Goal: Task Accomplishment & Management: Use online tool/utility

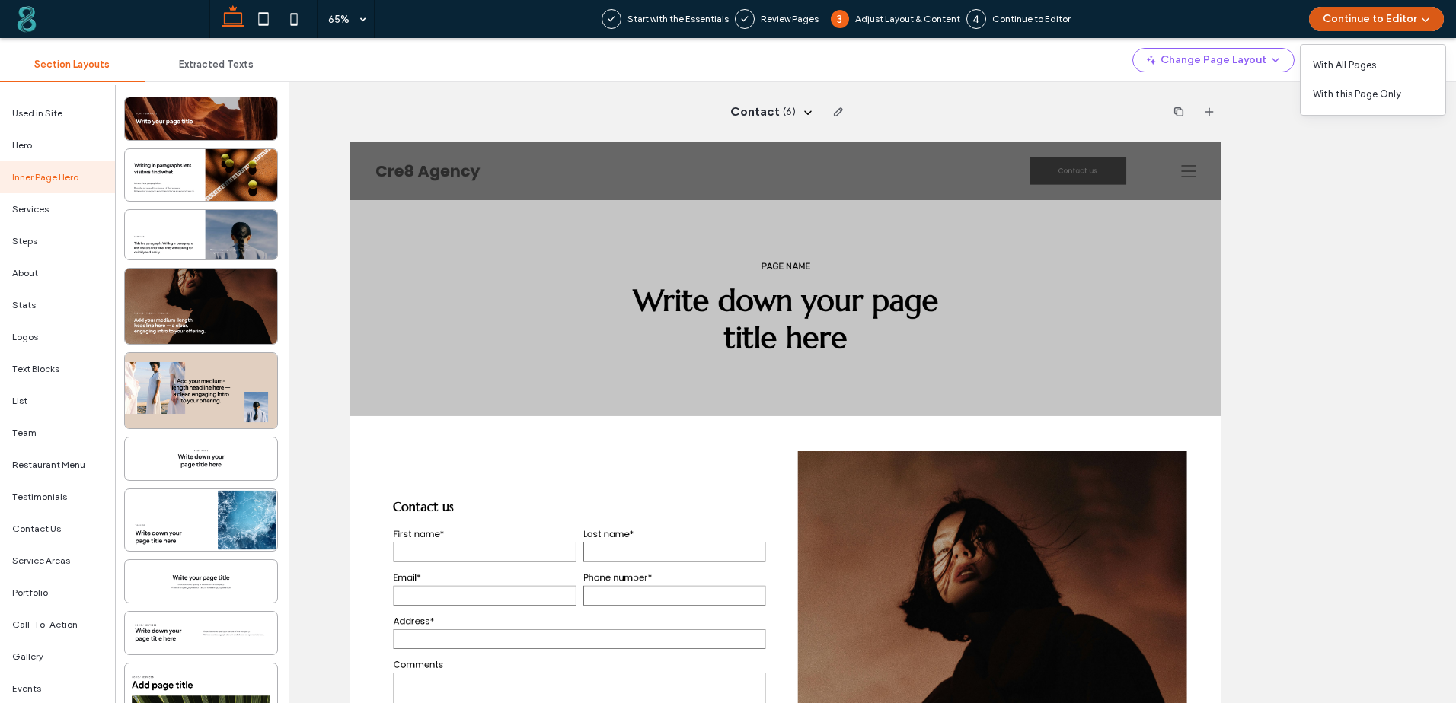
click at [1357, 28] on button "Continue to Editor" at bounding box center [1376, 19] width 135 height 24
click at [1376, 21] on button "Continue to Editor" at bounding box center [1376, 19] width 135 height 24
click at [1427, 20] on use "button" at bounding box center [1425, 20] width 8 height 4
click at [1367, 65] on span "With All Pages" at bounding box center [1343, 65] width 63 height 15
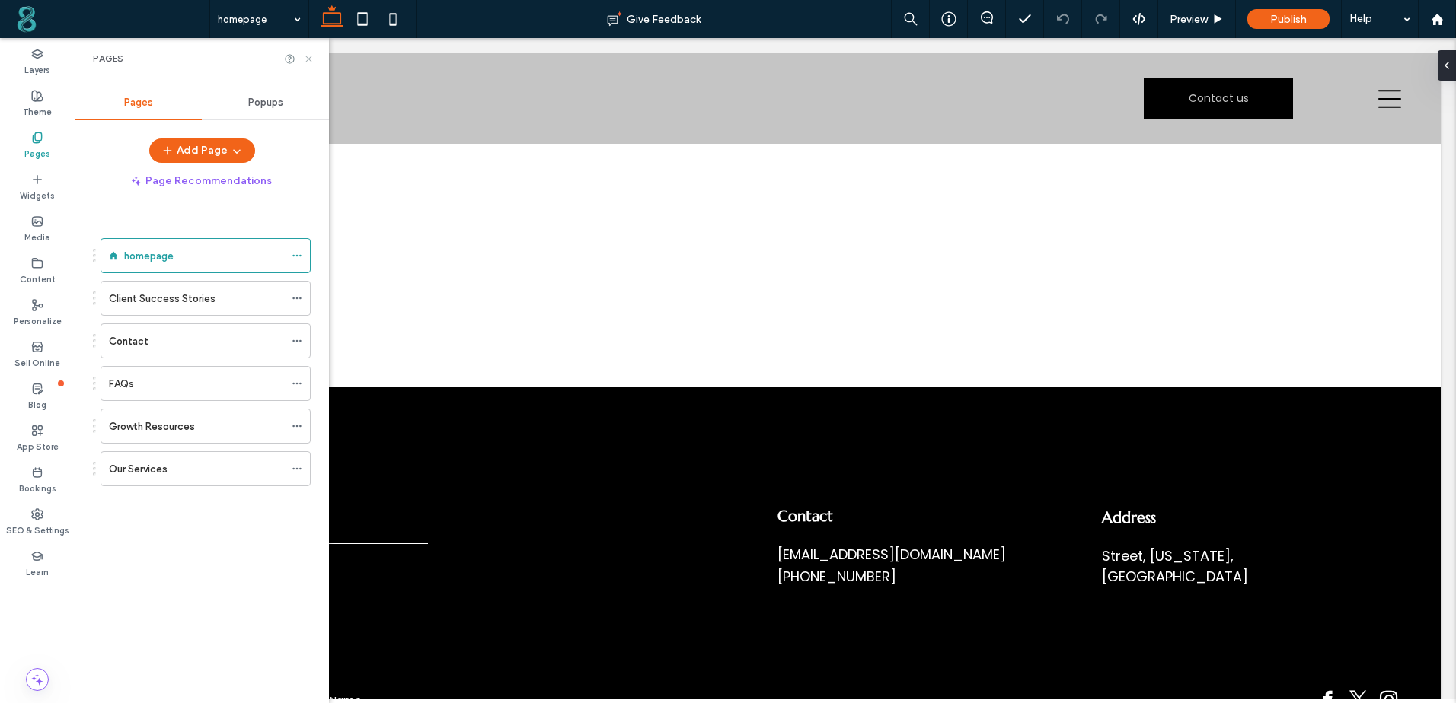
click at [307, 56] on use at bounding box center [308, 59] width 6 height 6
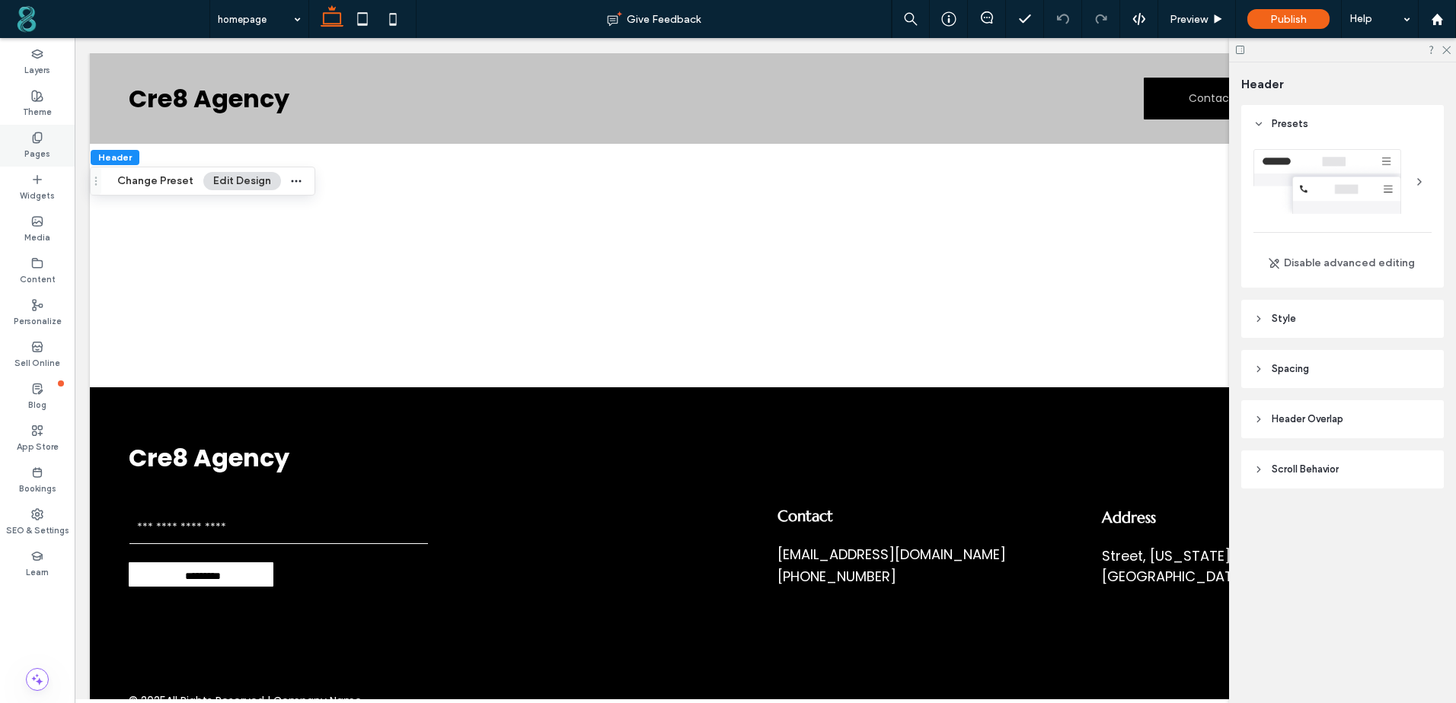
click at [39, 142] on use at bounding box center [37, 137] width 8 height 10
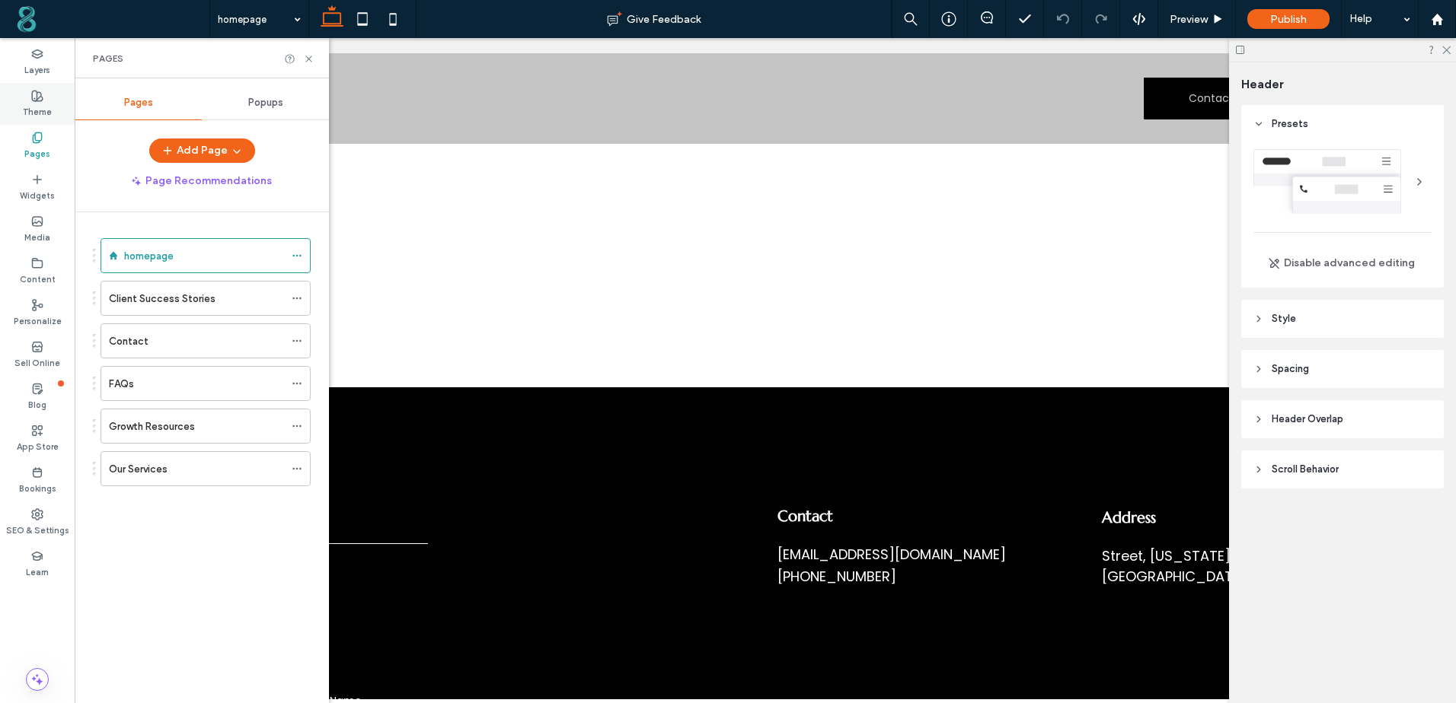
click at [33, 97] on icon at bounding box center [37, 96] width 12 height 12
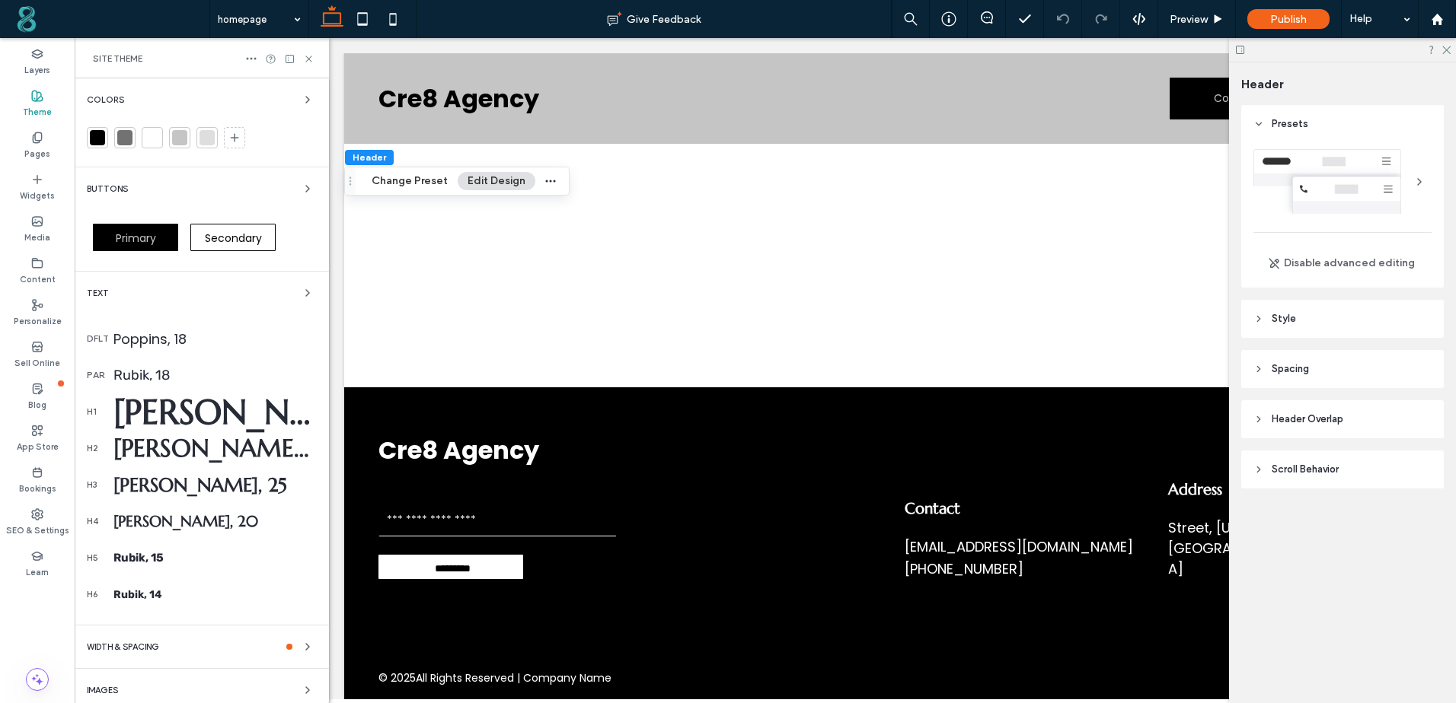
click at [120, 139] on div at bounding box center [124, 137] width 15 height 15
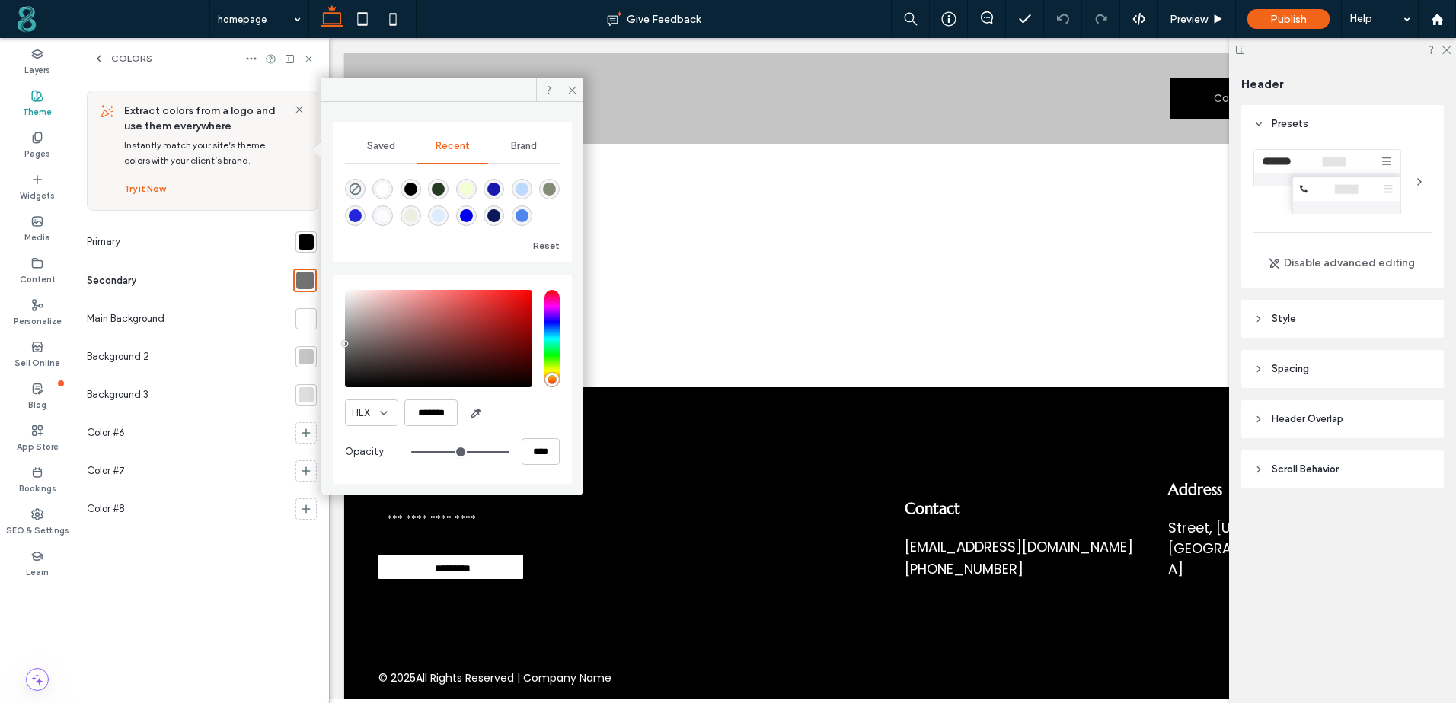
click at [407, 189] on div "rgba(0, 0, 0, 1)" at bounding box center [410, 189] width 13 height 13
type input "*******"
click at [306, 242] on div at bounding box center [305, 241] width 15 height 15
type input "*******"
drag, startPoint x: 362, startPoint y: 315, endPoint x: 314, endPoint y: 308, distance: 49.2
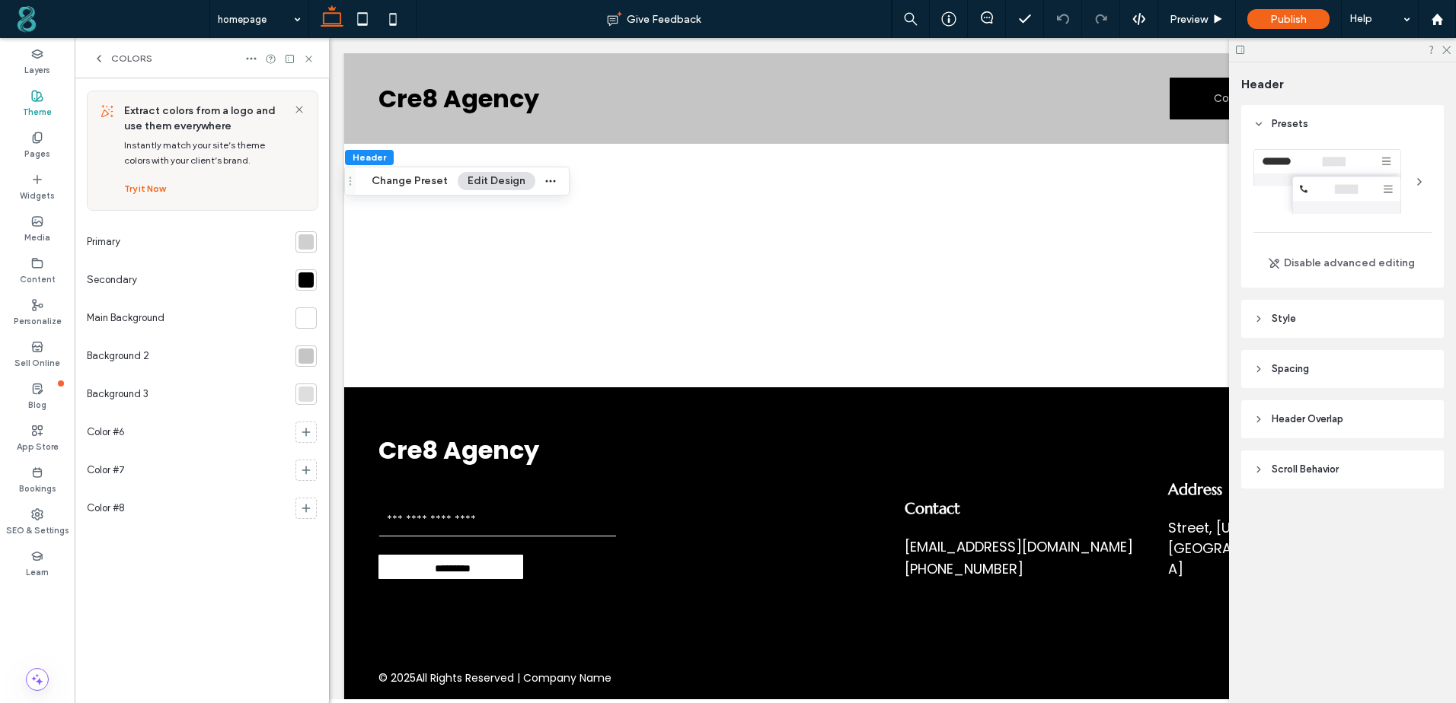
click at [302, 321] on div at bounding box center [305, 318] width 15 height 15
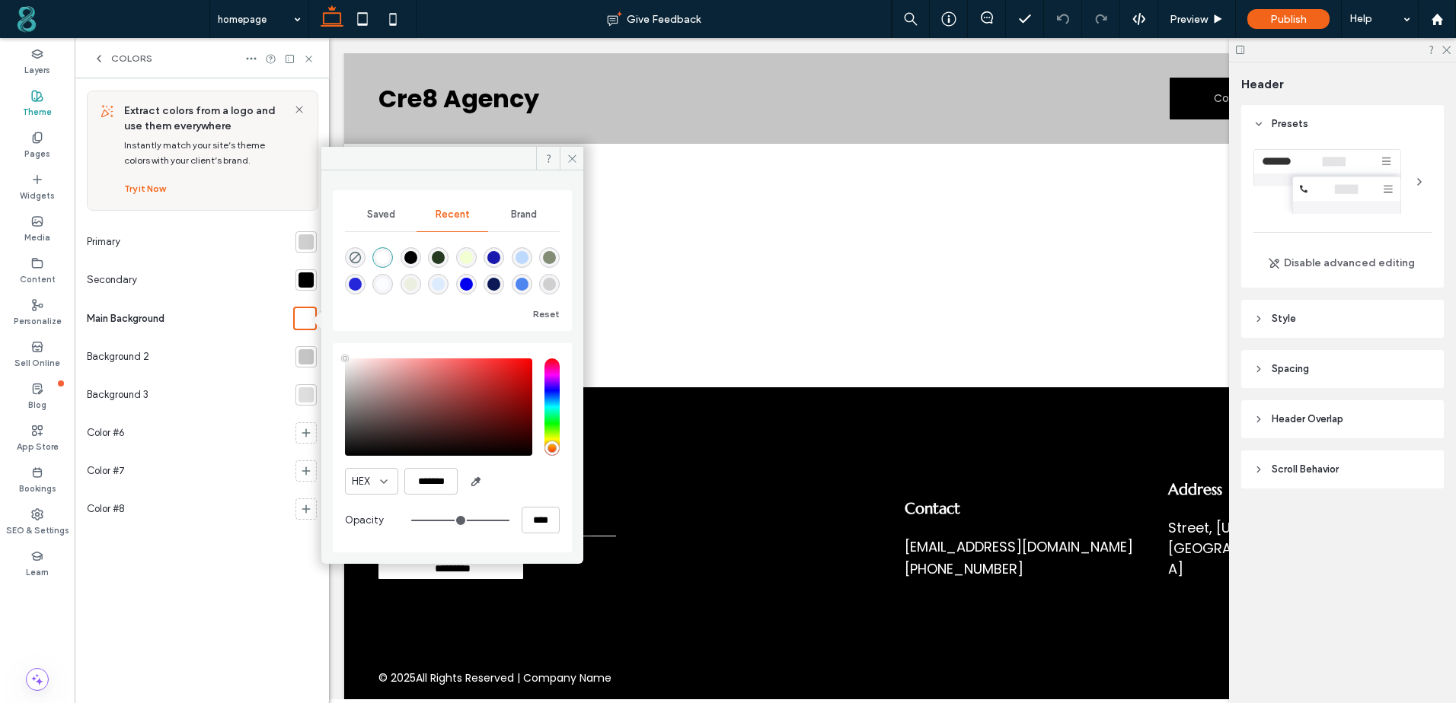
click at [417, 256] on div "rgba(0, 0, 0, 1)" at bounding box center [410, 257] width 21 height 21
type input "*******"
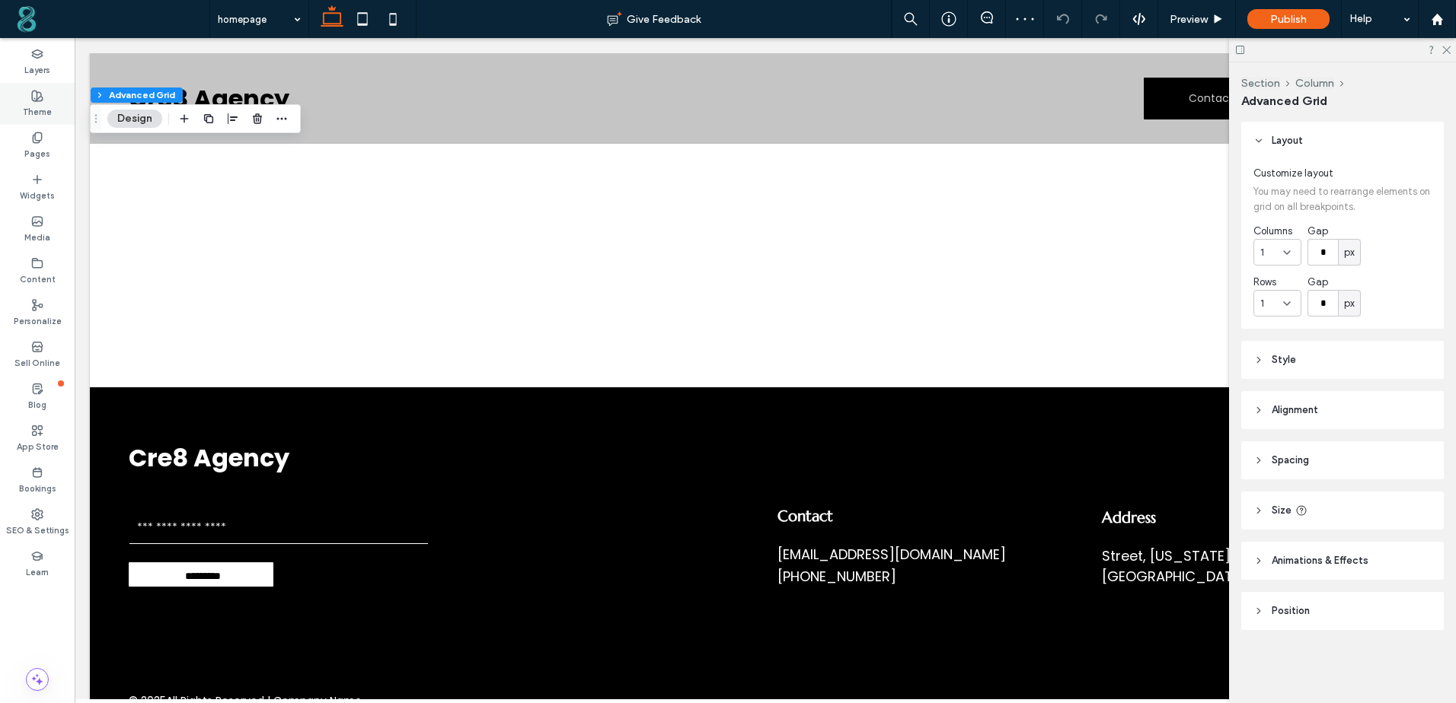
click at [32, 103] on label "Theme" at bounding box center [37, 110] width 29 height 17
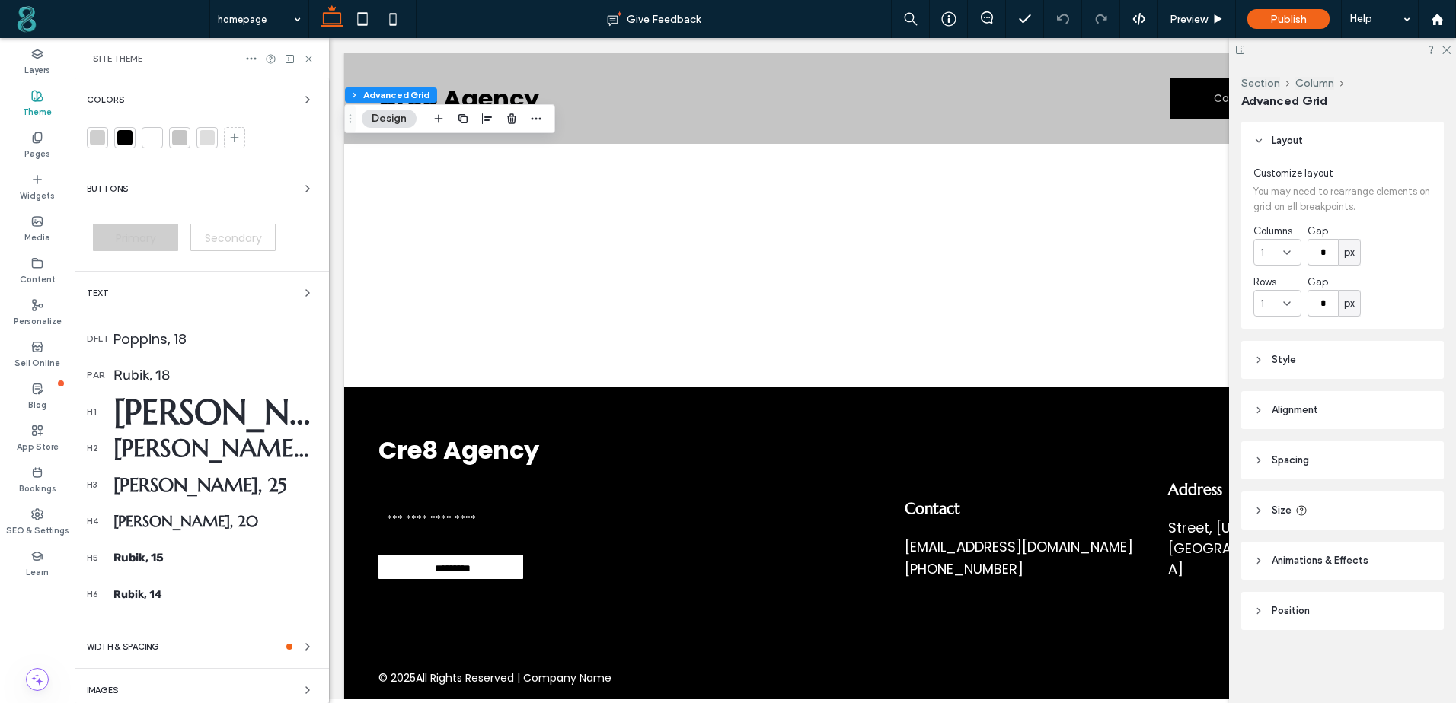
click at [154, 137] on div at bounding box center [152, 137] width 15 height 15
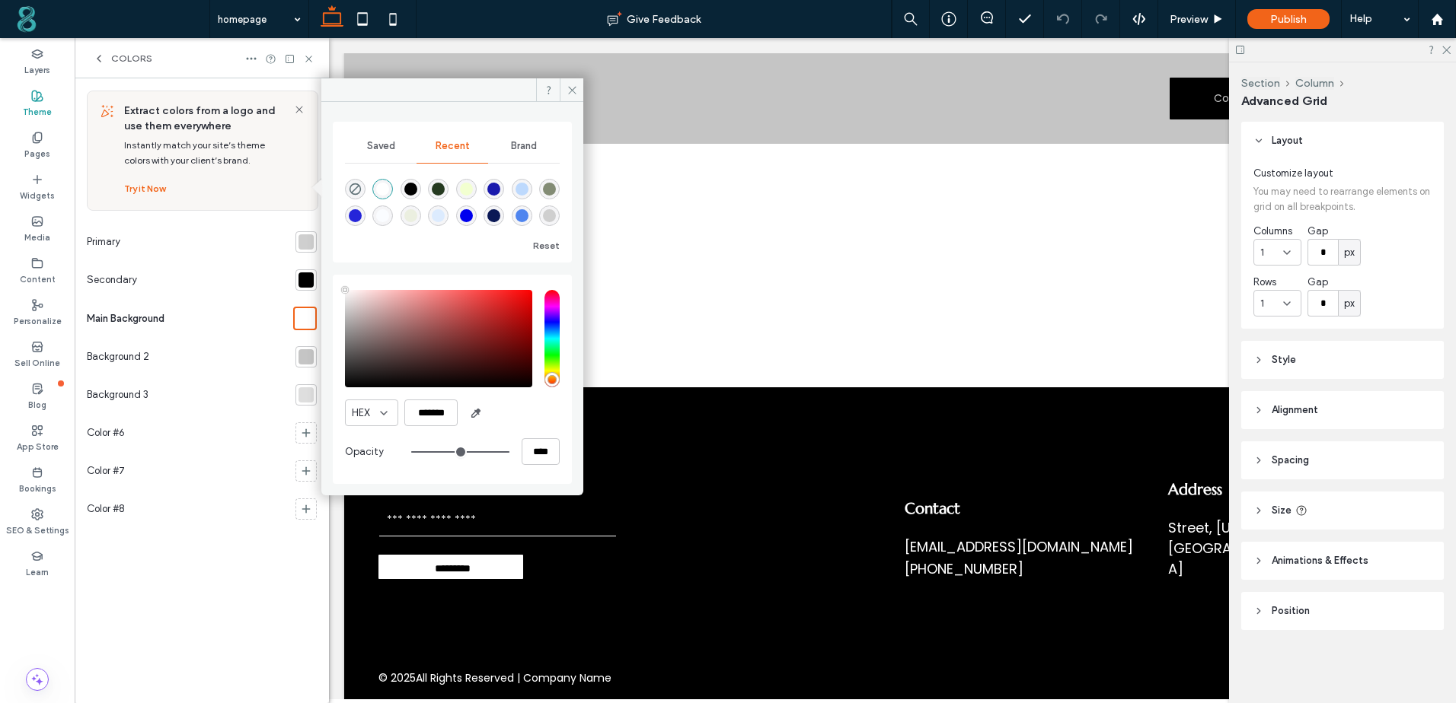
click at [302, 352] on div at bounding box center [305, 356] width 15 height 15
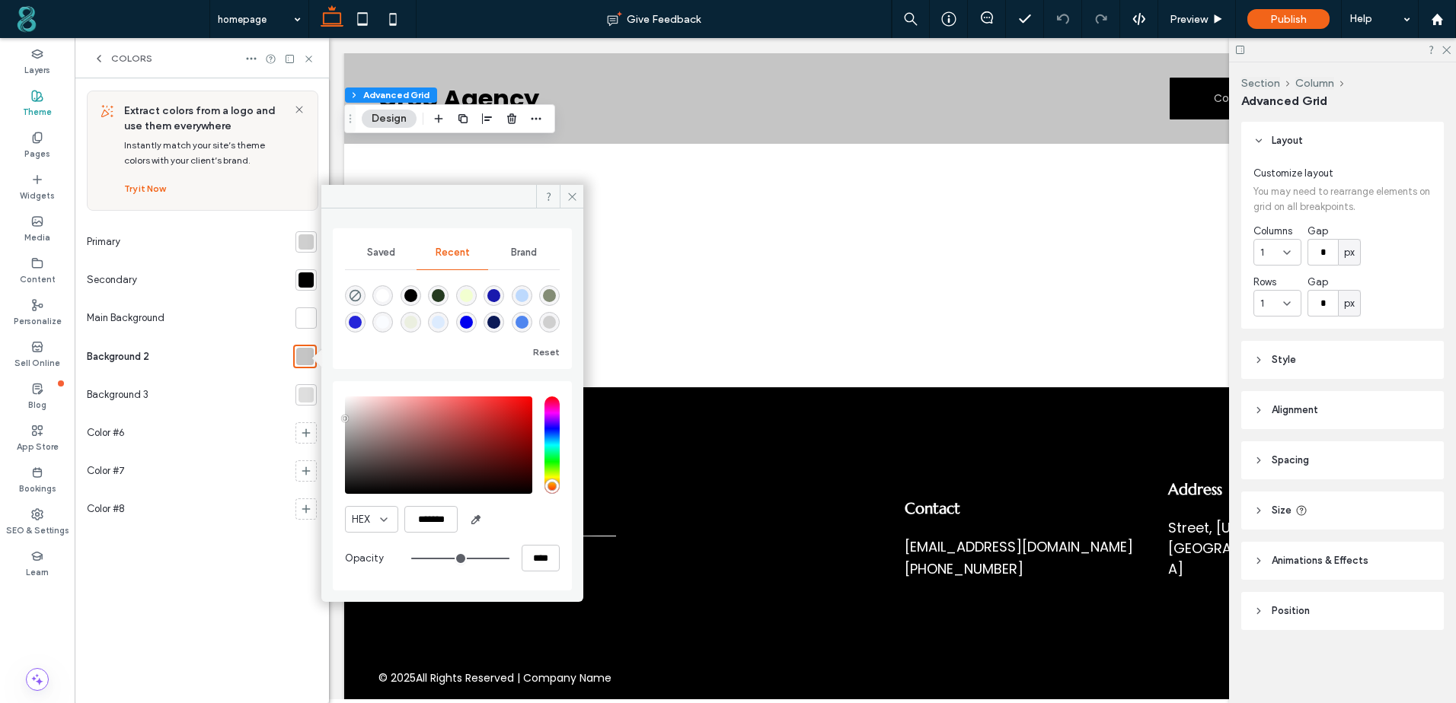
click at [410, 296] on div "rgba(0, 0, 0, 1)" at bounding box center [410, 295] width 13 height 13
type input "*******"
click at [305, 326] on div at bounding box center [305, 318] width 21 height 21
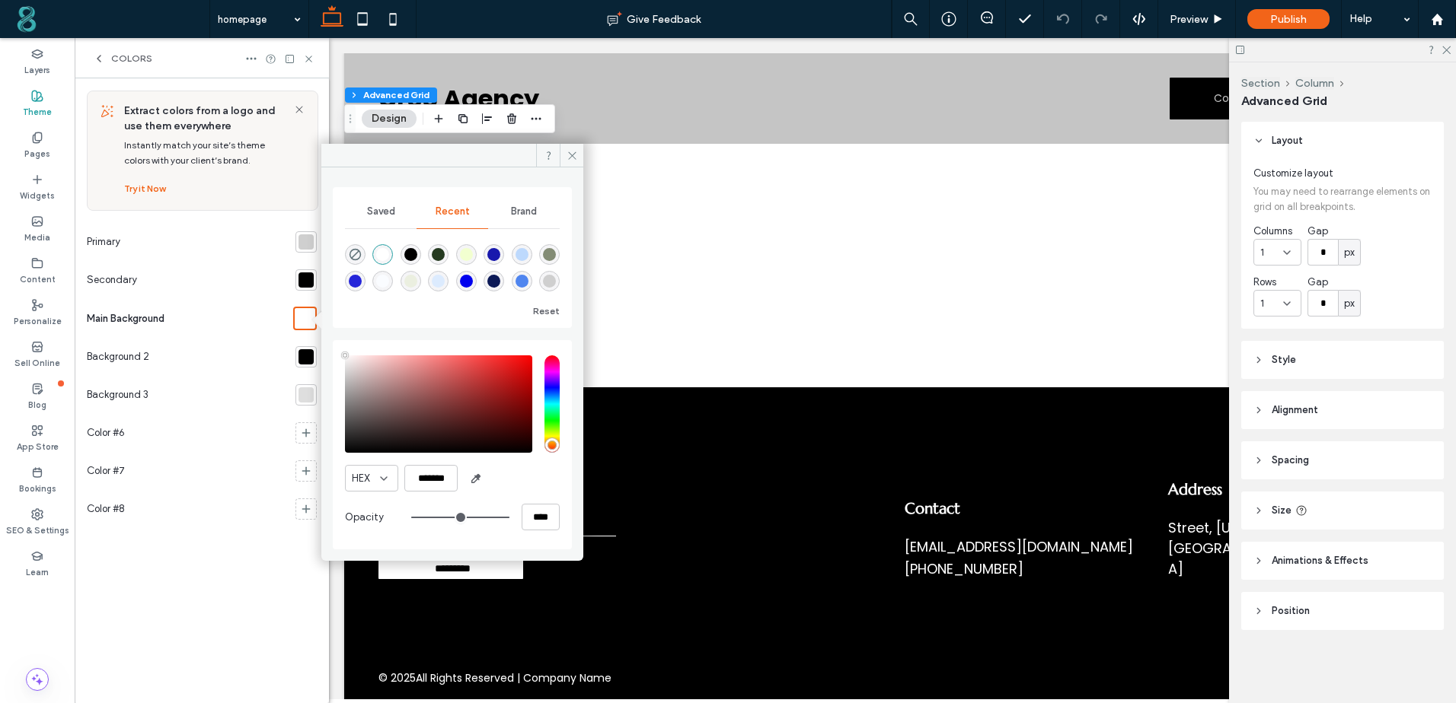
click at [306, 282] on div at bounding box center [305, 280] width 15 height 15
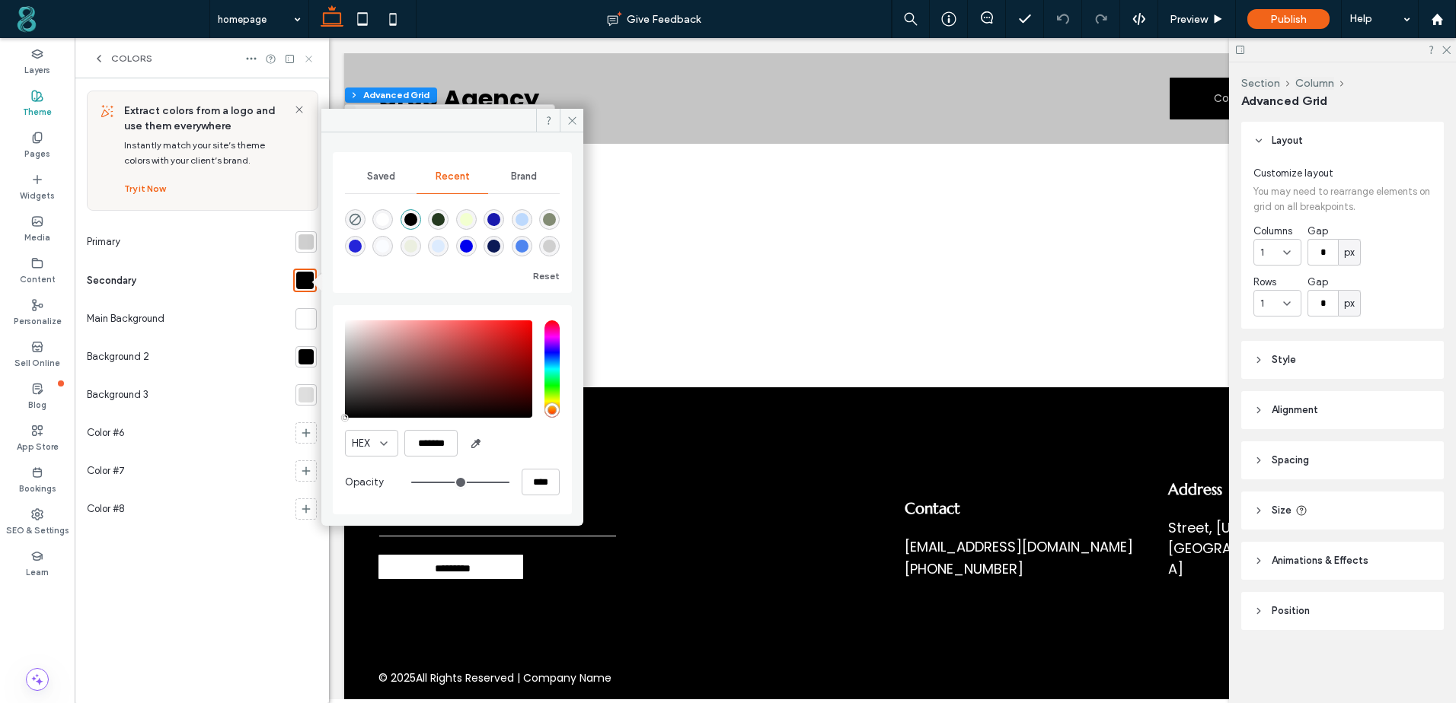
click at [306, 53] on icon at bounding box center [308, 58] width 11 height 11
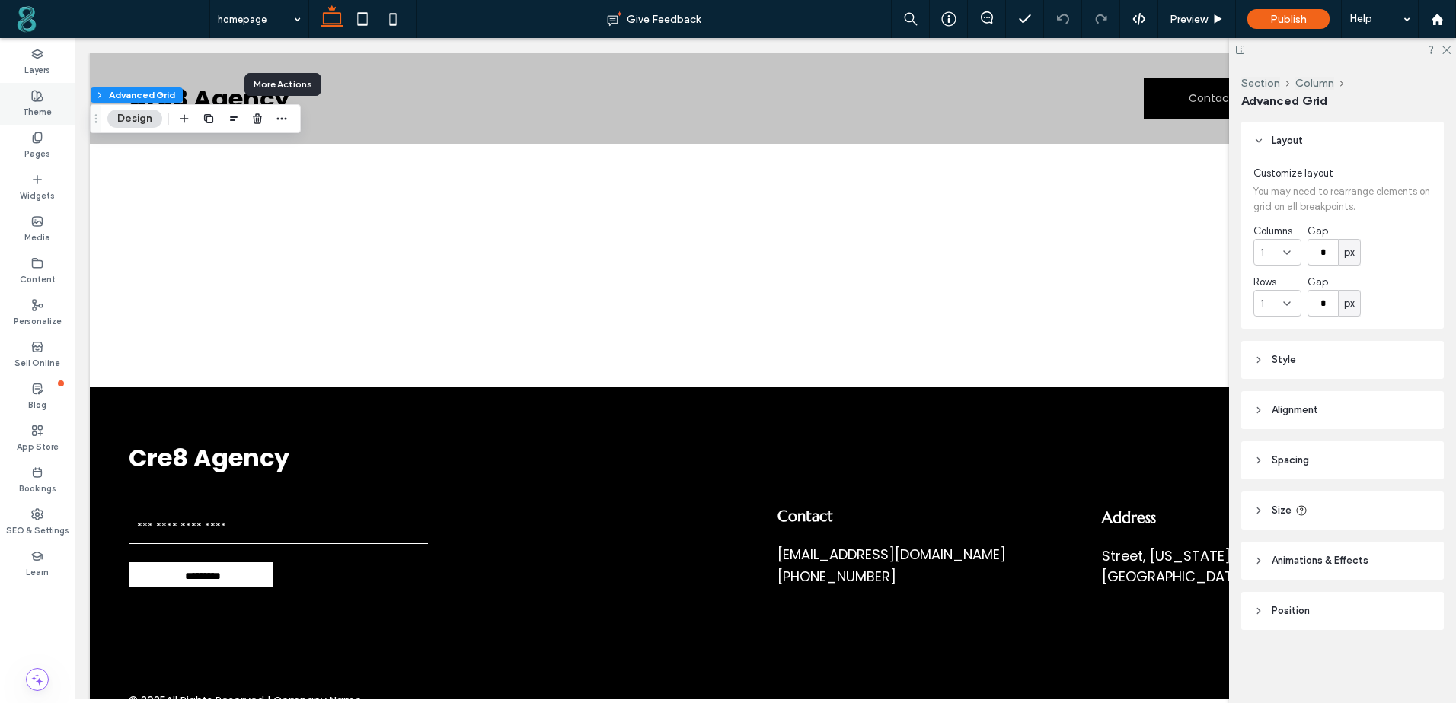
click at [39, 99] on icon at bounding box center [37, 96] width 12 height 12
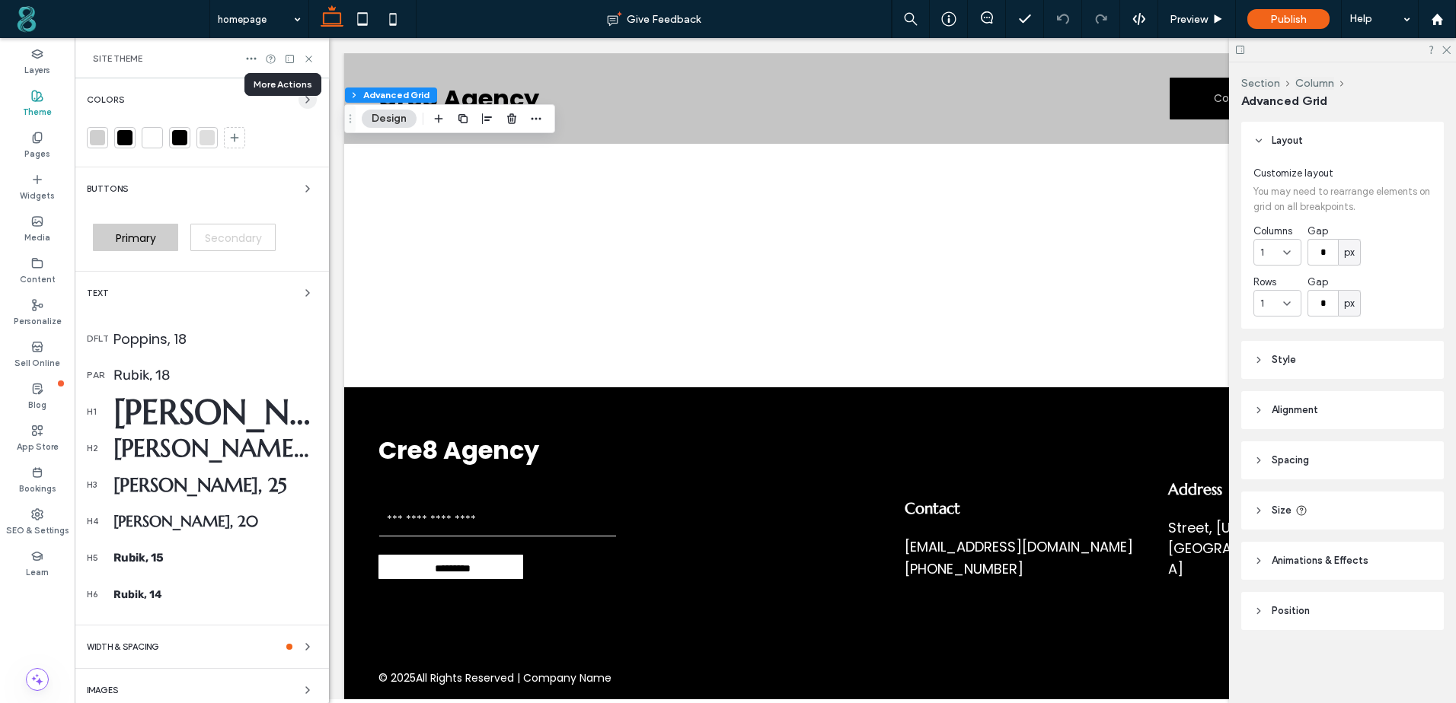
click at [298, 100] on span "button" at bounding box center [307, 100] width 18 height 18
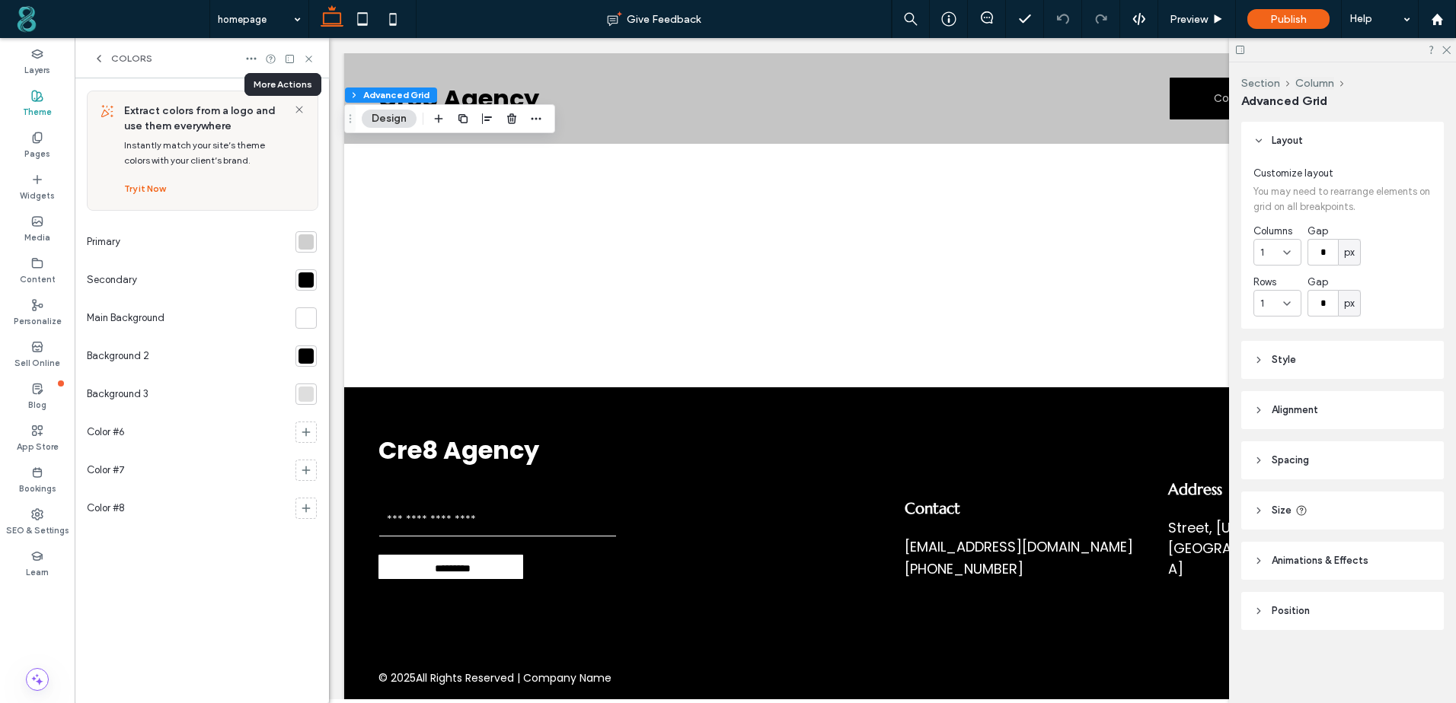
click at [308, 241] on div at bounding box center [305, 241] width 15 height 15
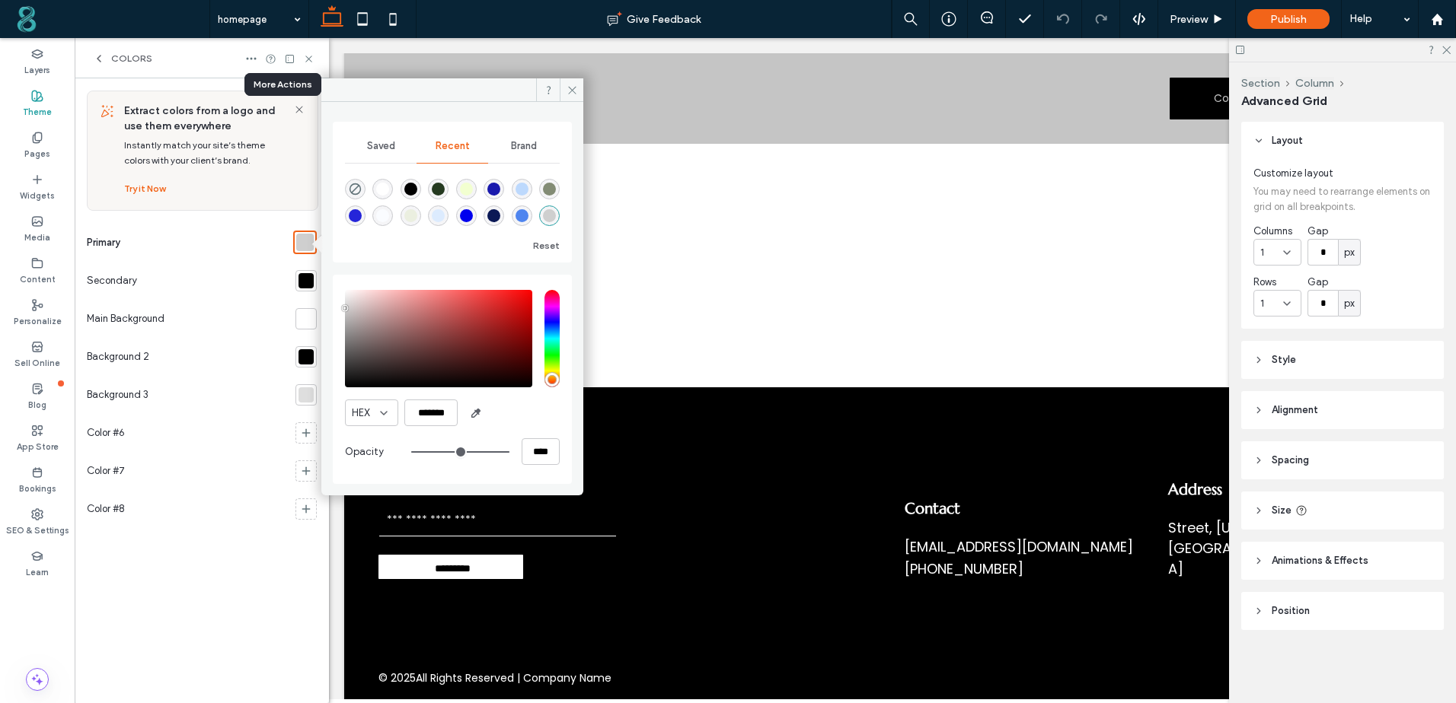
click at [387, 191] on div "rgba(255, 255, 255, 1)" at bounding box center [382, 189] width 13 height 13
type input "*******"
click at [575, 95] on icon at bounding box center [571, 90] width 11 height 11
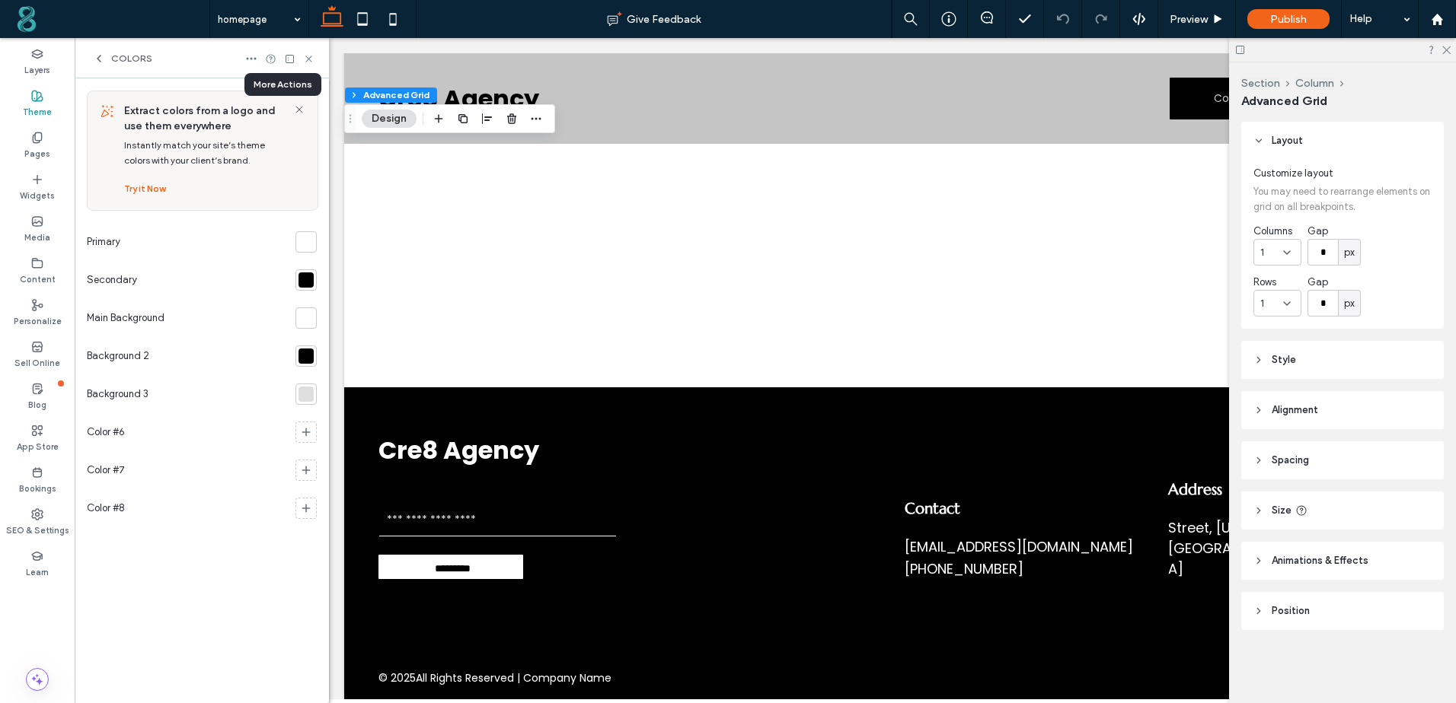
click at [295, 110] on icon at bounding box center [299, 110] width 12 height 12
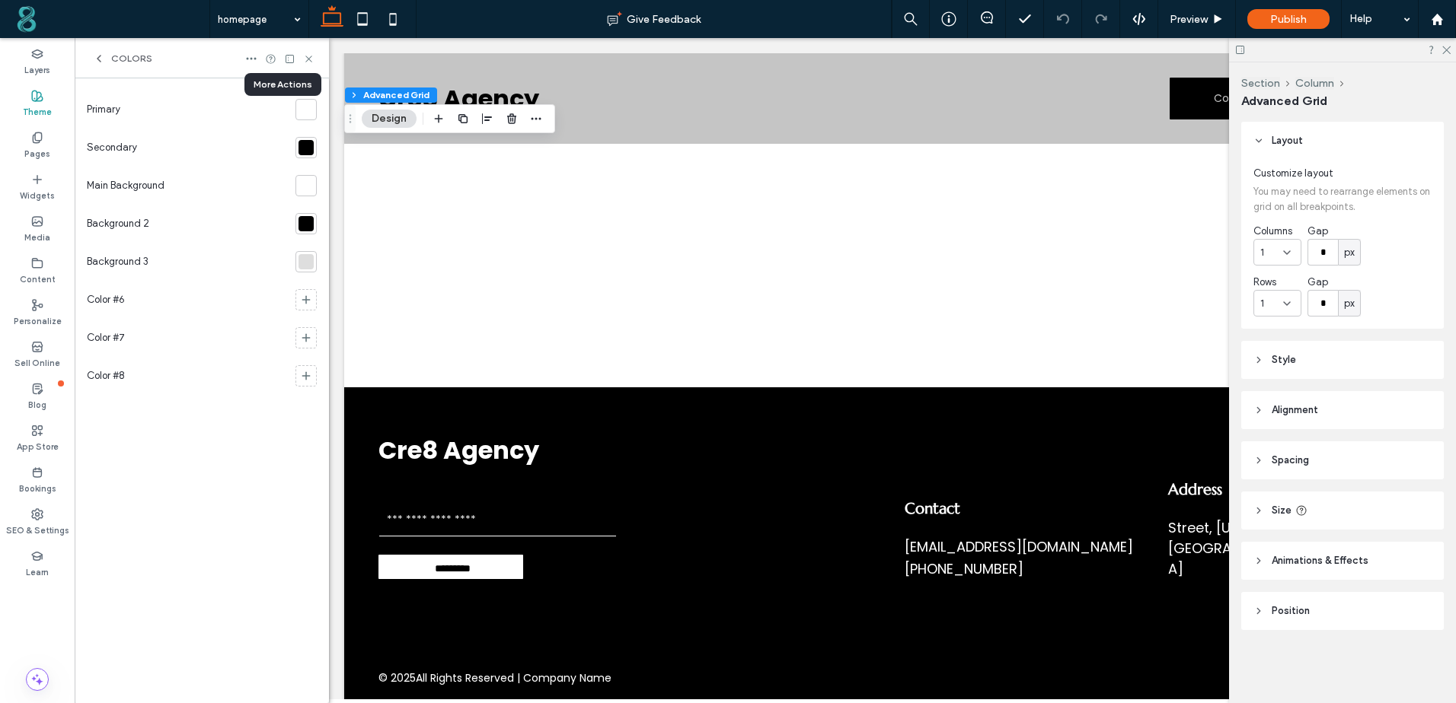
click at [124, 62] on span "Colors" at bounding box center [131, 59] width 41 height 12
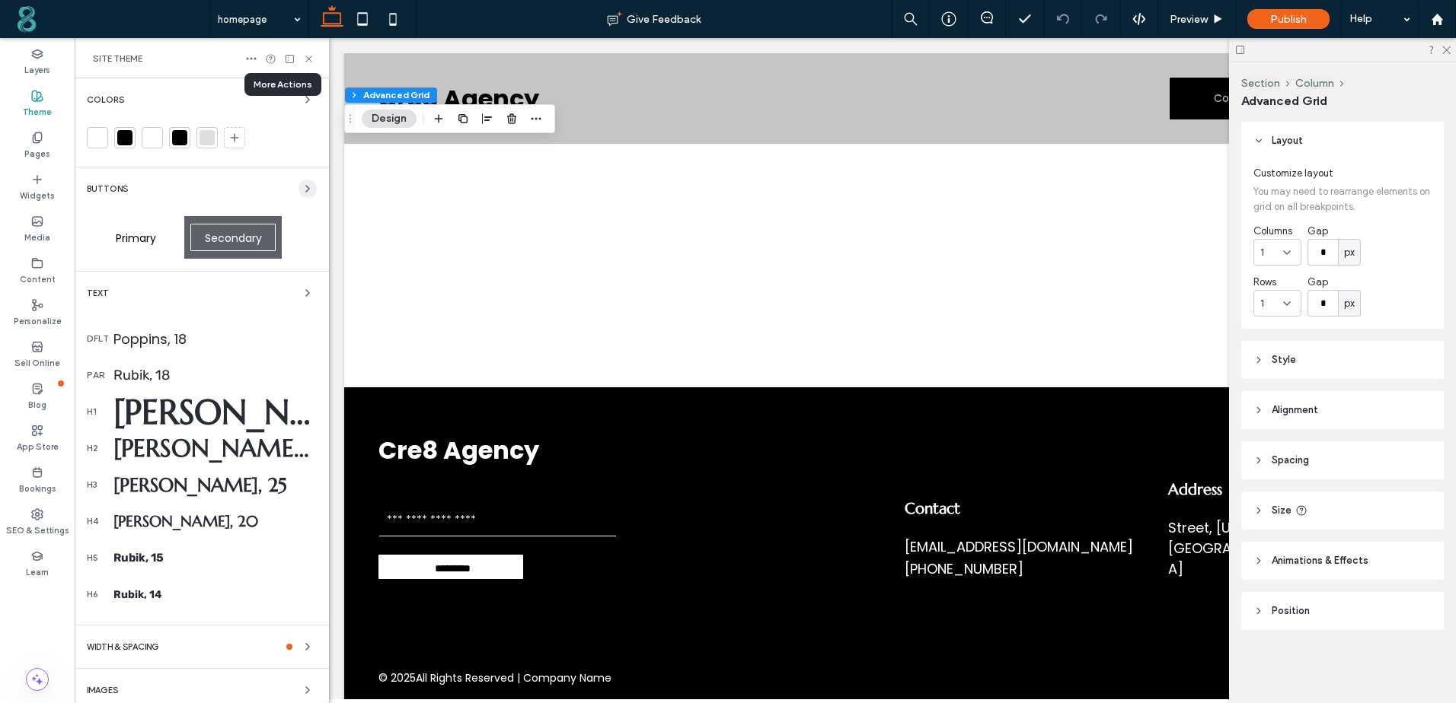
click at [306, 190] on use "button" at bounding box center [307, 189] width 3 height 6
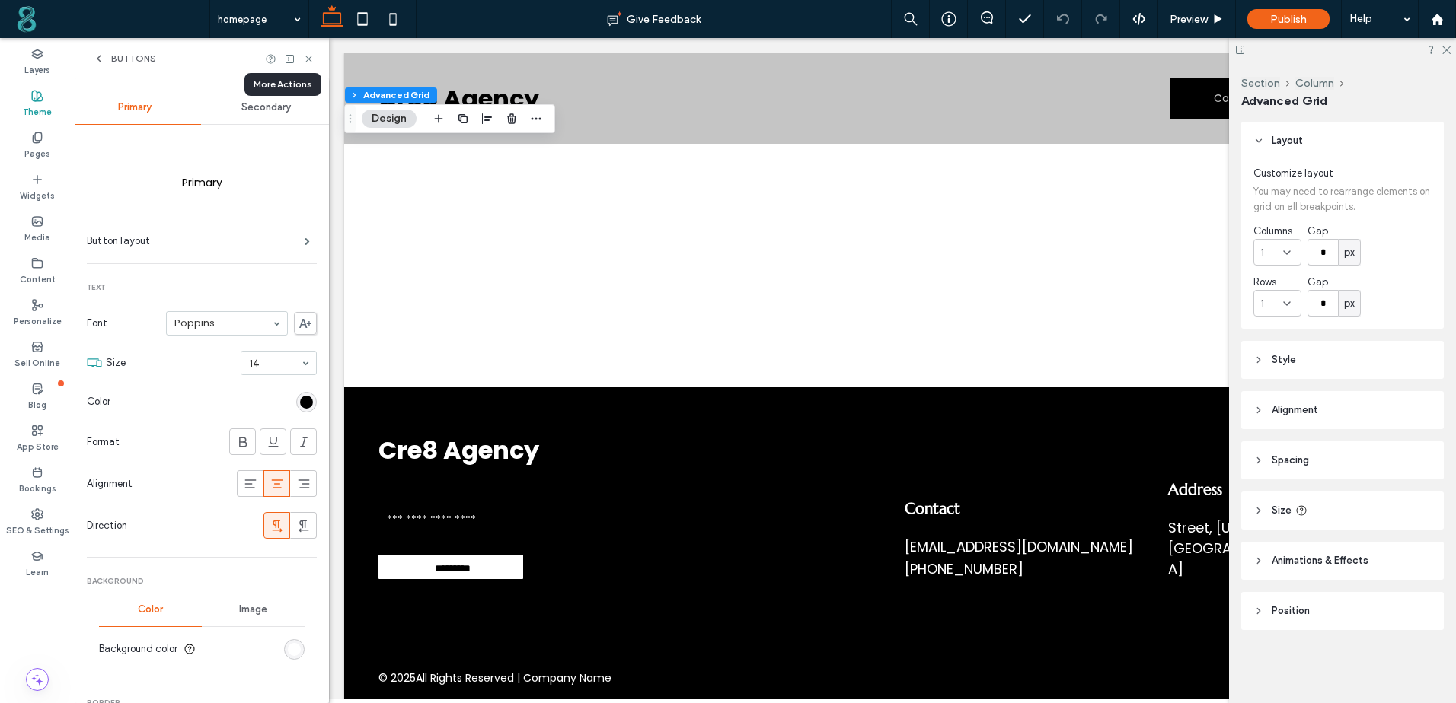
click at [100, 59] on icon at bounding box center [99, 59] width 12 height 12
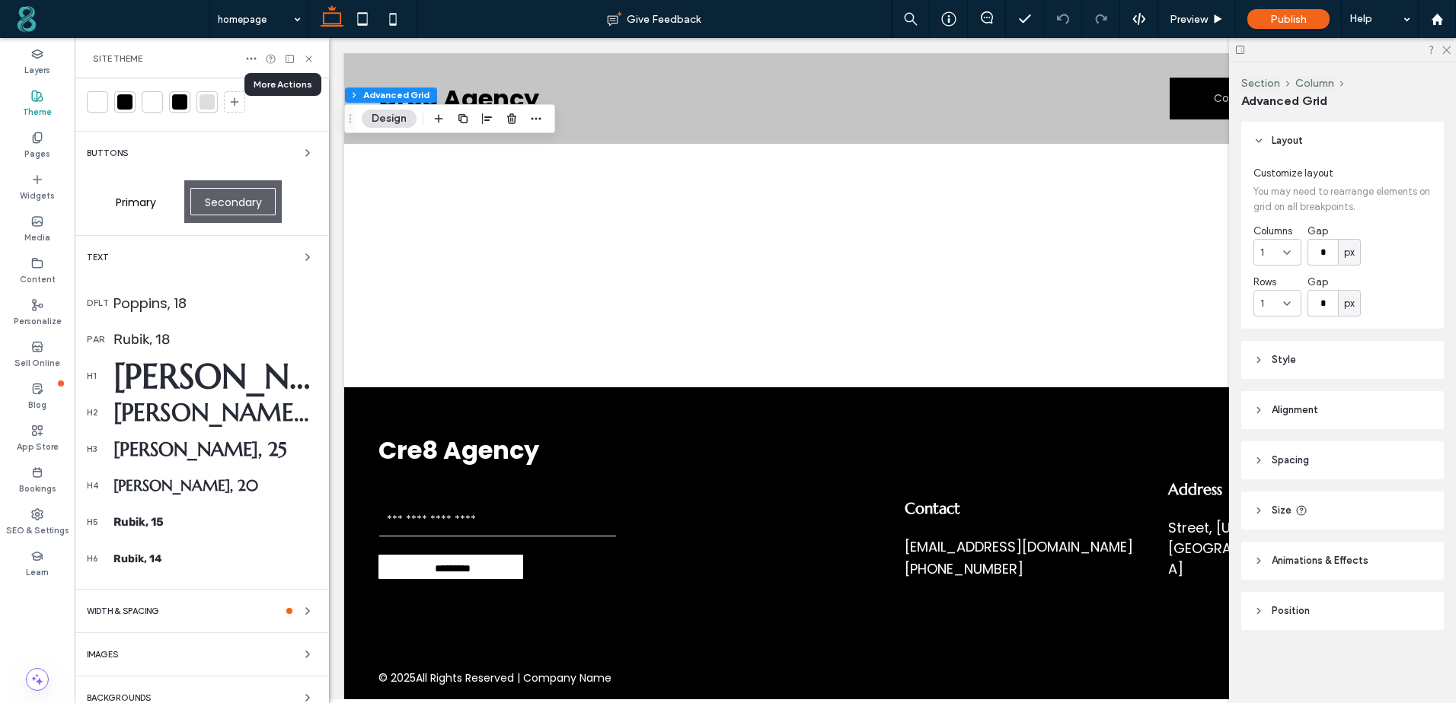
scroll to position [53, 0]
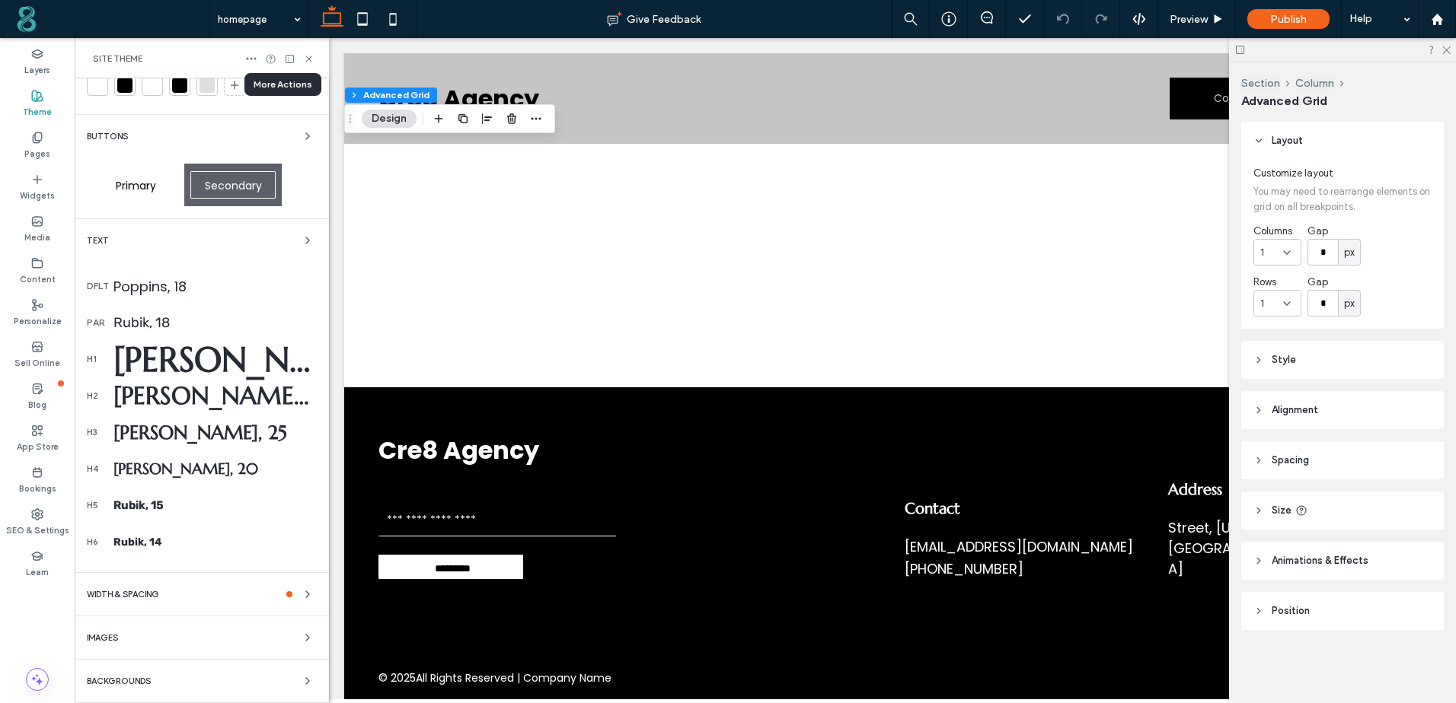
click at [183, 588] on div "WIDTH & SPACING" at bounding box center [202, 594] width 230 height 18
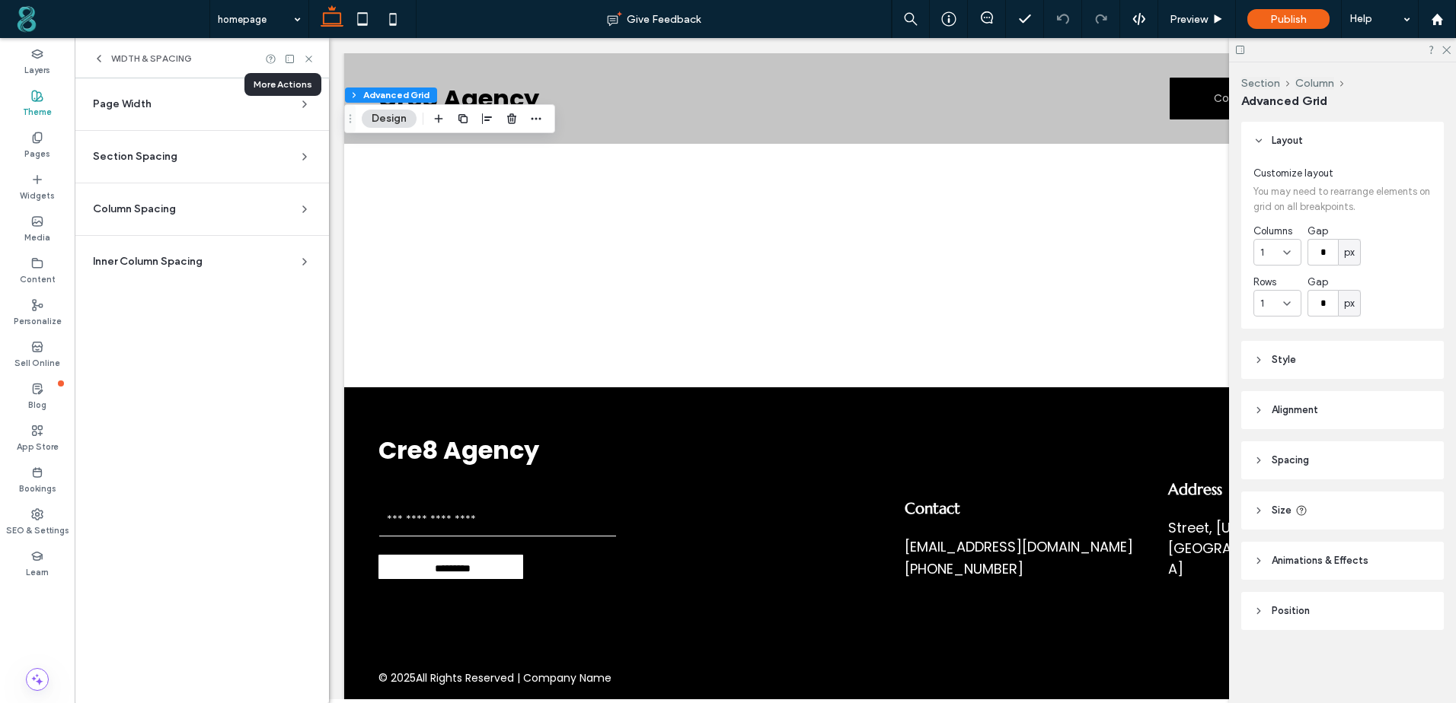
scroll to position [0, 0]
click at [306, 61] on use at bounding box center [308, 59] width 6 height 6
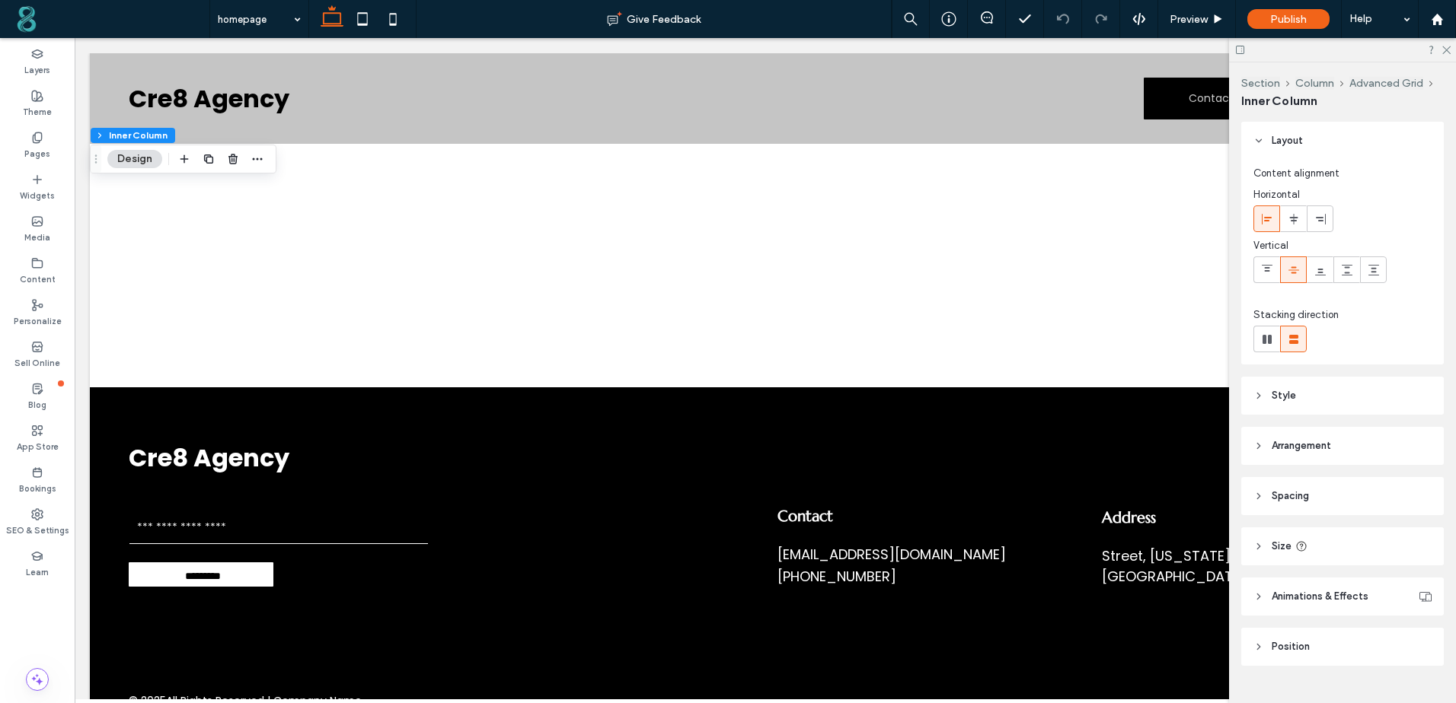
click at [1258, 390] on header "Style" at bounding box center [1342, 396] width 203 height 38
click at [1378, 569] on input "*" at bounding box center [1393, 566] width 30 height 27
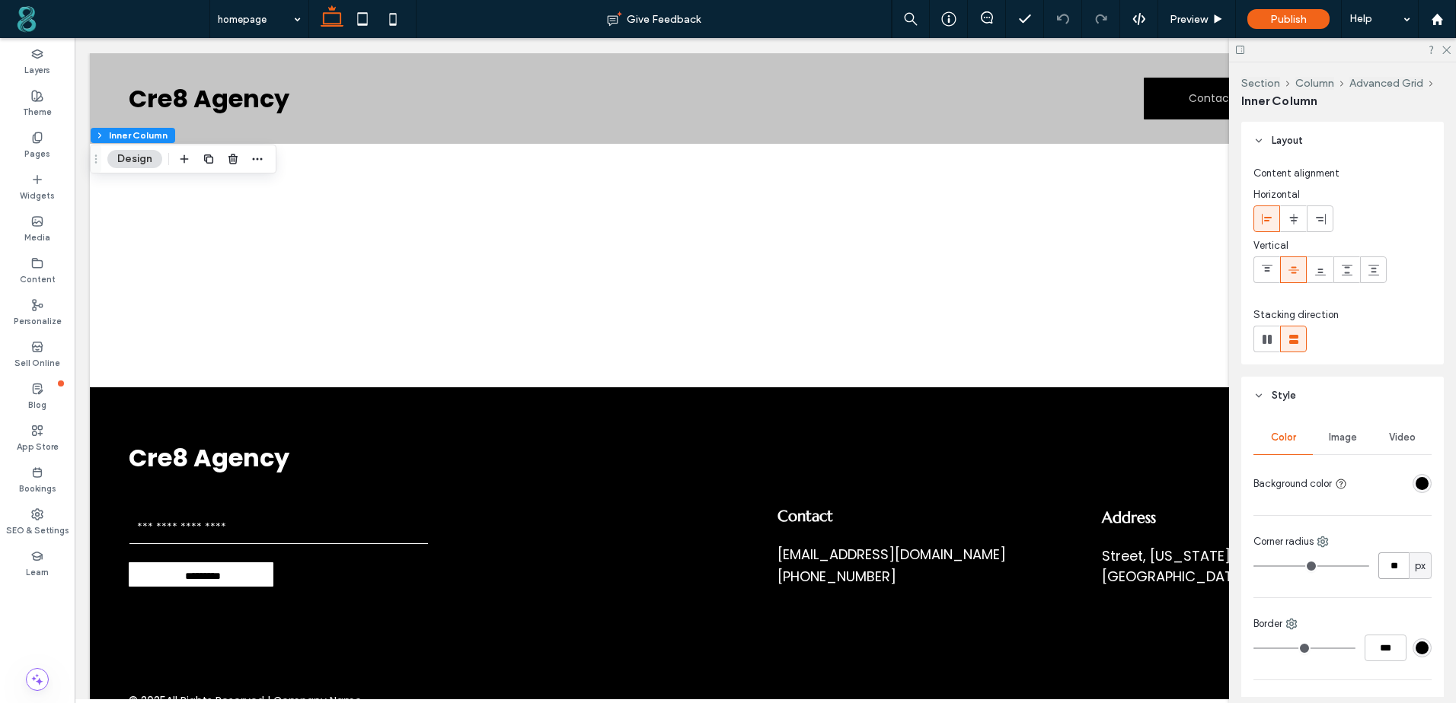
type input "**"
click at [1344, 529] on div "Color Image Video Background color Corner radius ** px Border *** Shadow" at bounding box center [1342, 576] width 203 height 323
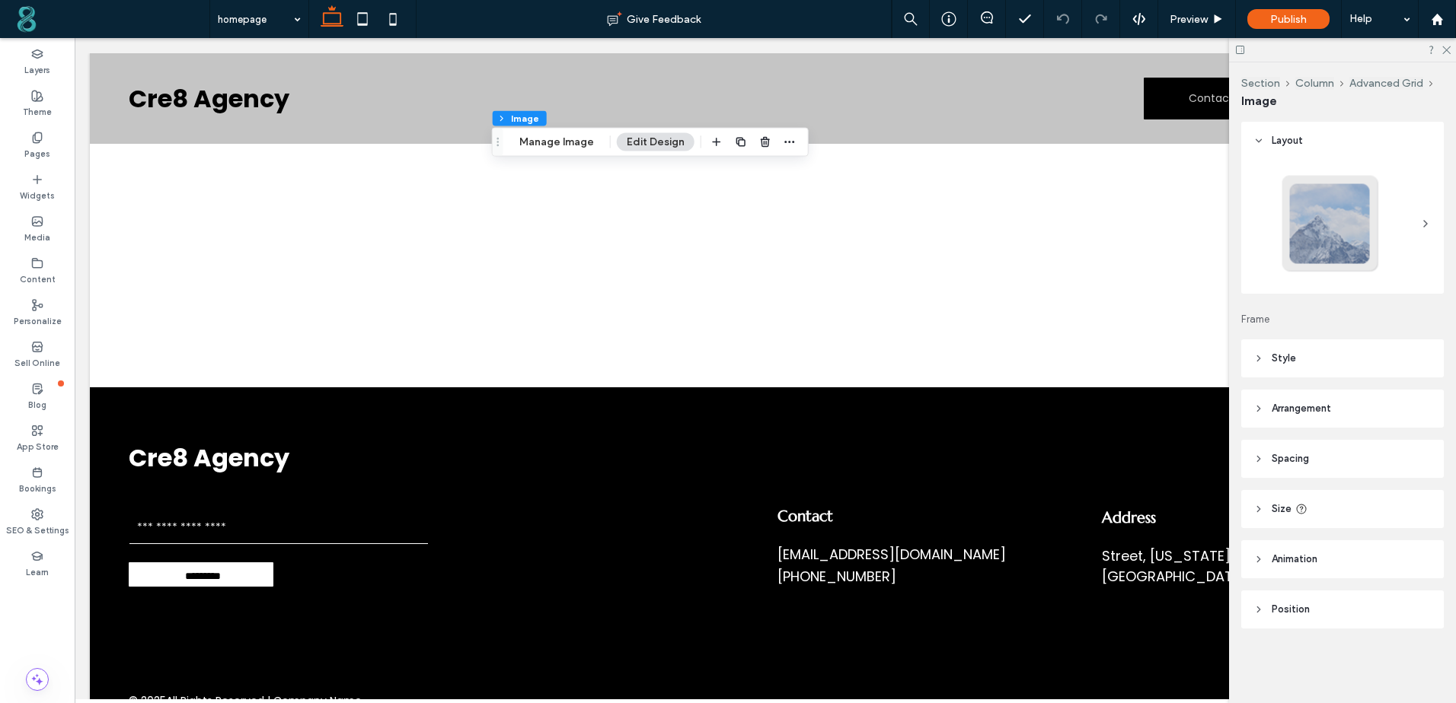
click at [1257, 358] on icon at bounding box center [1258, 358] width 11 height 11
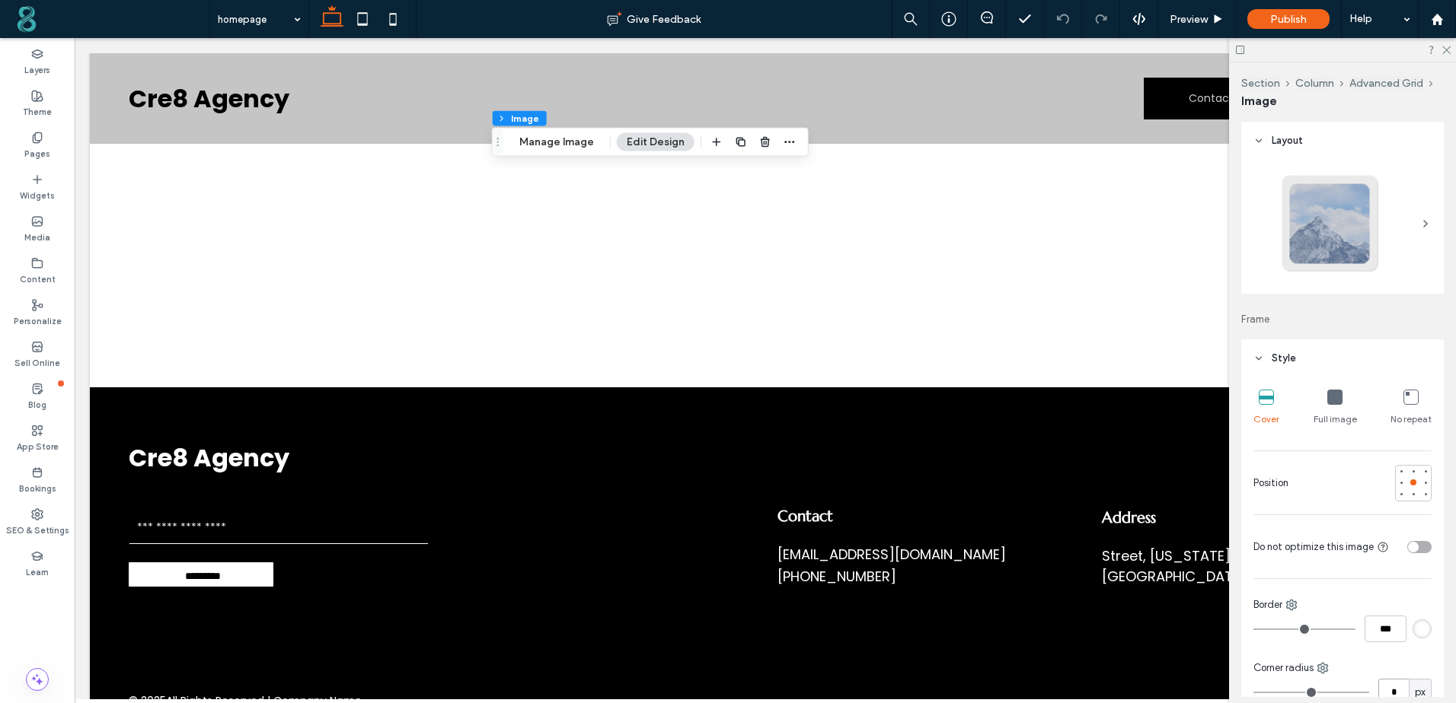
click at [1382, 689] on input "*" at bounding box center [1393, 692] width 30 height 27
type input "**"
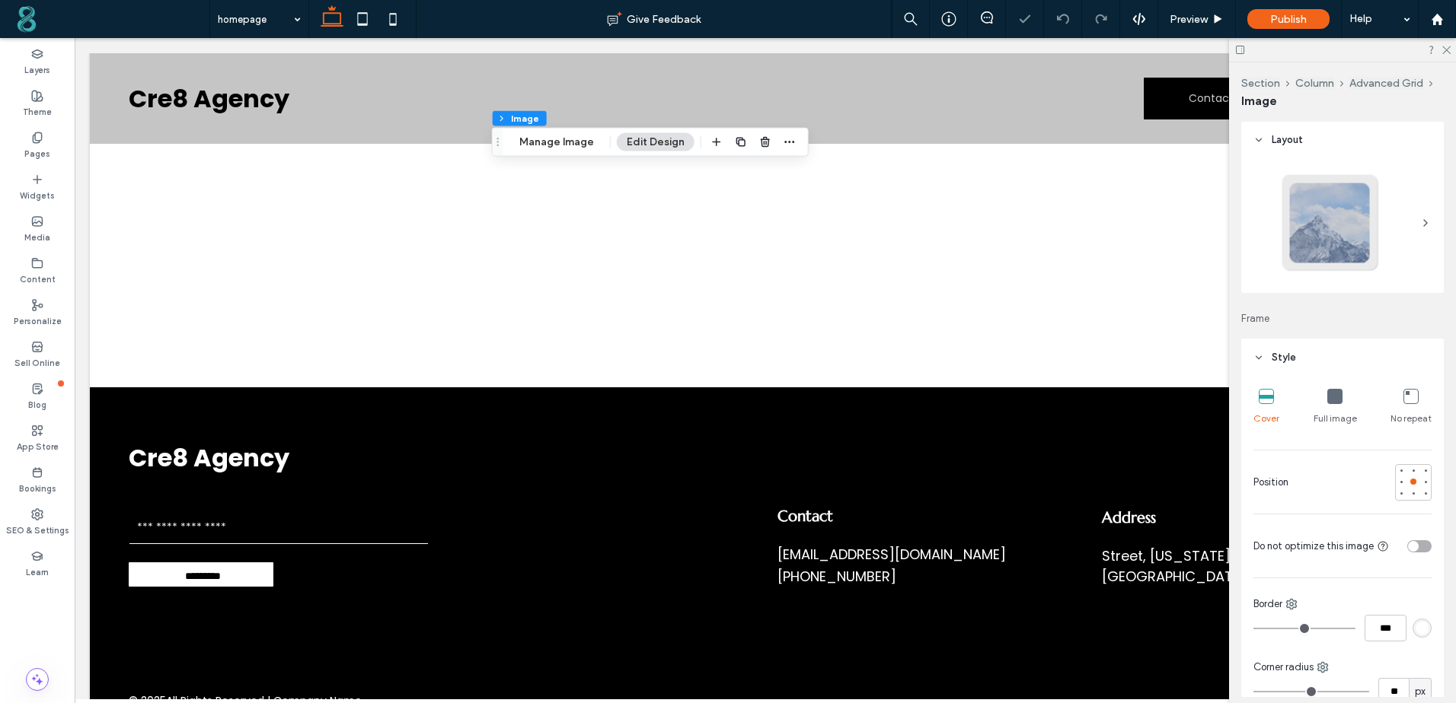
click at [1326, 582] on div "Cover Full image No repeat Position Do not optimize this image Border *** Corne…" at bounding box center [1342, 672] width 203 height 591
click at [1242, 50] on icon at bounding box center [1239, 49] width 11 height 11
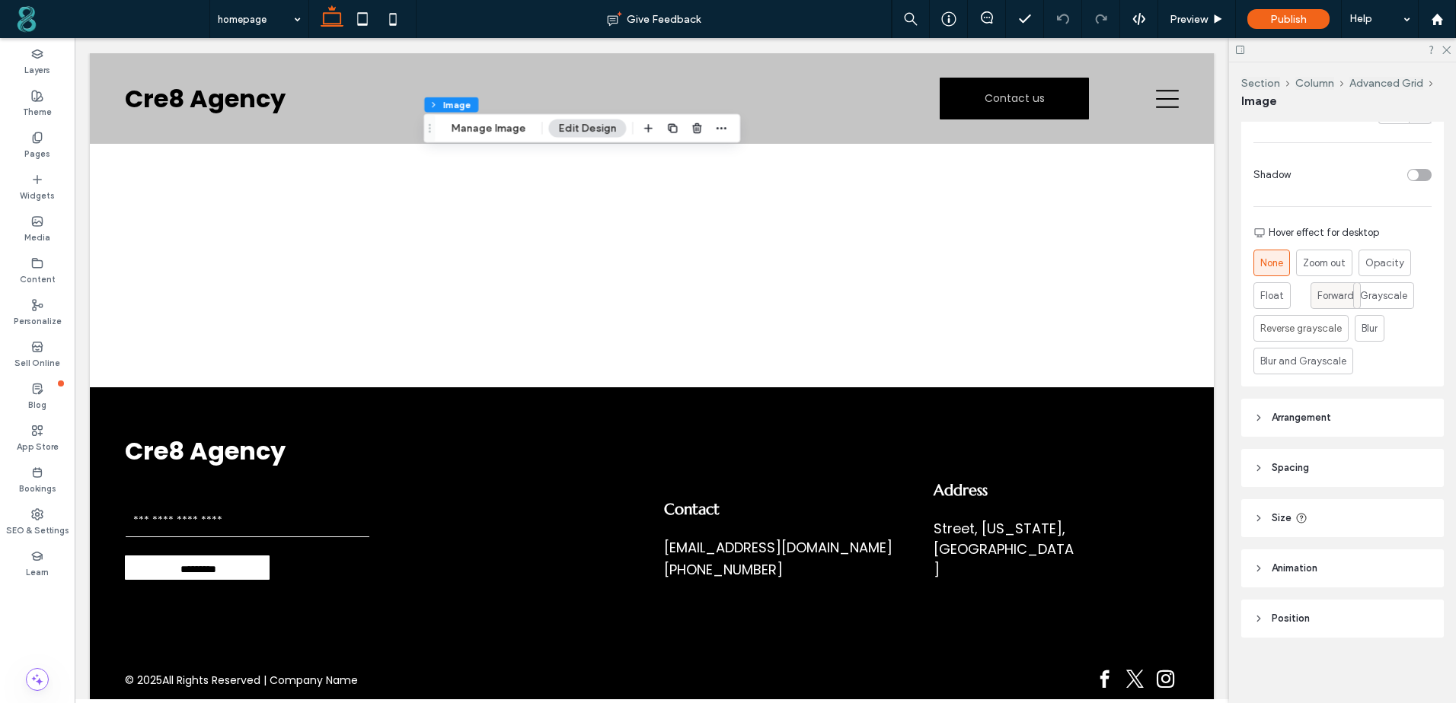
scroll to position [583, 0]
click at [1261, 566] on icon at bounding box center [1258, 567] width 11 height 11
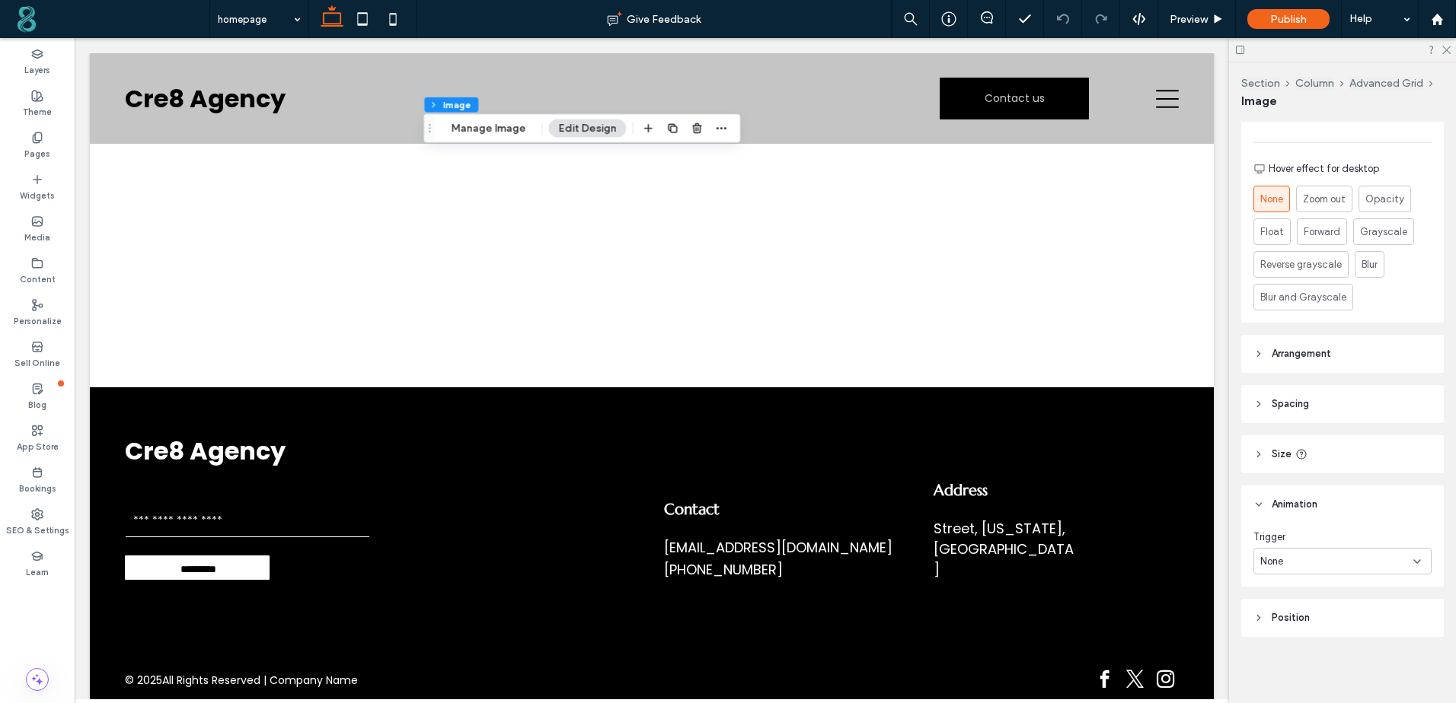
scroll to position [646, 0]
click at [1360, 566] on div "None" at bounding box center [1336, 560] width 153 height 15
click at [1287, 636] on div "Scroll" at bounding box center [1338, 640] width 169 height 27
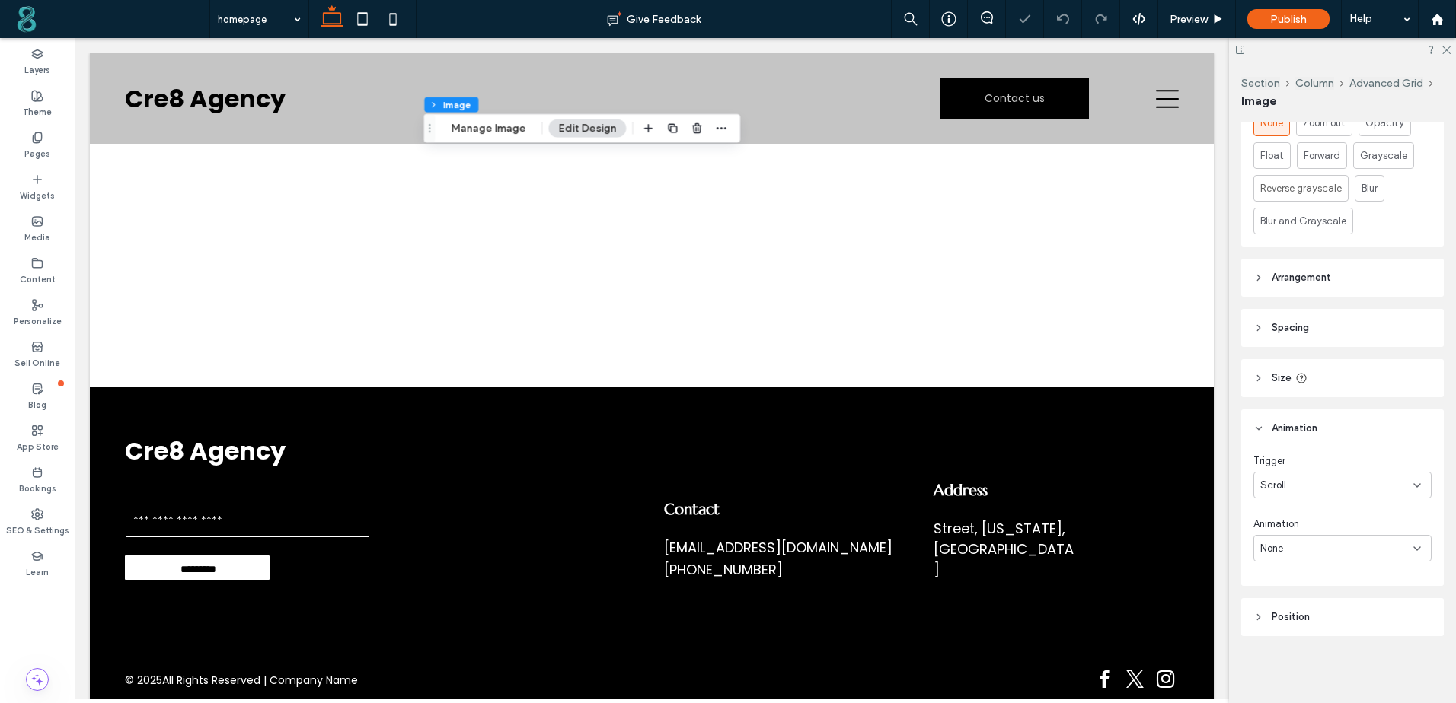
click at [1351, 547] on div "None" at bounding box center [1336, 548] width 153 height 15
click at [1326, 442] on div "Slide" at bounding box center [1338, 442] width 169 height 27
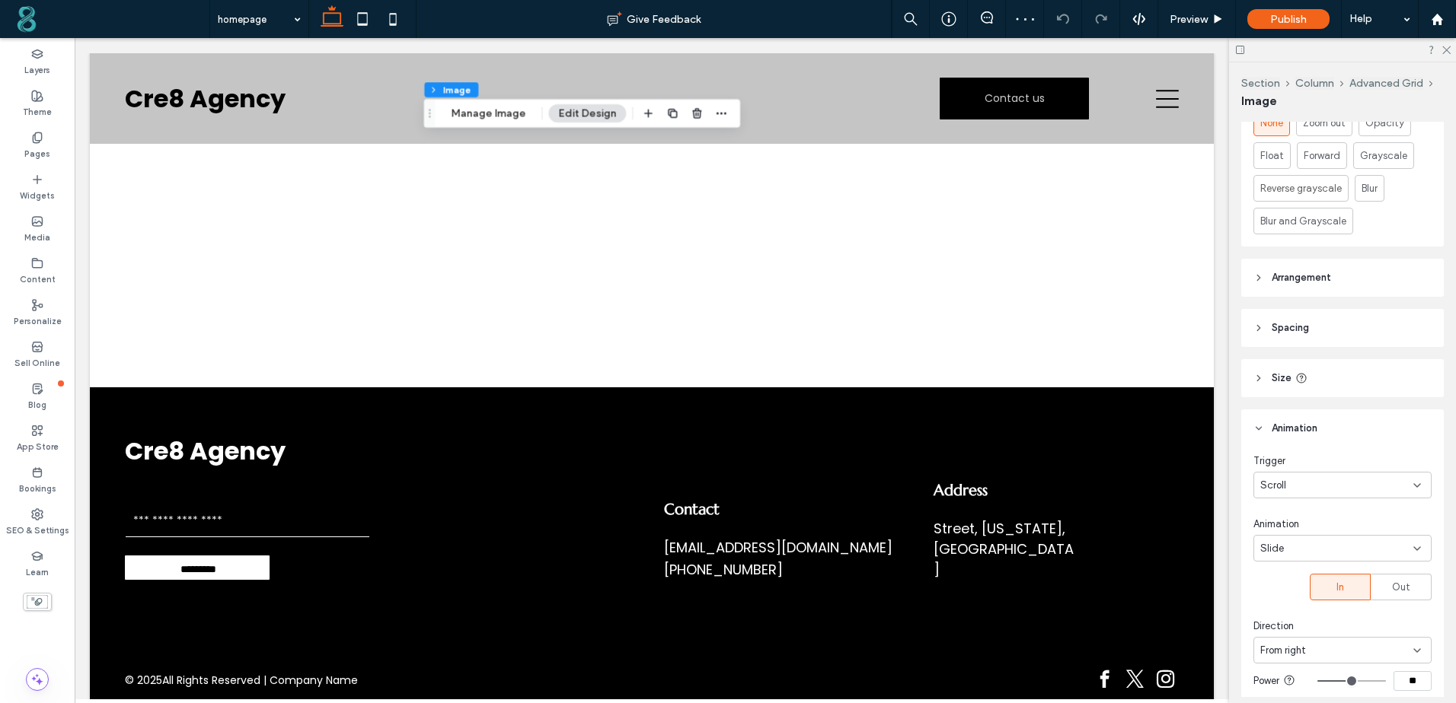
click at [1328, 661] on div "From right" at bounding box center [1342, 650] width 178 height 27
click at [1295, 597] on span "From bottom" at bounding box center [1288, 597] width 57 height 15
type input "*"
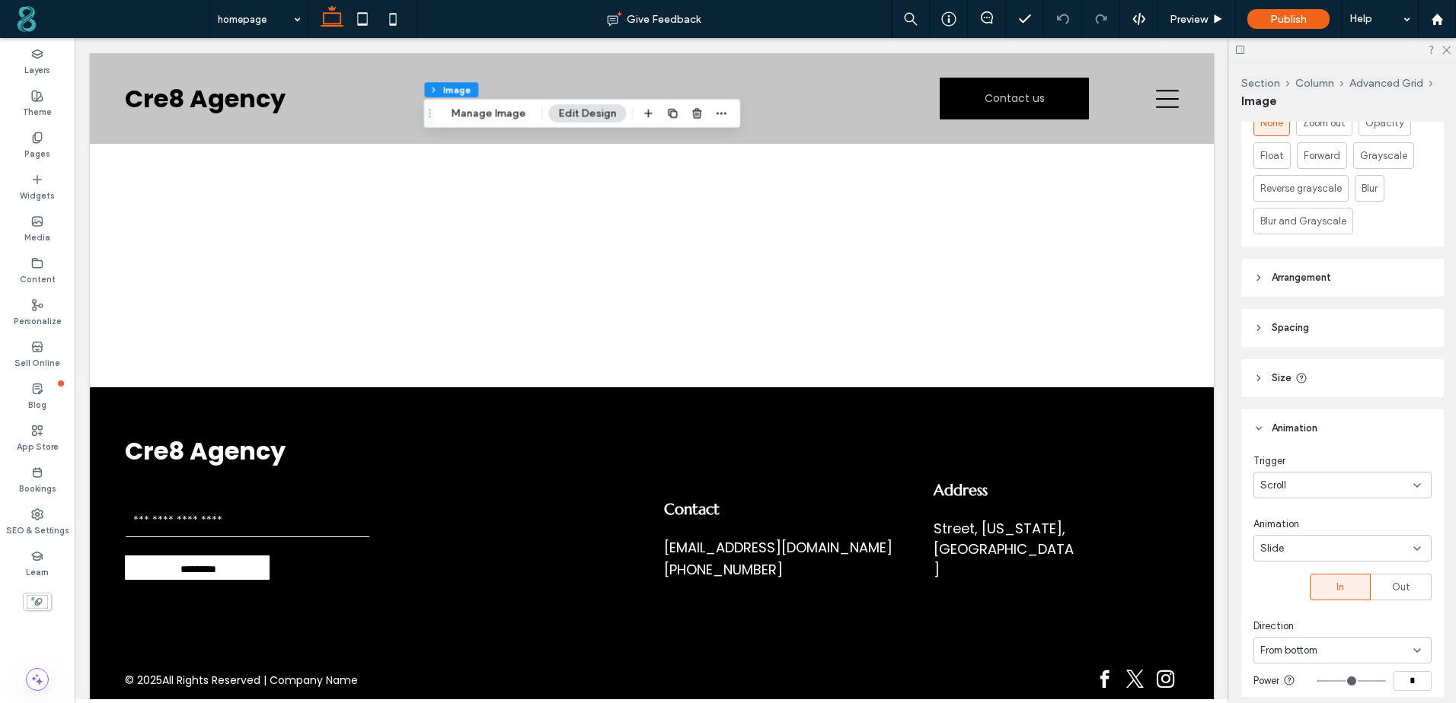
click at [1317, 682] on input "range" at bounding box center [1351, 682] width 69 height 2
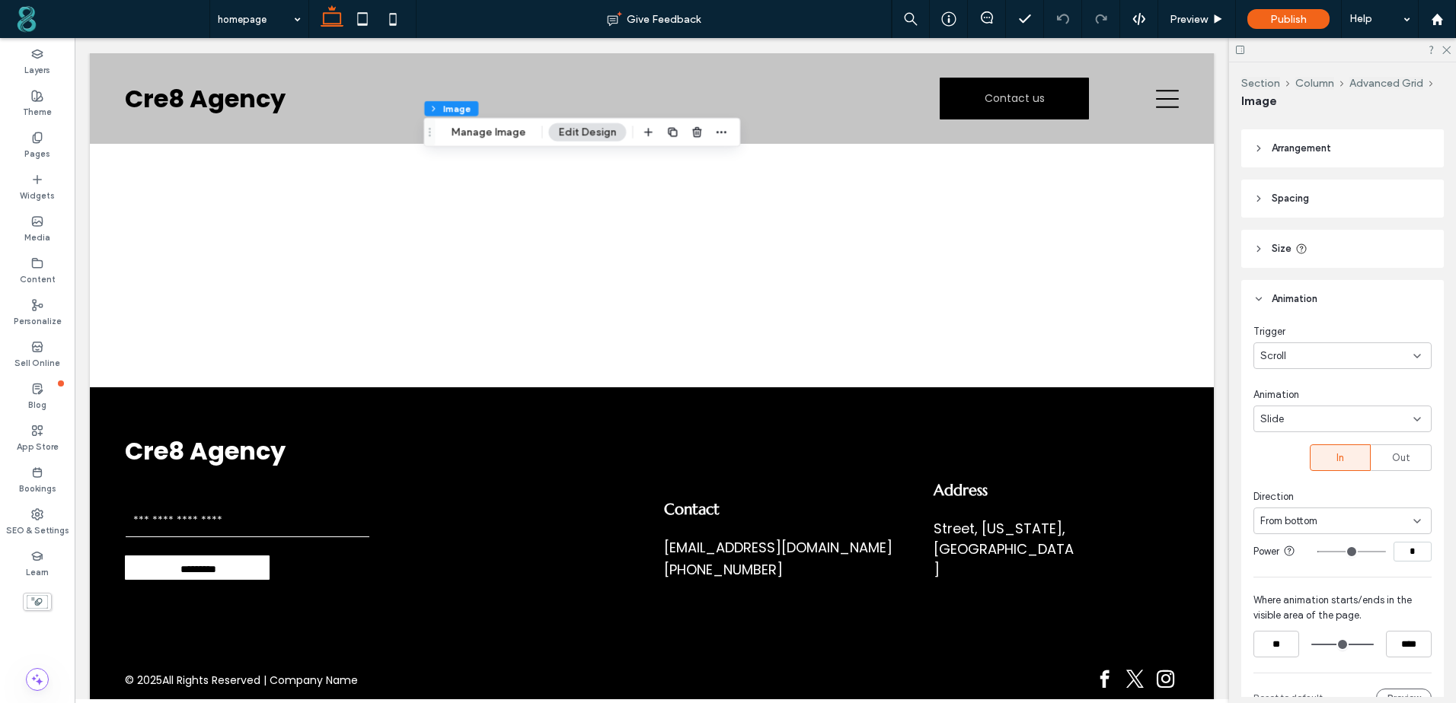
scroll to position [874, 0]
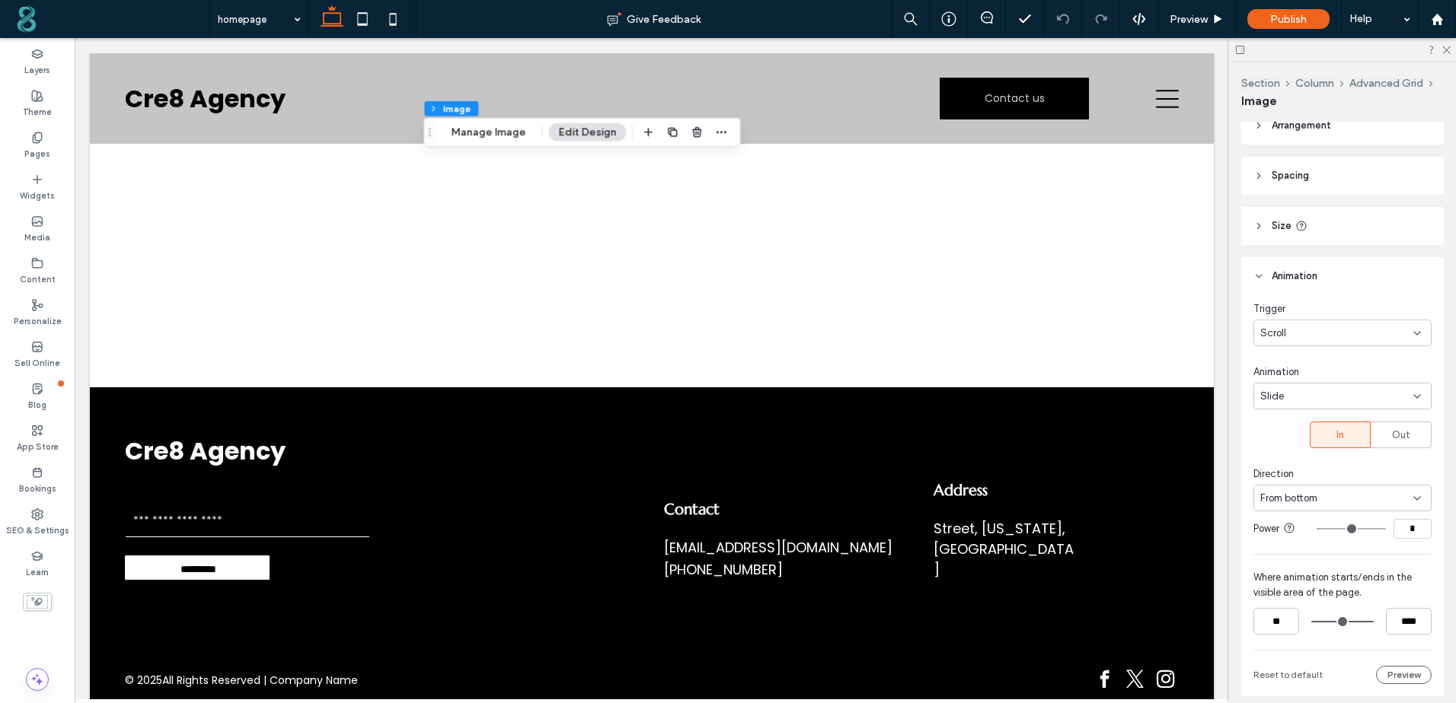
type input "**"
drag, startPoint x: 1320, startPoint y: 627, endPoint x: 1305, endPoint y: 628, distance: 15.3
click at [1311, 622] on input "range" at bounding box center [1342, 622] width 62 height 0
drag, startPoint x: 1361, startPoint y: 623, endPoint x: 1401, endPoint y: 595, distance: 48.1
click at [1373, 622] on input "range" at bounding box center [1342, 622] width 62 height 0
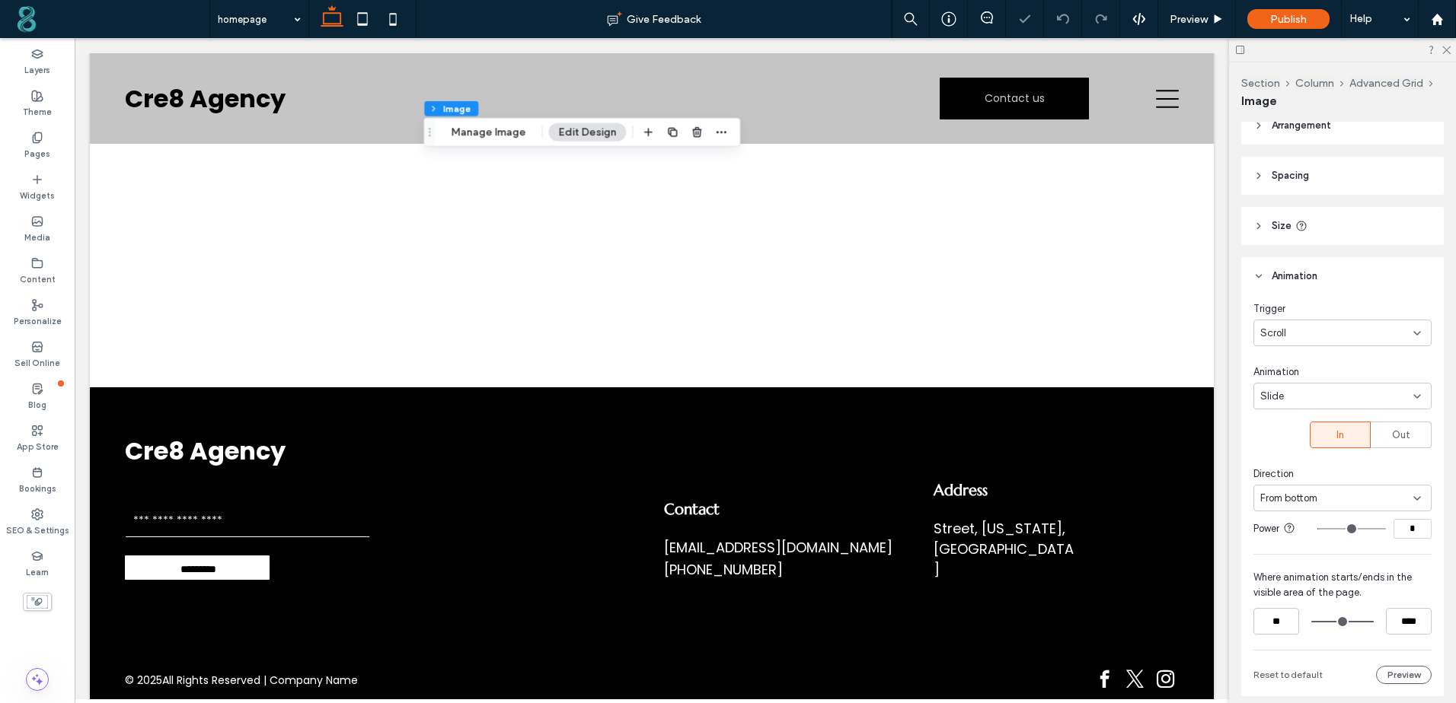
click at [1413, 526] on input "*" at bounding box center [1412, 529] width 38 height 20
type input "**"
click at [1433, 550] on div "Trigger Scroll Animation Slide In Out Direction From bottom Power ** Where anim…" at bounding box center [1342, 495] width 203 height 401
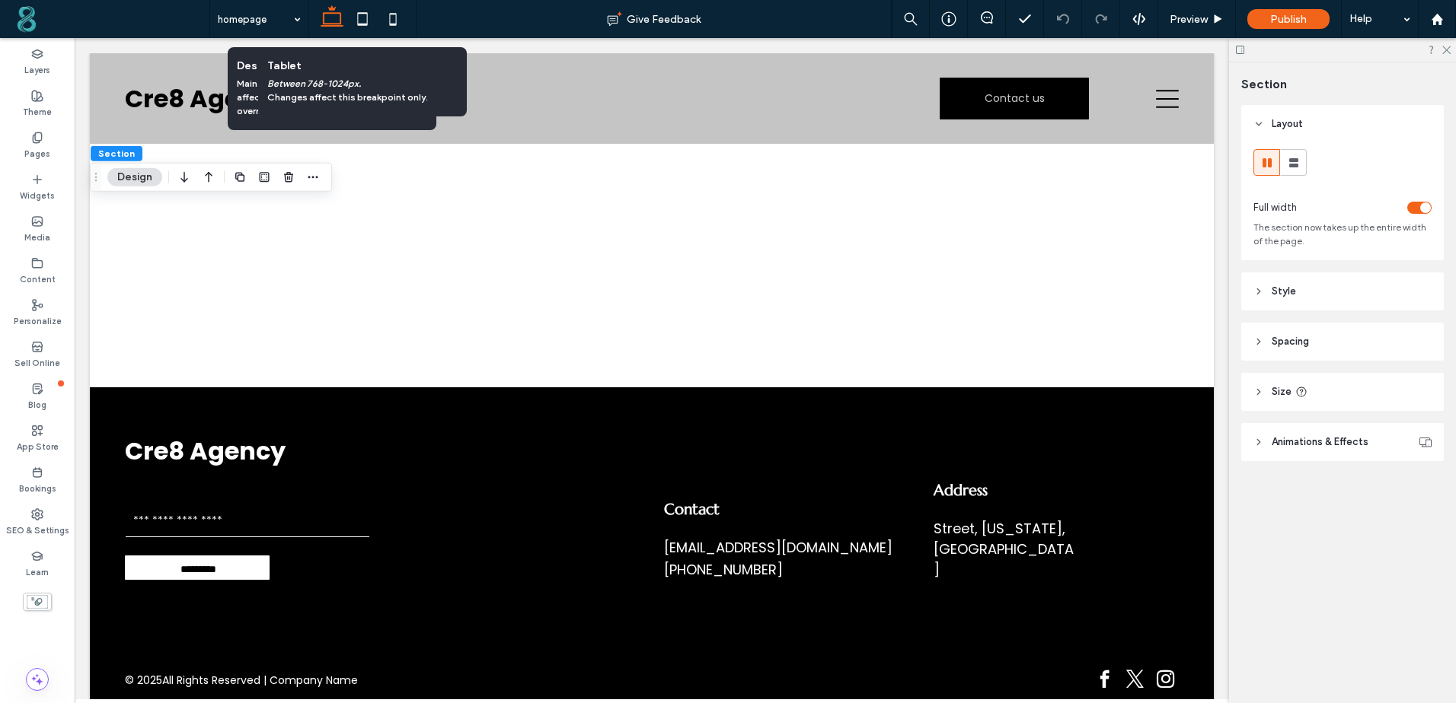
click at [1258, 297] on header "Style" at bounding box center [1342, 292] width 203 height 38
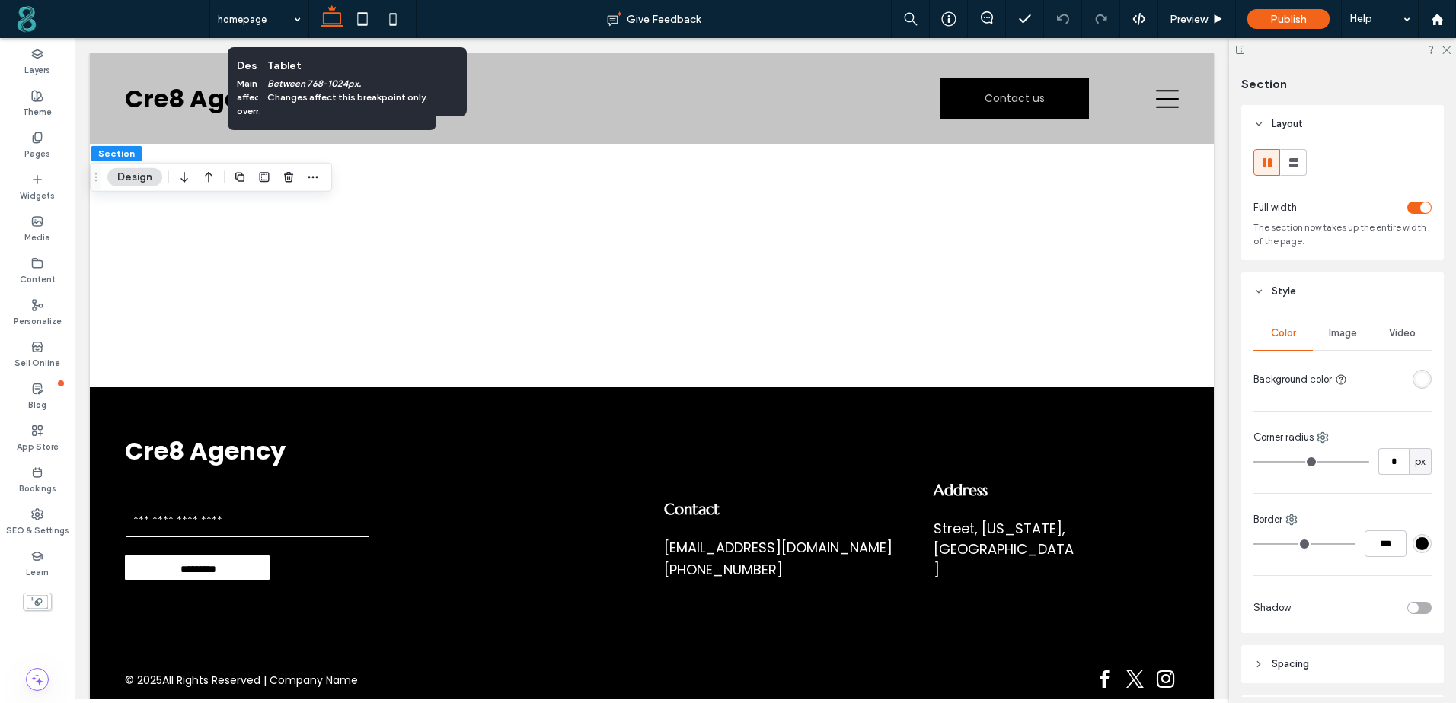
click at [1415, 384] on div "rgba(255, 255, 255, 1)" at bounding box center [1421, 379] width 13 height 13
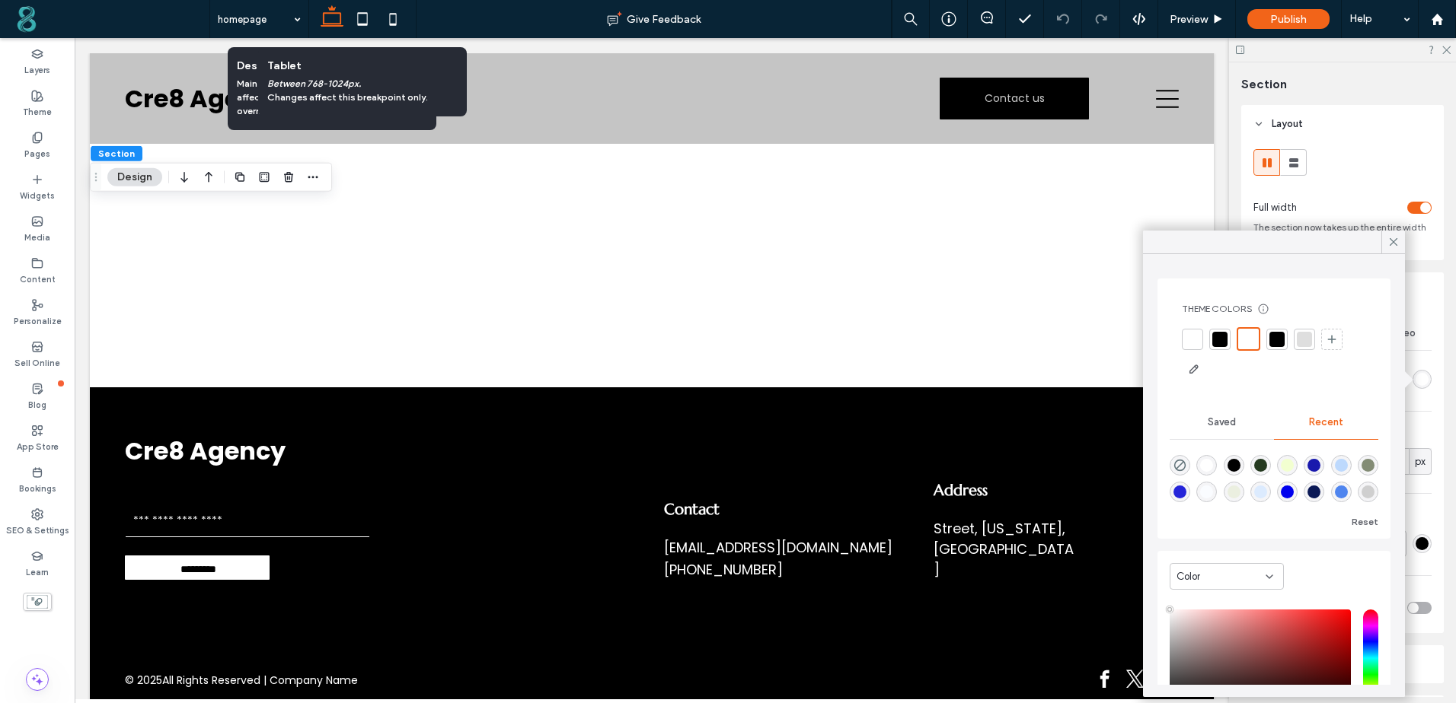
click at [1219, 341] on div at bounding box center [1219, 339] width 15 height 15
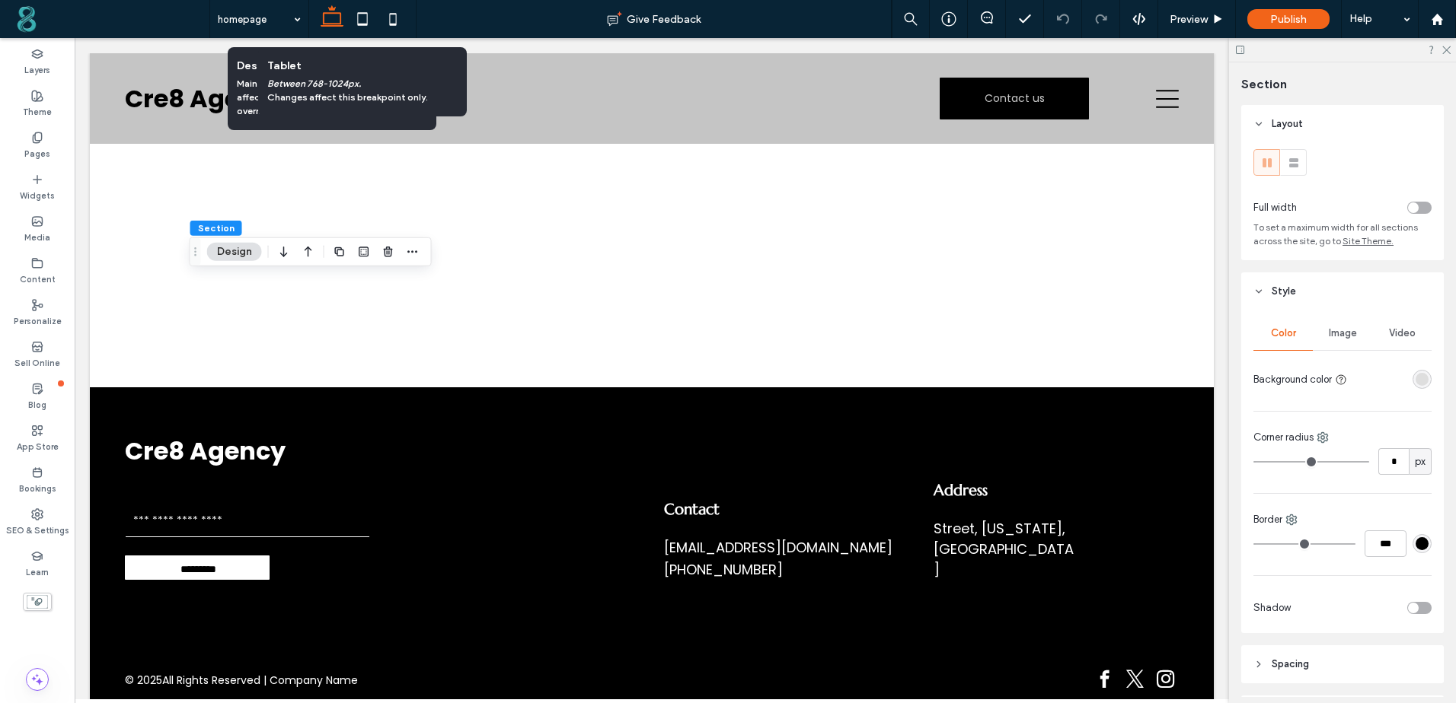
click at [1417, 384] on div "rgba(222, 222, 222, 1)" at bounding box center [1421, 379] width 13 height 13
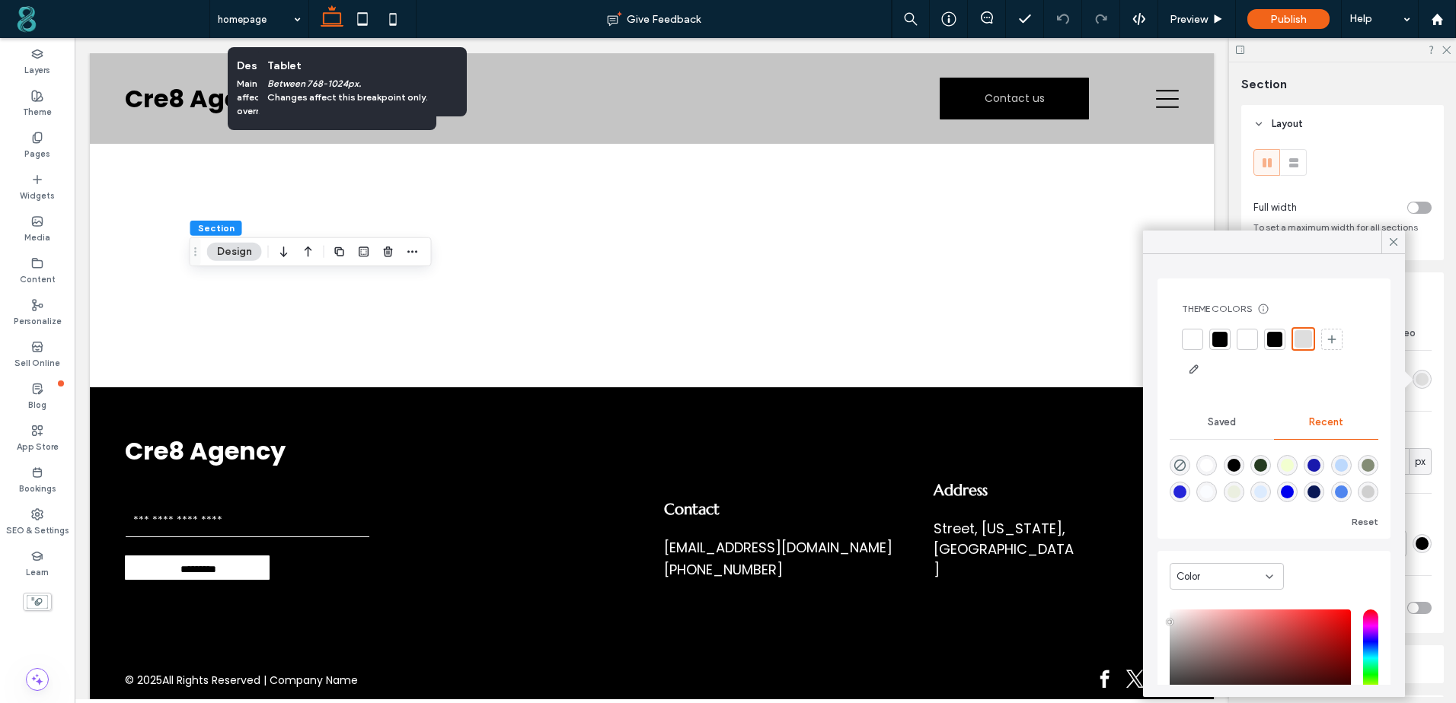
click at [1222, 343] on div at bounding box center [1219, 339] width 15 height 15
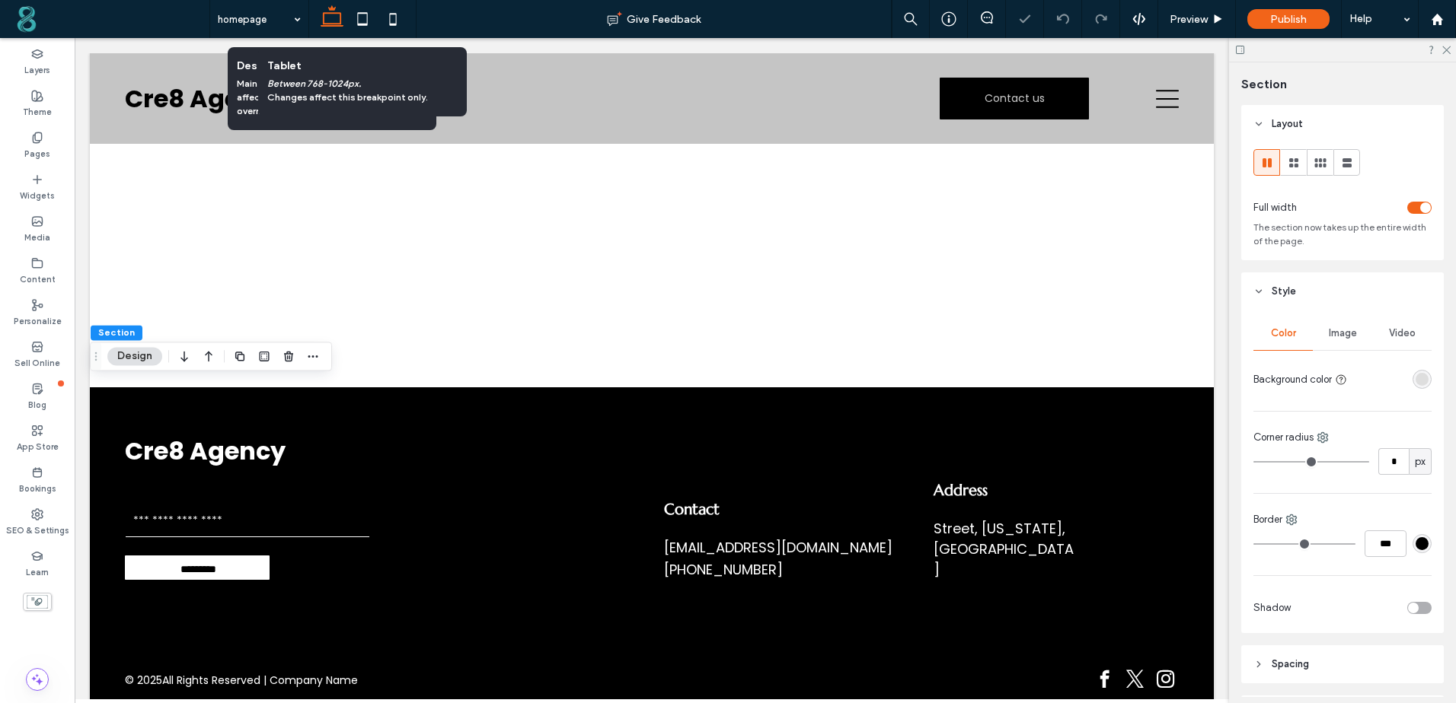
click at [1420, 383] on div "rgba(222, 222, 222, 1)" at bounding box center [1421, 379] width 13 height 13
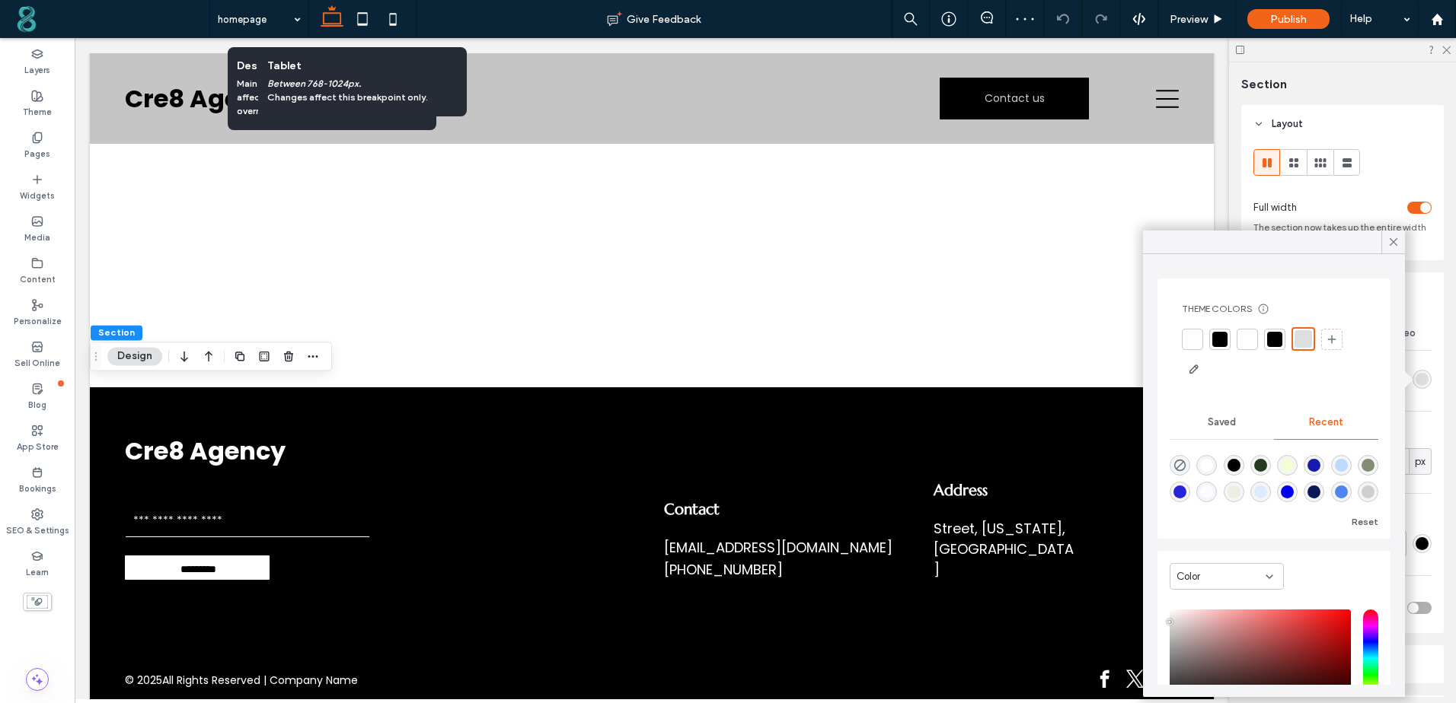
click at [1214, 338] on div at bounding box center [1219, 339] width 15 height 15
click at [1278, 340] on div at bounding box center [1276, 339] width 15 height 15
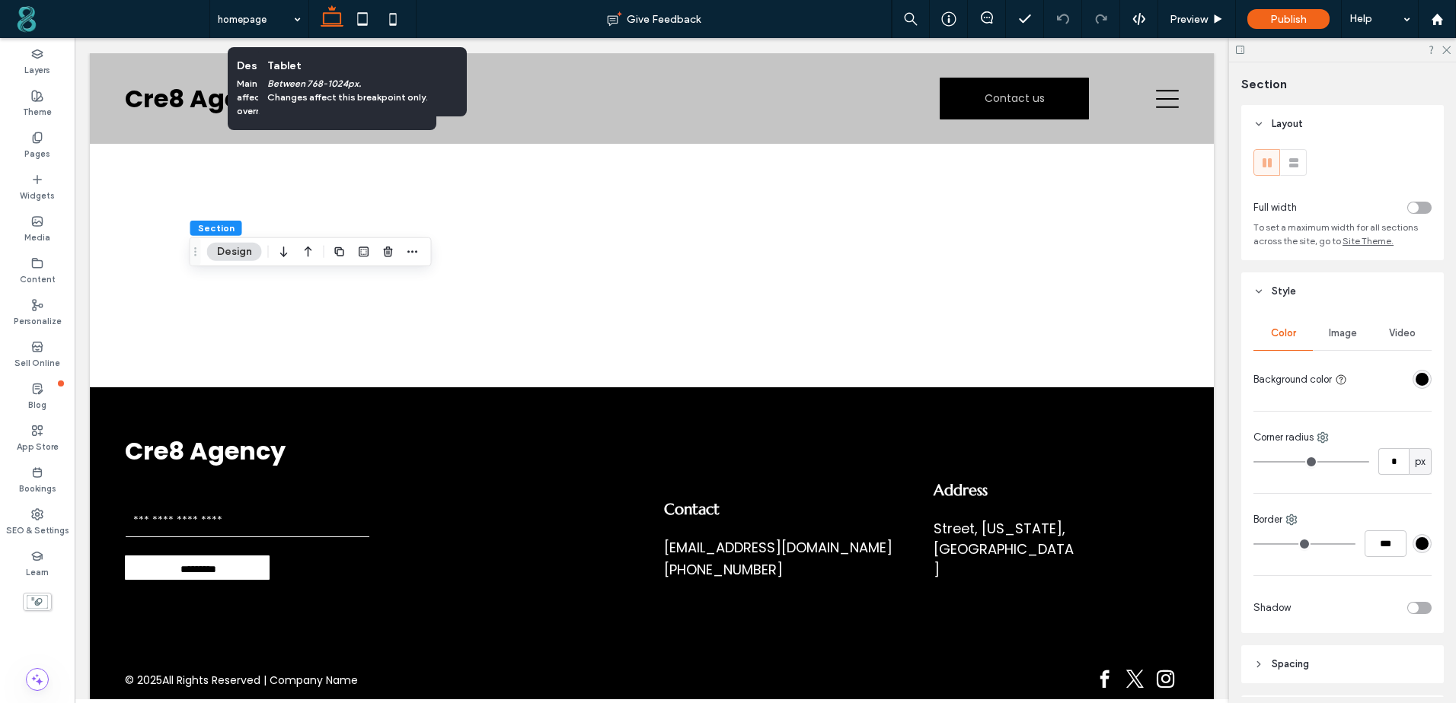
click at [1415, 383] on div "rgba(0, 0, 0, 1)" at bounding box center [1421, 379] width 13 height 13
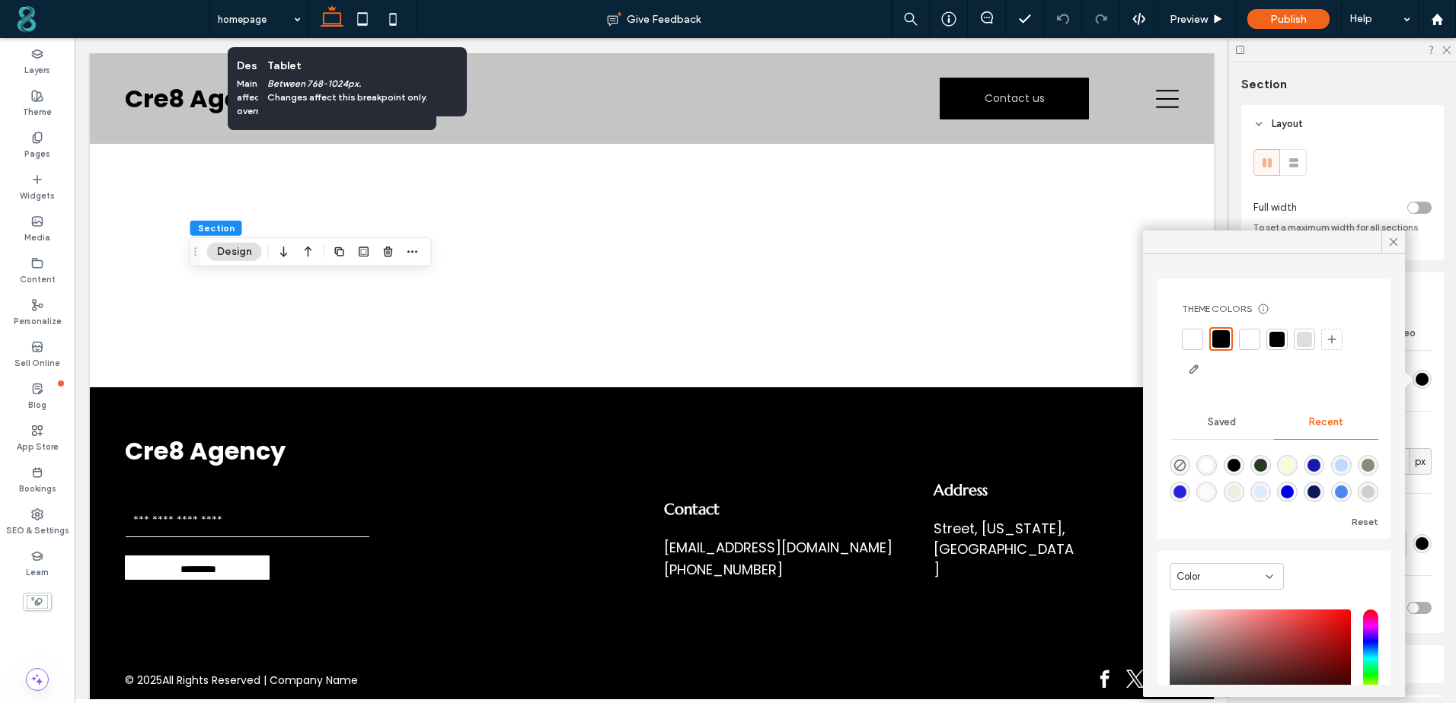
click at [1274, 334] on div at bounding box center [1276, 339] width 15 height 15
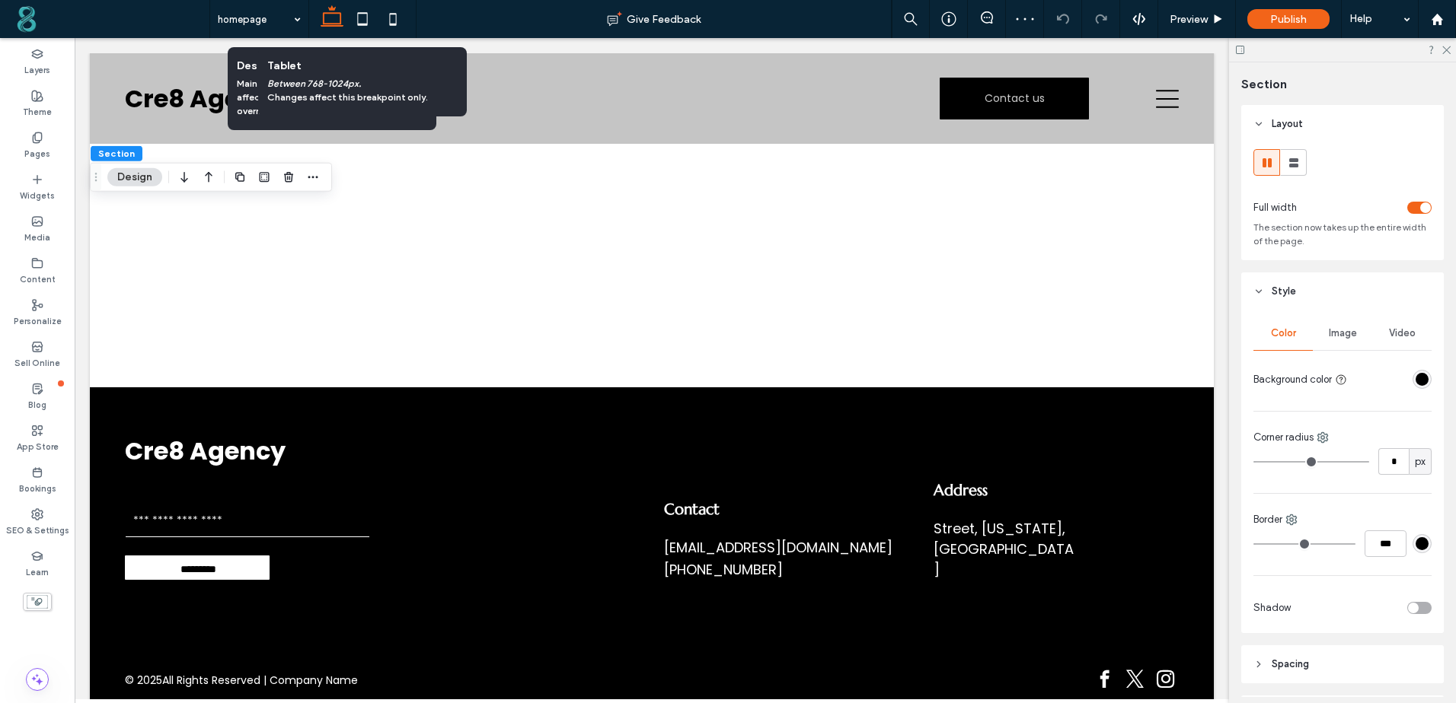
click at [1423, 377] on div "rgba(0, 0, 0, 1)" at bounding box center [1421, 379] width 19 height 19
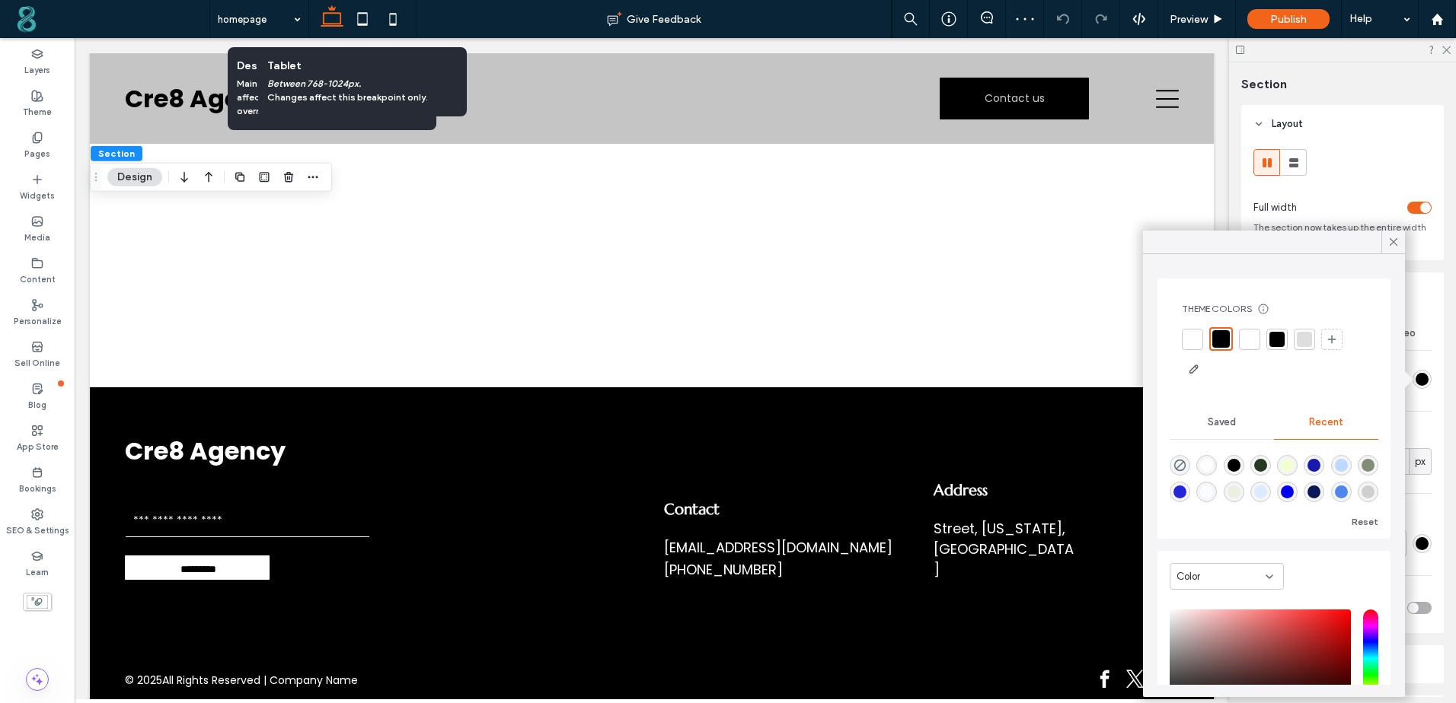
click at [1284, 344] on div at bounding box center [1276, 339] width 21 height 21
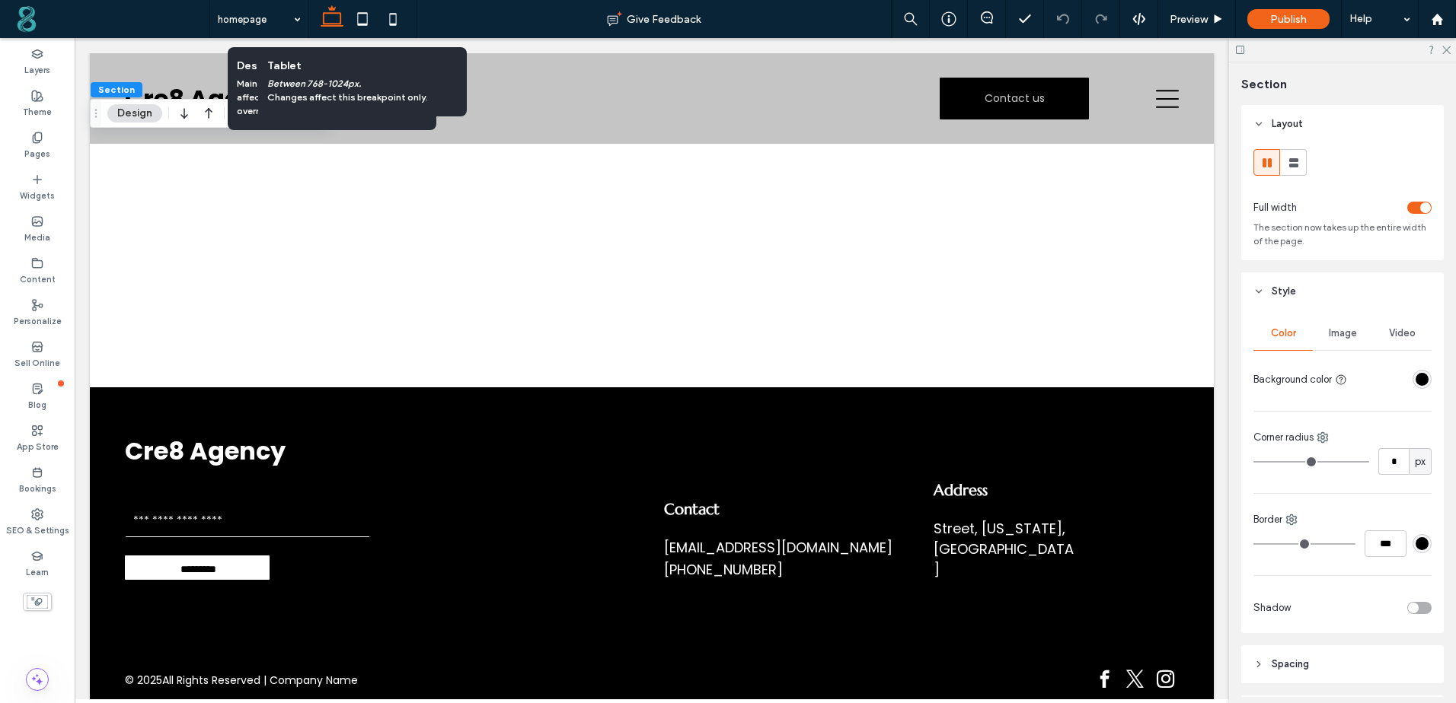
click at [1415, 379] on div "rgba(0, 0, 0, 1)" at bounding box center [1421, 379] width 13 height 13
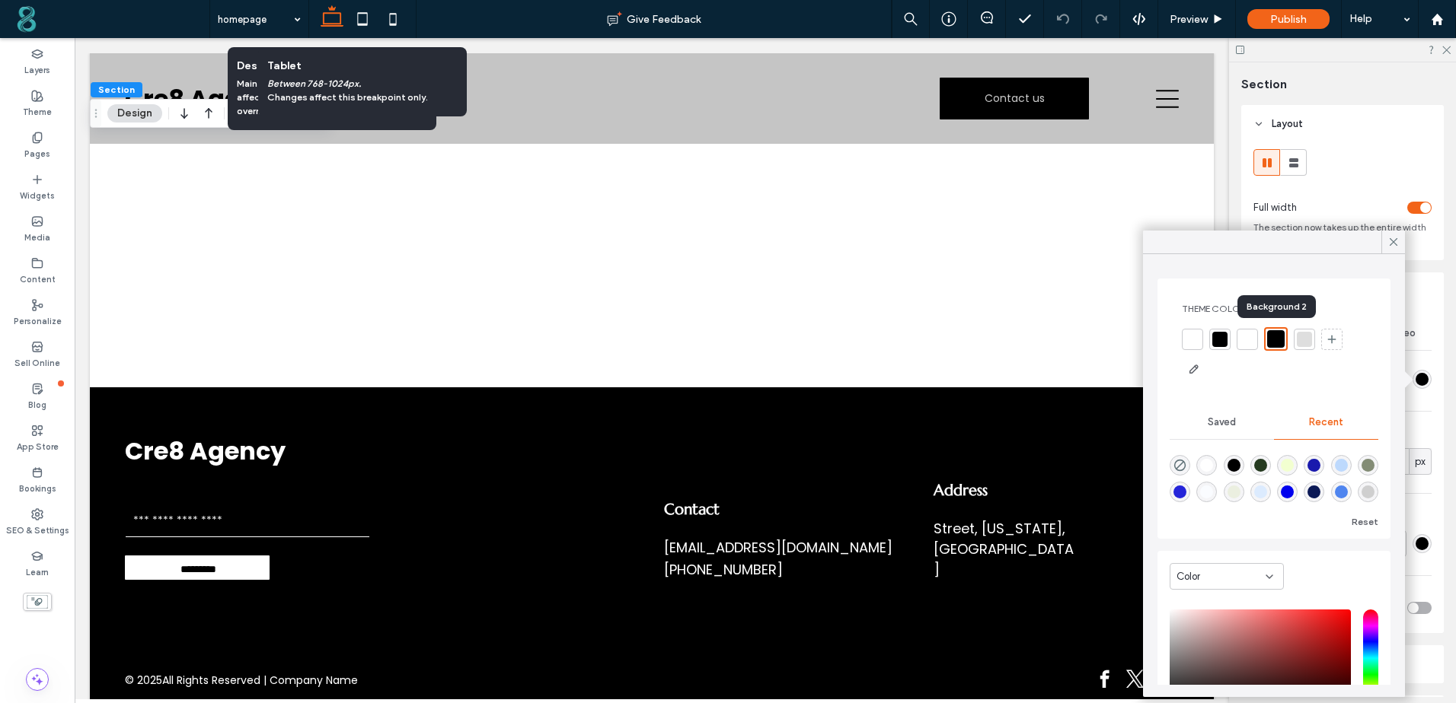
click at [1281, 333] on div at bounding box center [1276, 339] width 18 height 18
click at [1389, 241] on icon at bounding box center [1393, 242] width 14 height 14
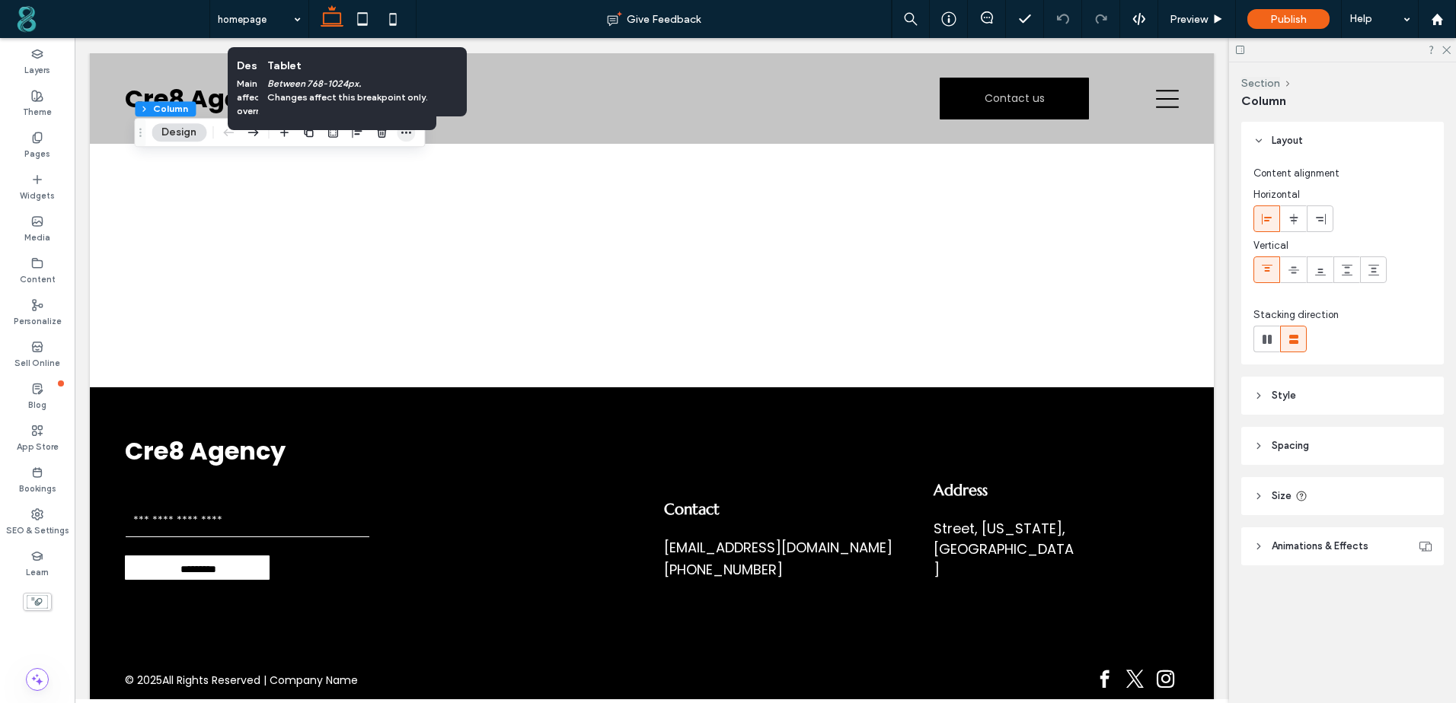
click at [410, 136] on icon "button" at bounding box center [406, 132] width 12 height 12
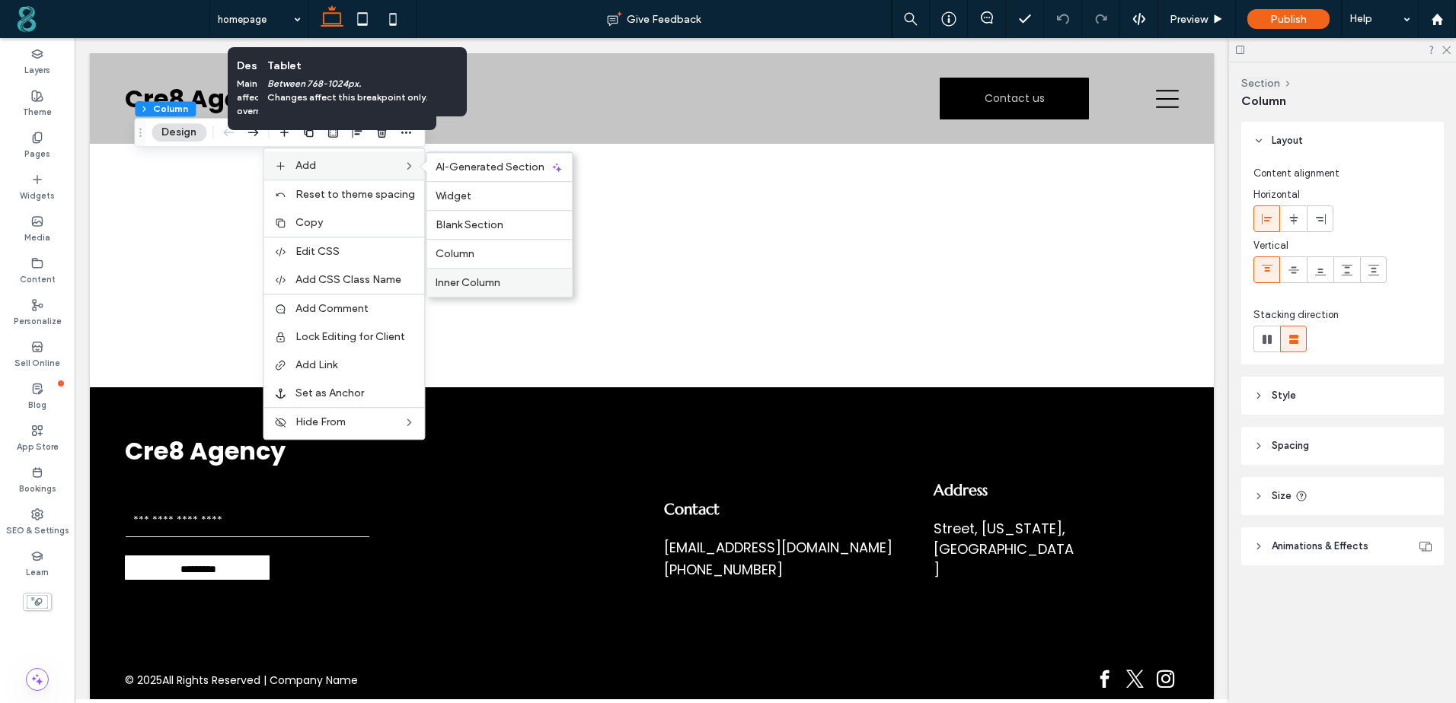
click at [477, 286] on span "Inner Column" at bounding box center [467, 282] width 65 height 13
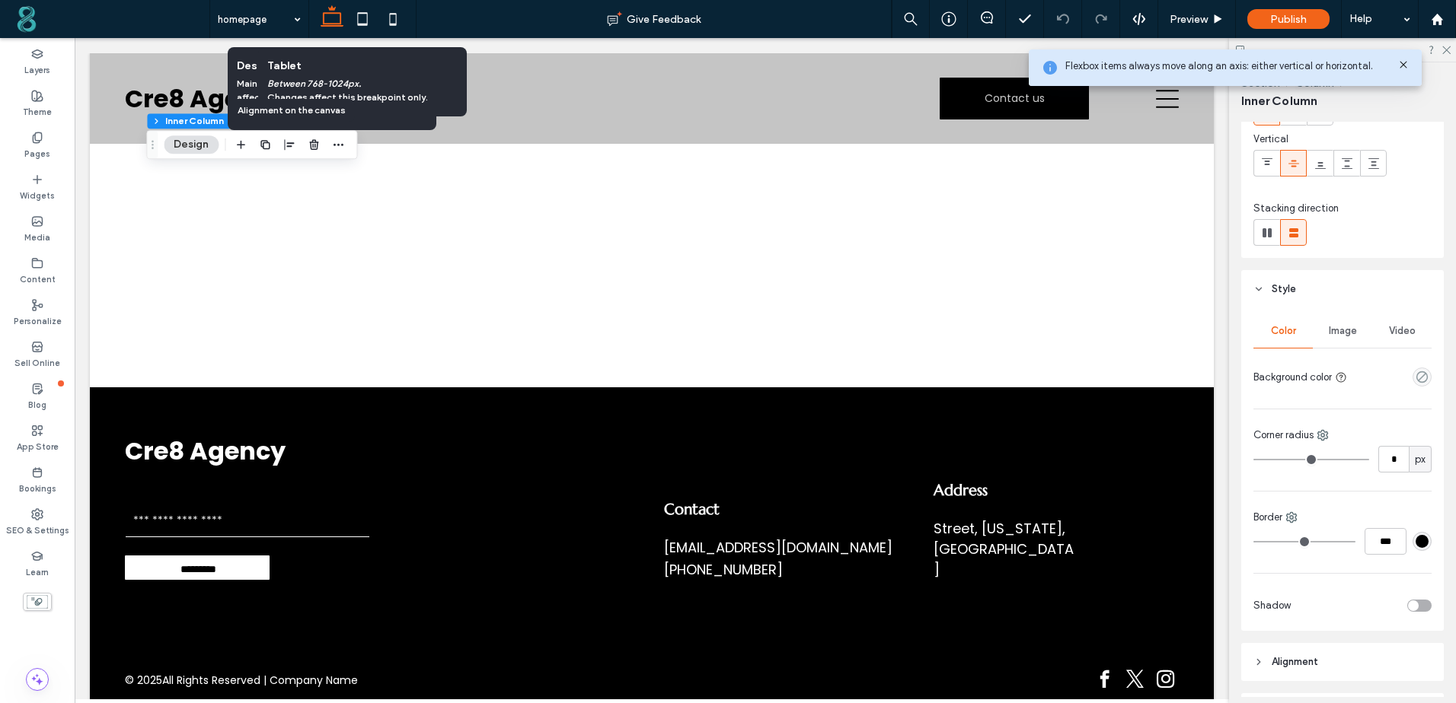
scroll to position [352, 0]
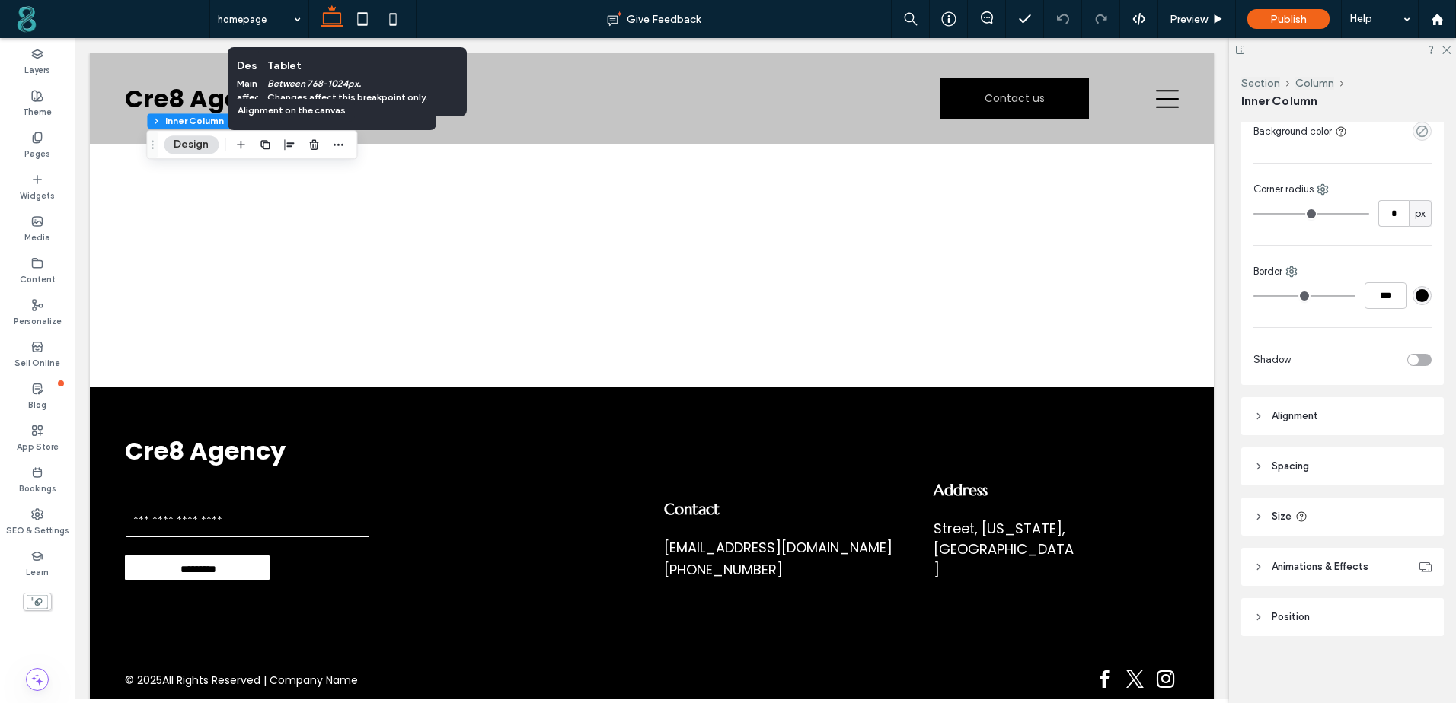
click at [1260, 617] on icon at bounding box center [1258, 617] width 11 height 11
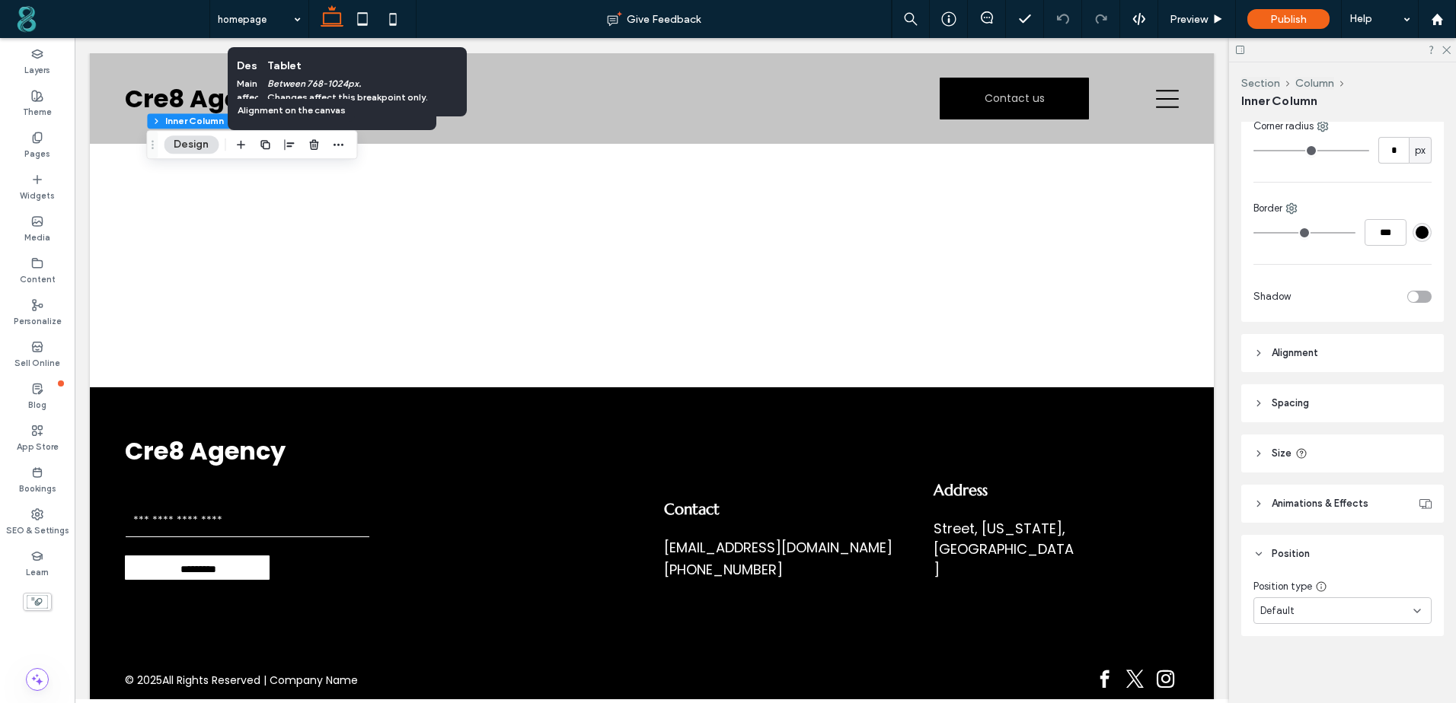
click at [1341, 614] on div "Default" at bounding box center [1336, 611] width 153 height 15
click at [1300, 505] on div "Pinned" at bounding box center [1338, 507] width 169 height 27
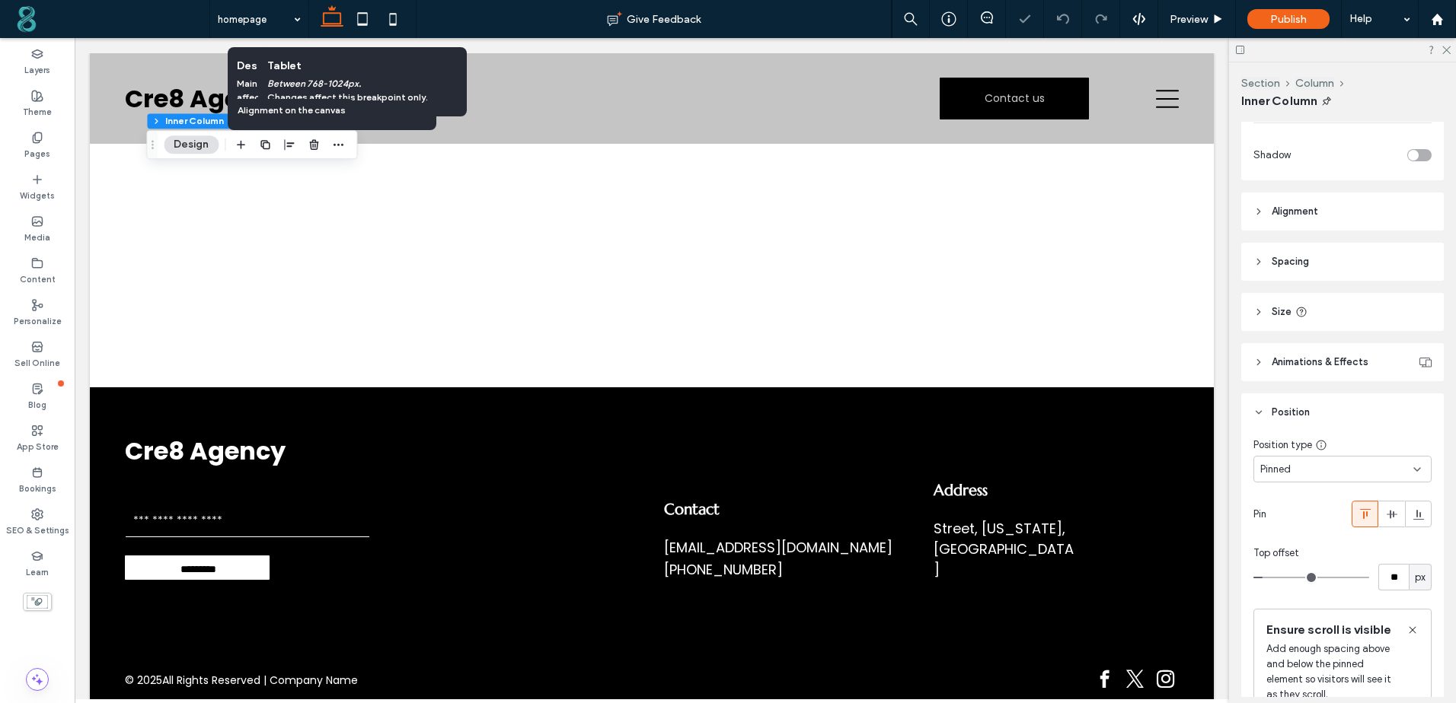
scroll to position [644, 0]
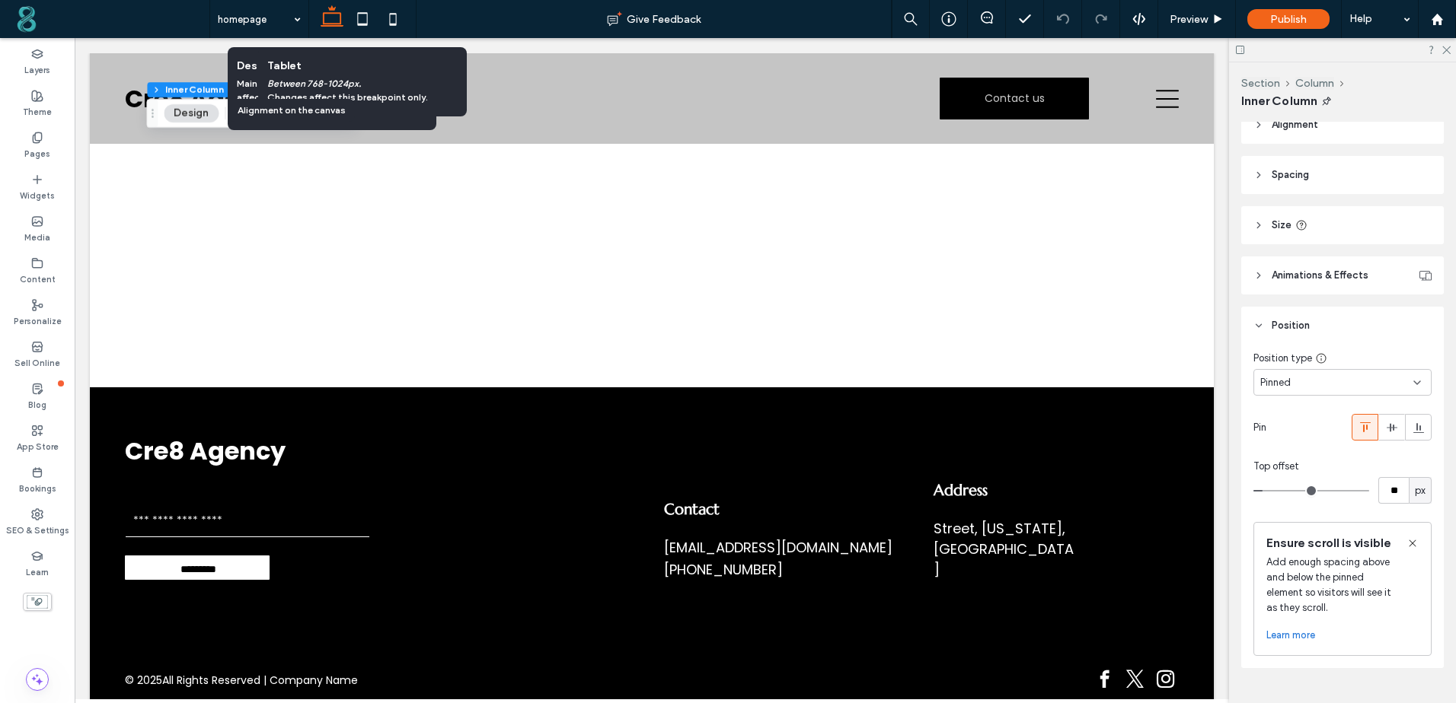
type input "**"
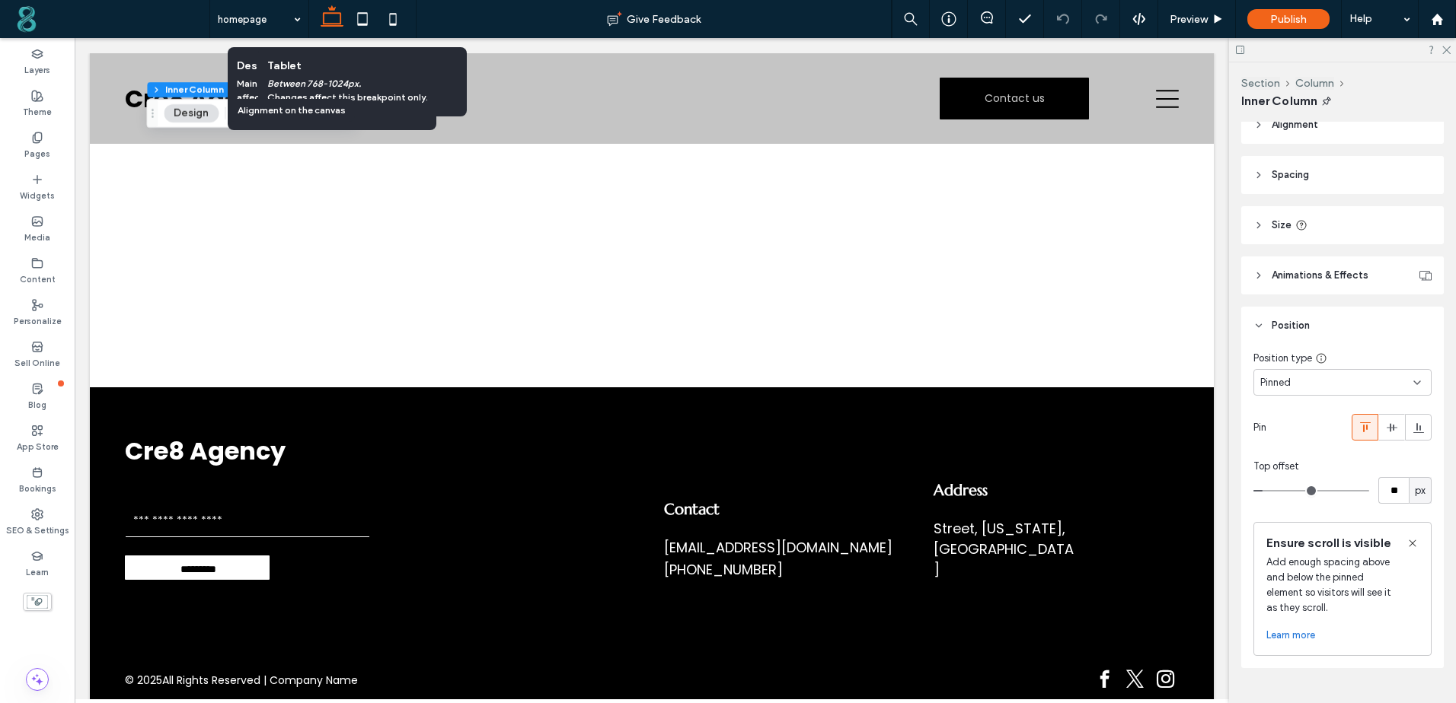
type input "**"
type input "*"
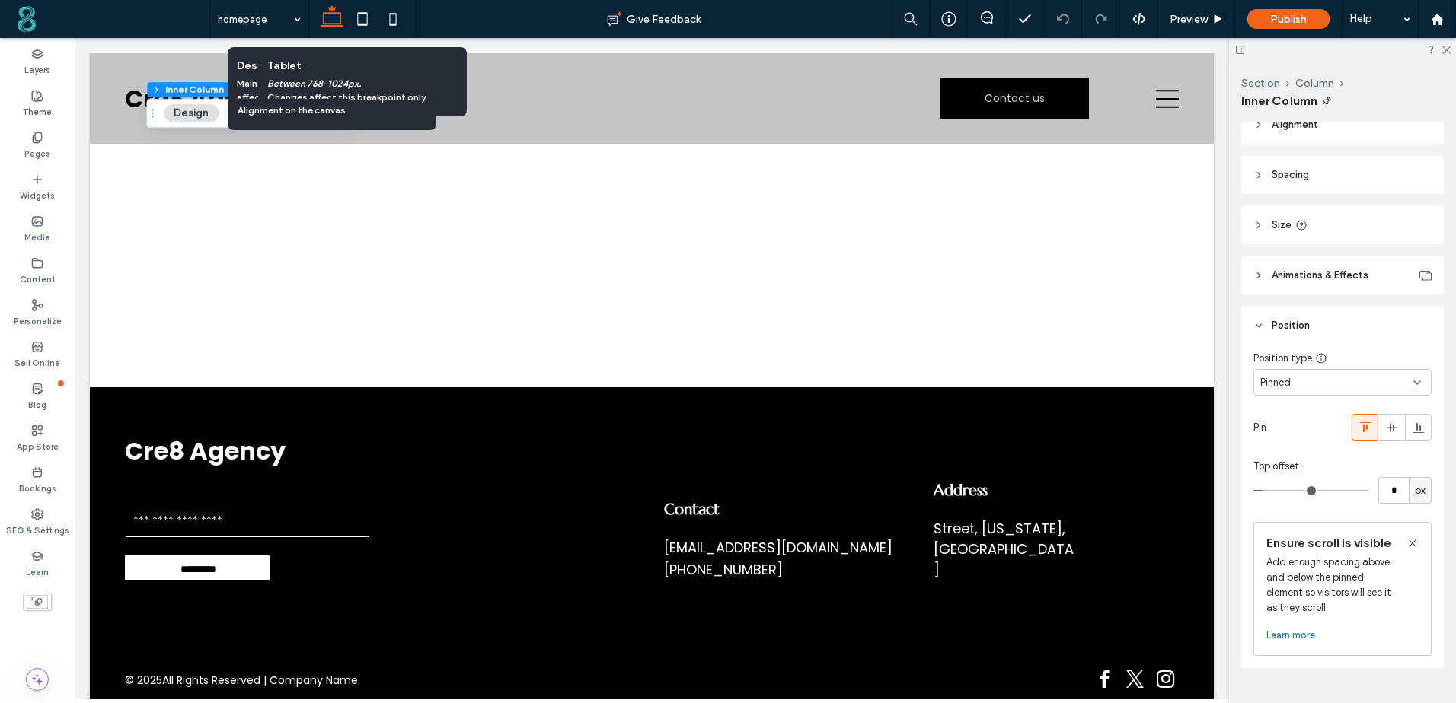
type input "*"
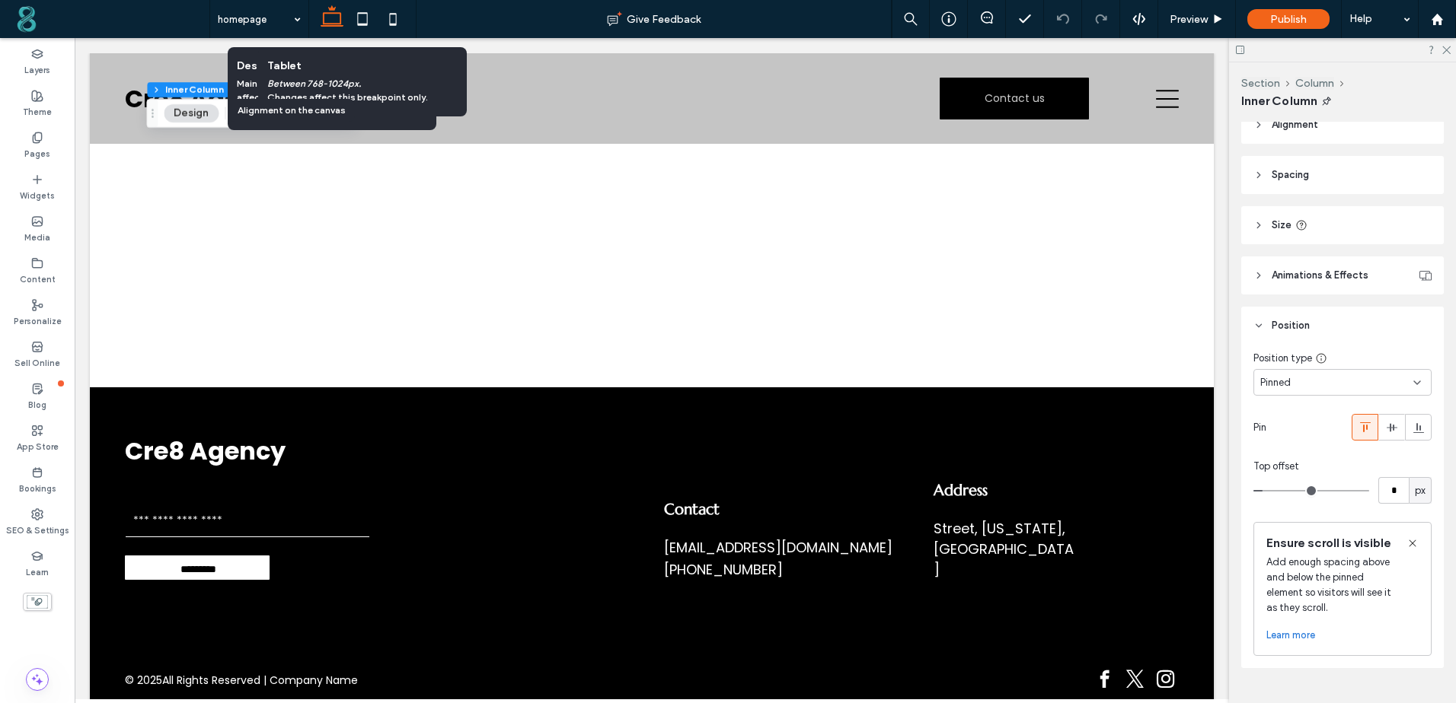
type input "*"
drag, startPoint x: 1267, startPoint y: 495, endPoint x: 1252, endPoint y: 499, distance: 15.7
type input "*"
click at [1253, 492] on input "range" at bounding box center [1311, 491] width 116 height 2
click at [1378, 487] on input "*" at bounding box center [1393, 490] width 30 height 27
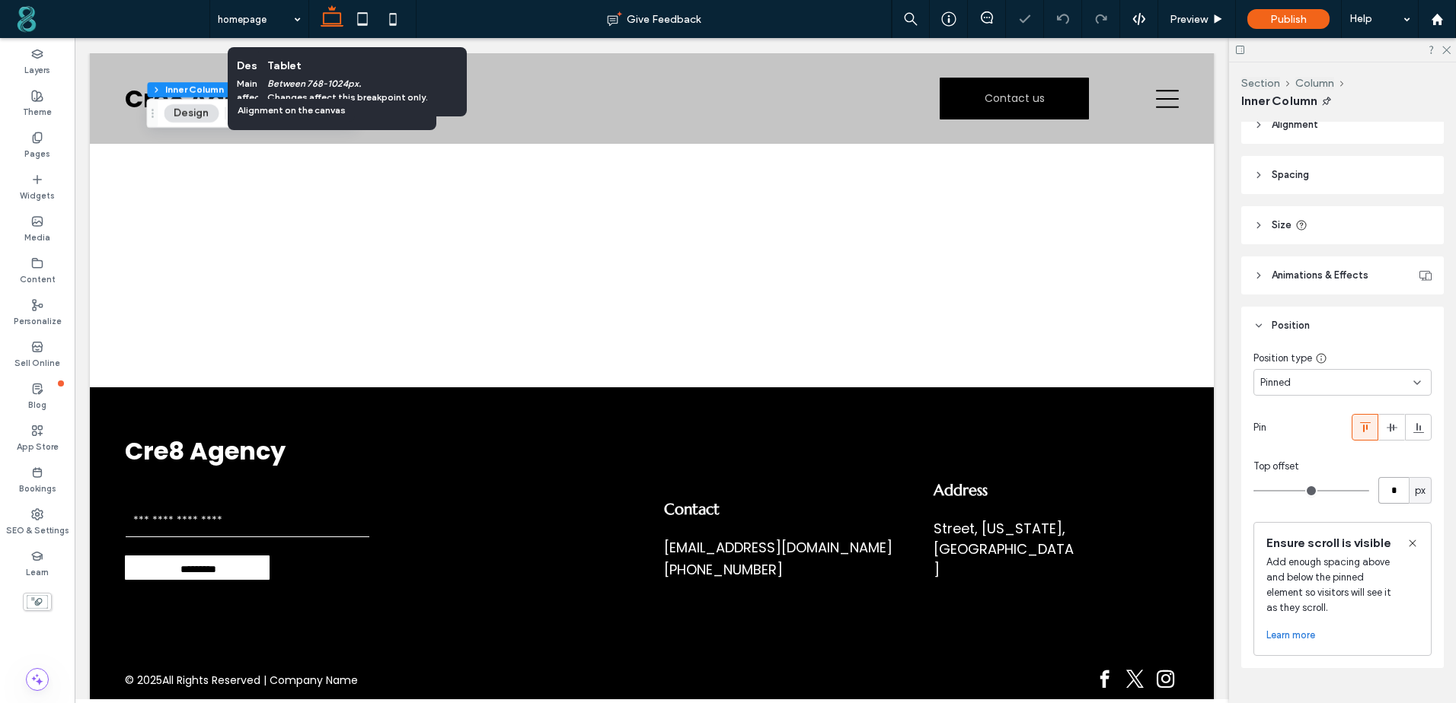
click at [1378, 487] on input "*" at bounding box center [1393, 490] width 30 height 27
type input "**"
click at [1382, 465] on div "Top offset" at bounding box center [1342, 466] width 178 height 15
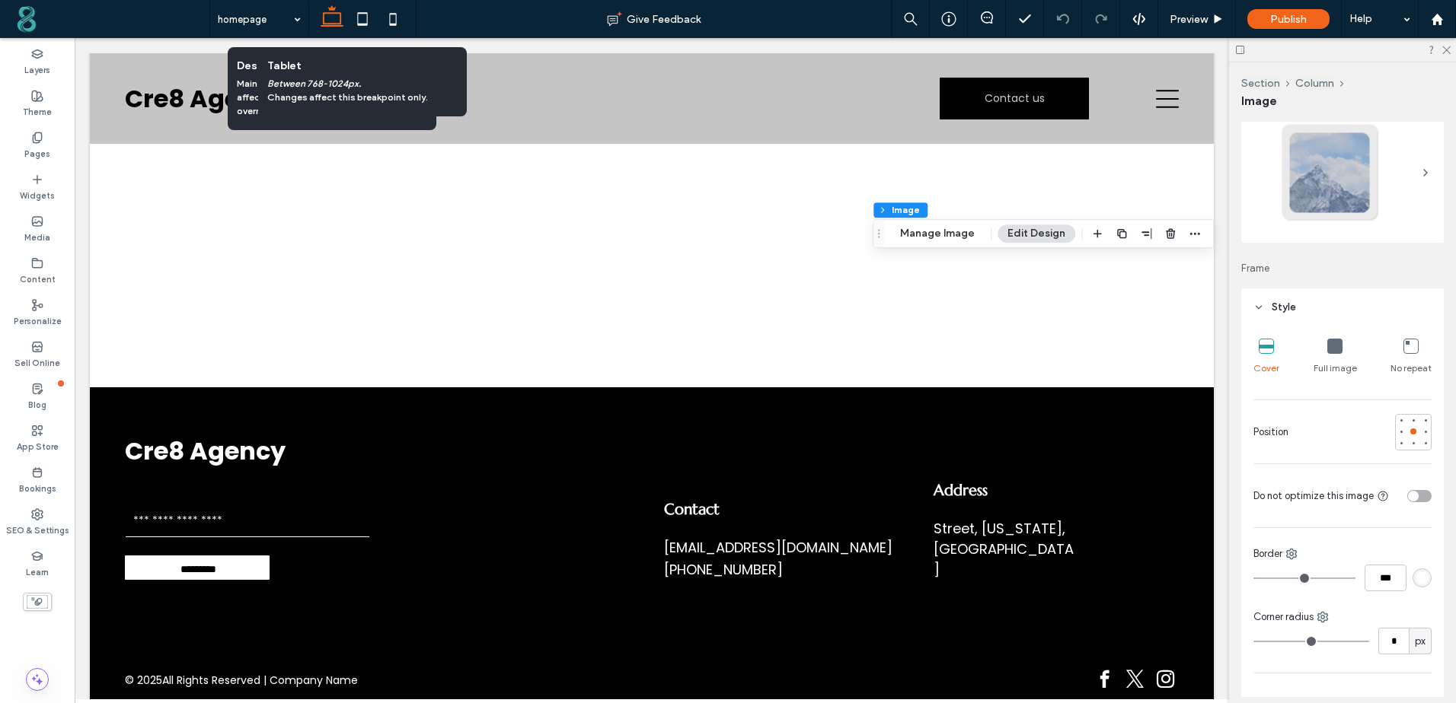
scroll to position [76, 0]
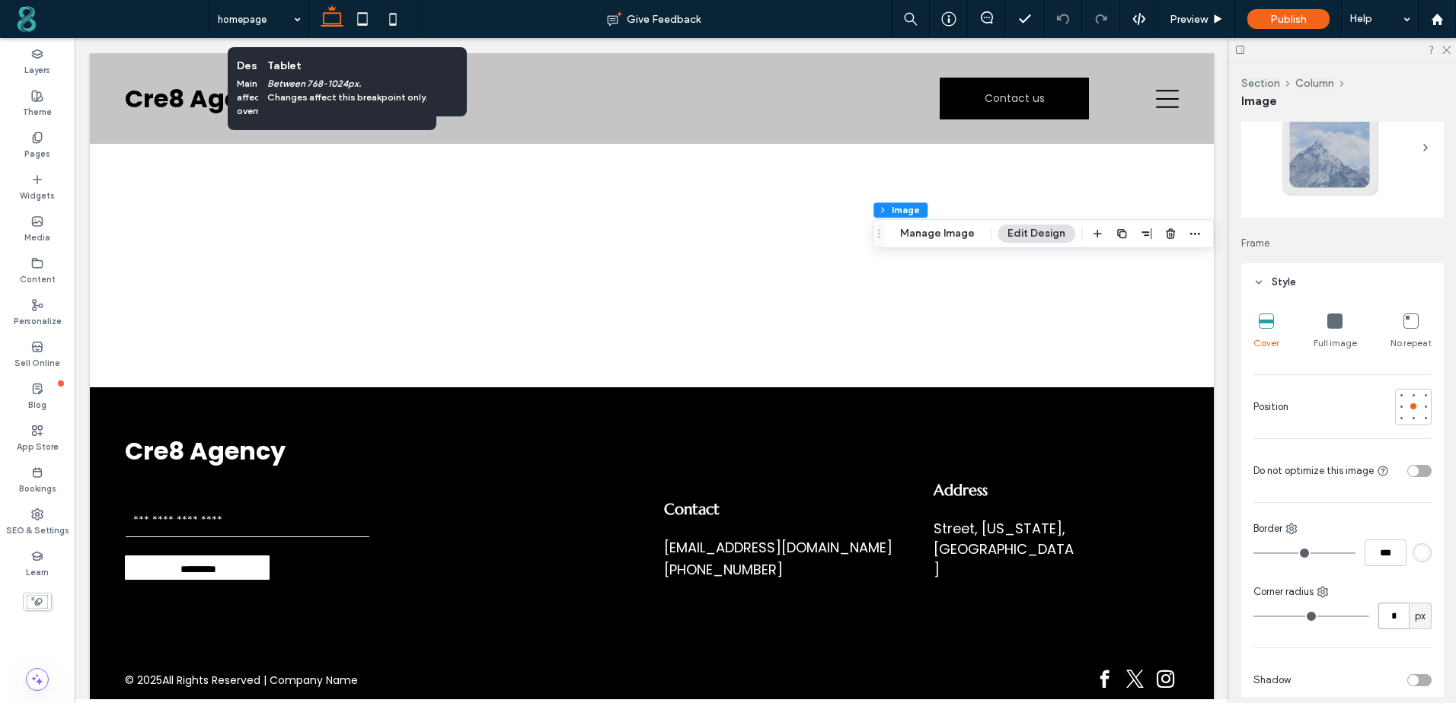
click at [1378, 615] on input "*" at bounding box center [1393, 616] width 30 height 27
drag, startPoint x: 1372, startPoint y: 615, endPoint x: 1367, endPoint y: 609, distance: 8.1
click at [1378, 614] on input "*" at bounding box center [1393, 616] width 30 height 27
type input "**"
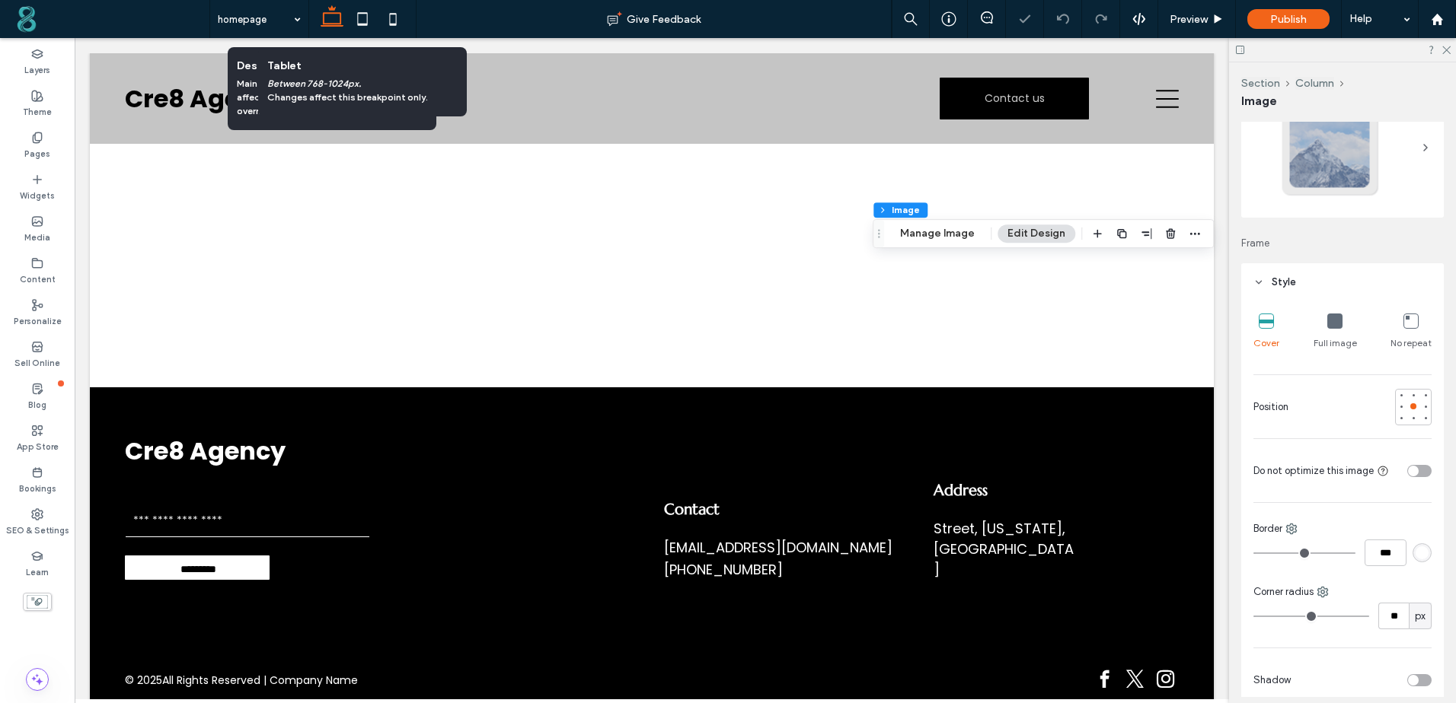
click at [1370, 588] on div "Corner radius" at bounding box center [1342, 592] width 178 height 15
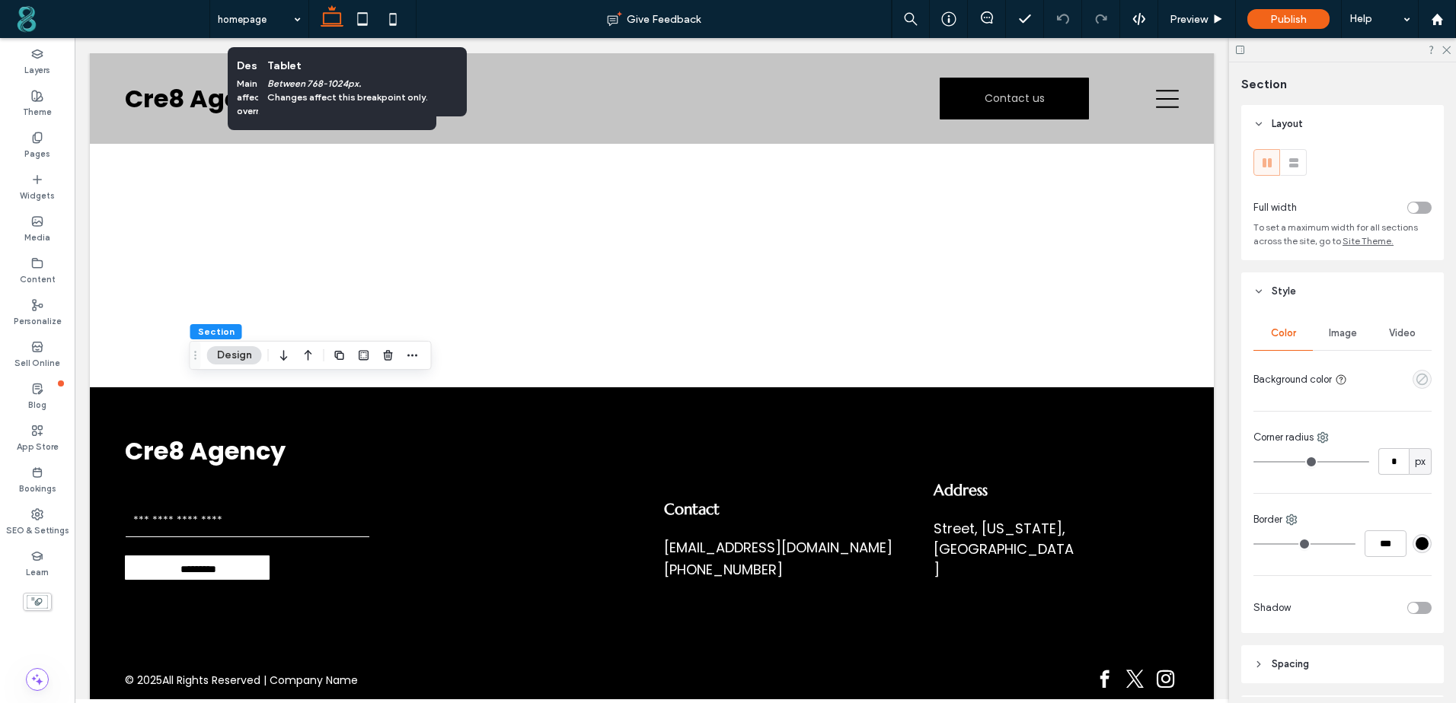
click at [1415, 376] on icon "empty color" at bounding box center [1421, 379] width 13 height 13
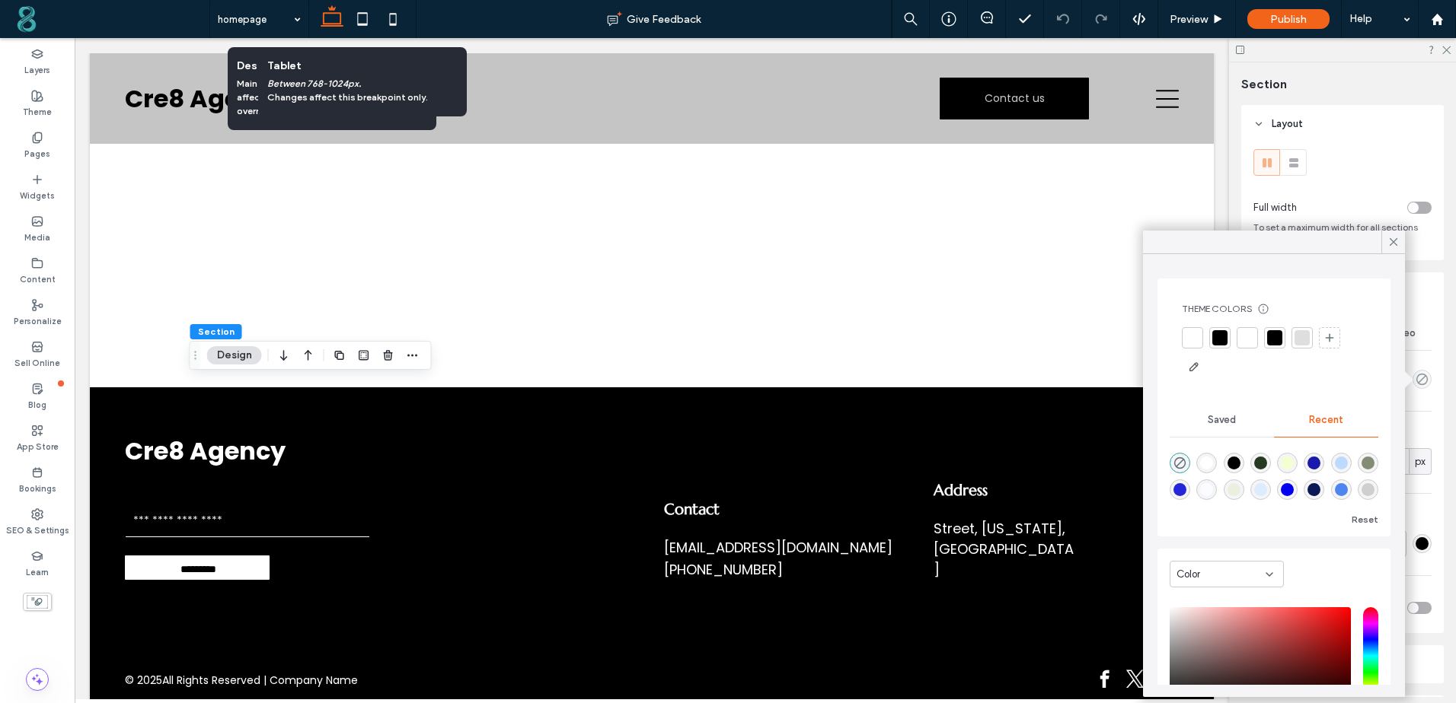
click at [1281, 344] on div at bounding box center [1274, 337] width 15 height 15
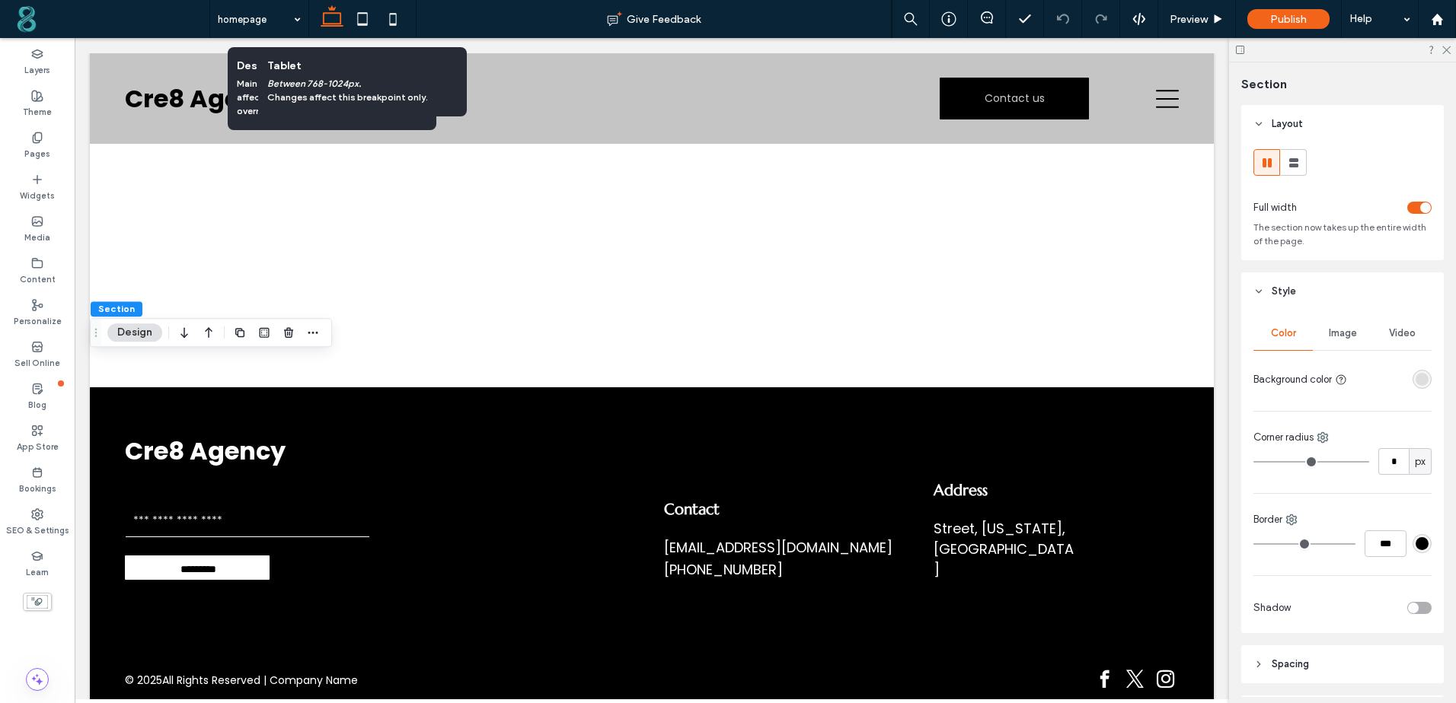
click at [1415, 544] on div "#000000" at bounding box center [1421, 543] width 13 height 13
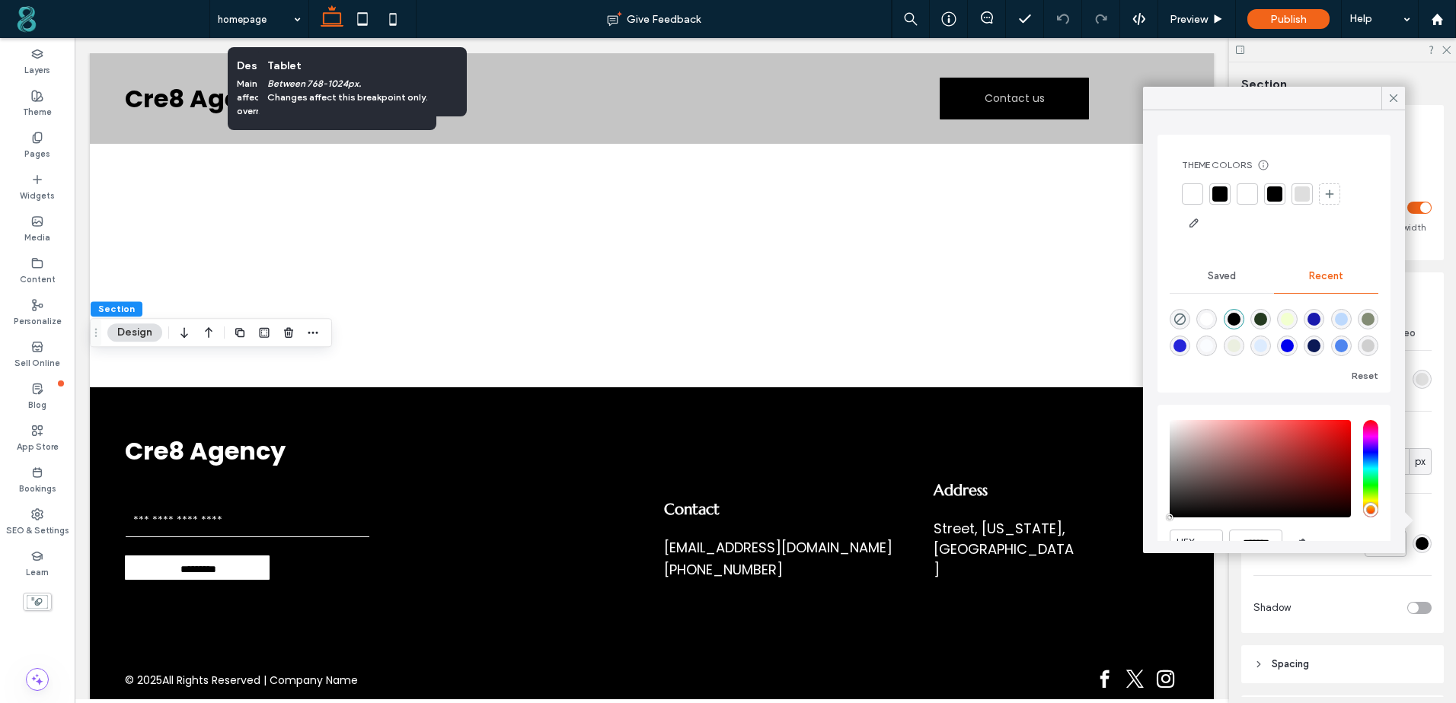
click at [1275, 196] on div at bounding box center [1274, 194] width 15 height 15
click at [1395, 97] on icon at bounding box center [1393, 98] width 14 height 14
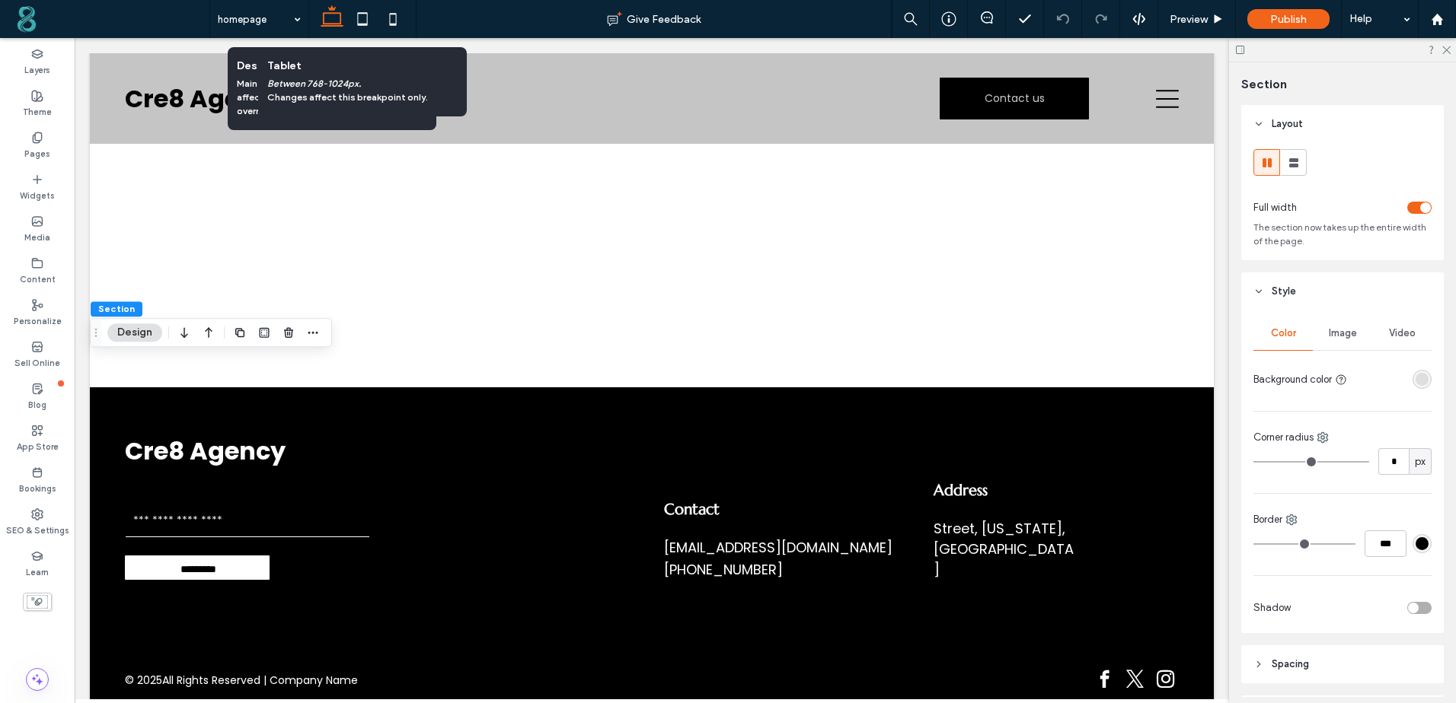
click at [134, 332] on button "Design" at bounding box center [134, 333] width 55 height 18
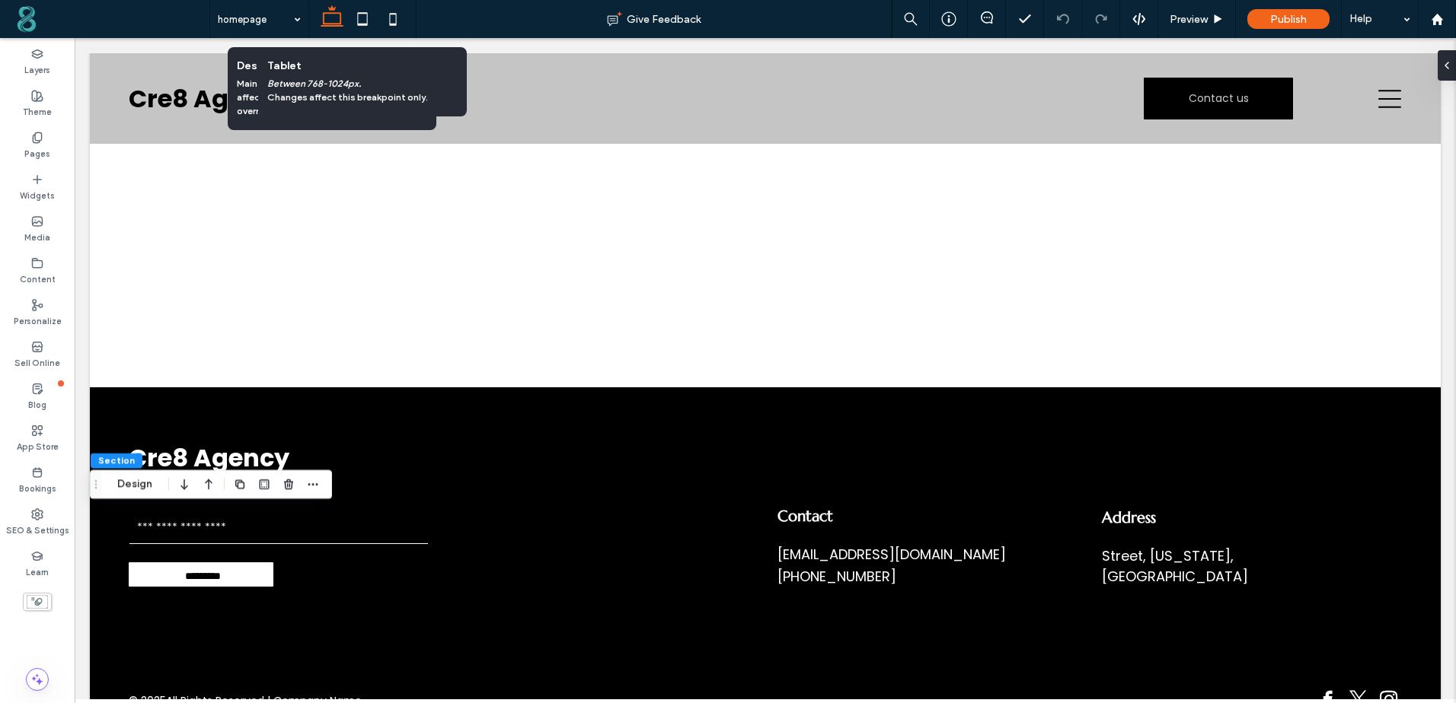
click at [123, 458] on span "Section" at bounding box center [116, 460] width 37 height 11
click at [126, 486] on button "Design" at bounding box center [134, 485] width 55 height 18
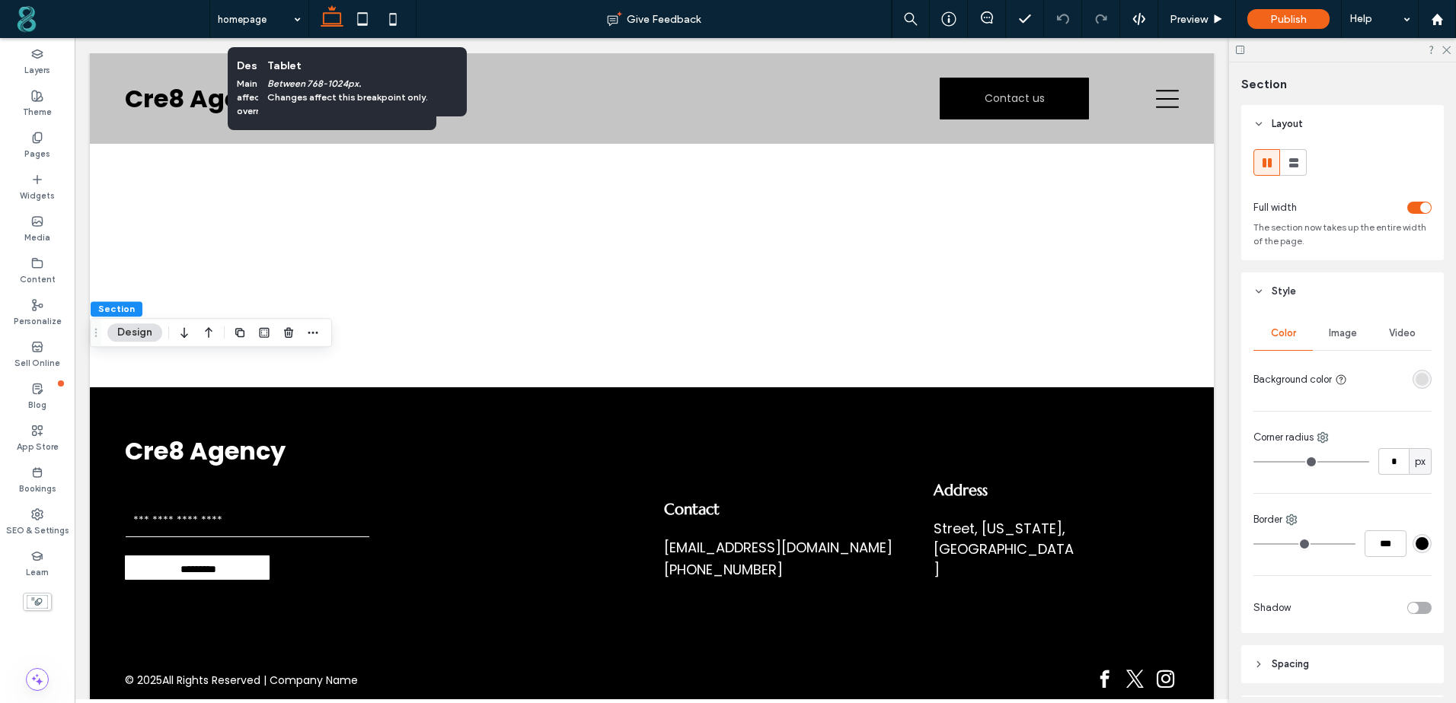
click at [1348, 336] on span "Image" at bounding box center [1342, 333] width 28 height 12
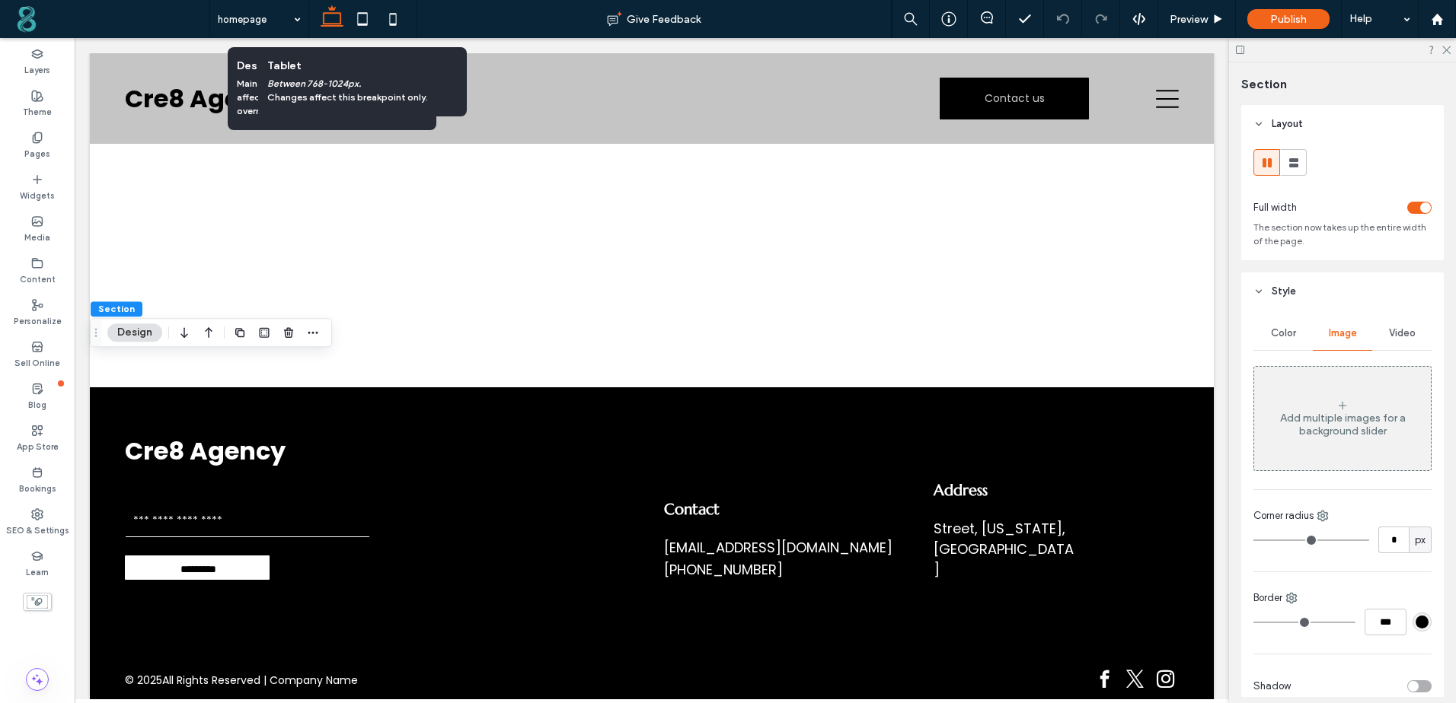
click at [1276, 331] on span "Color" at bounding box center [1283, 333] width 25 height 12
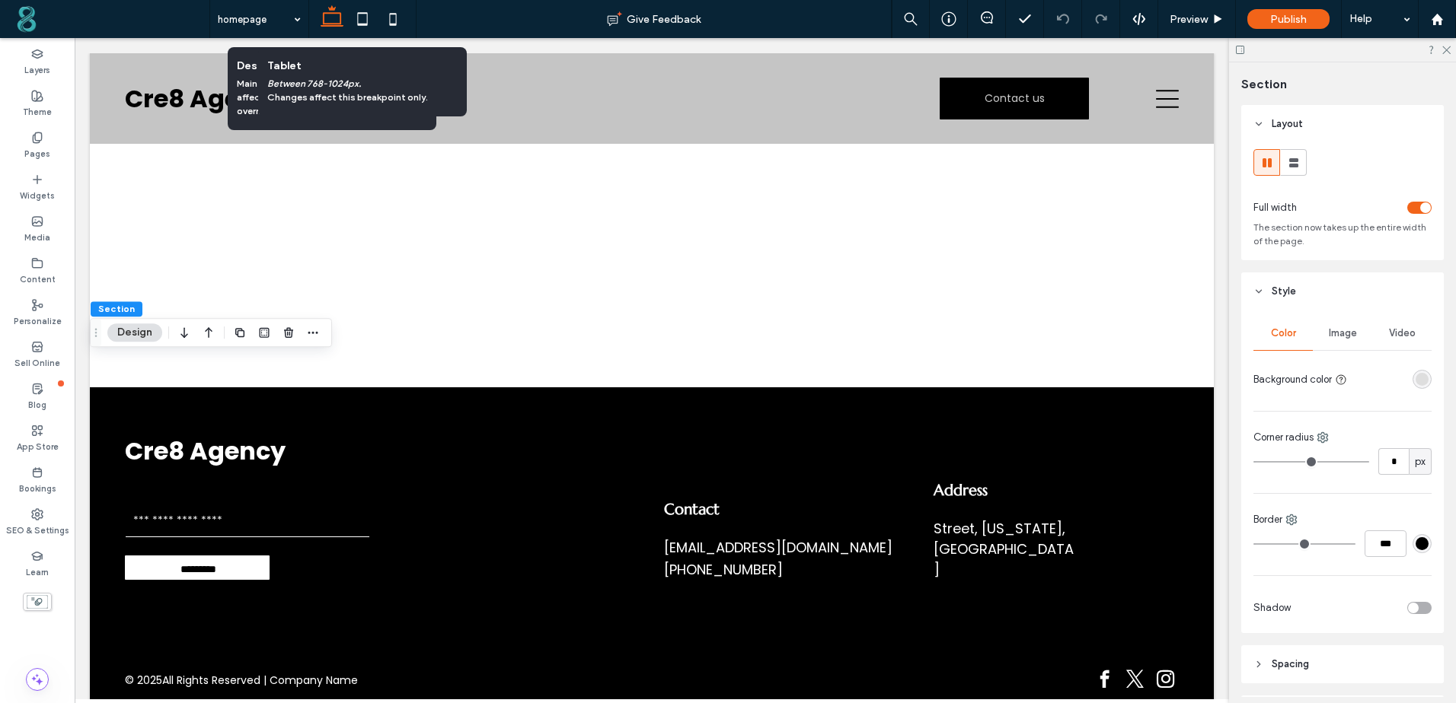
click at [1415, 380] on div "rgba(222, 222, 222, 1)" at bounding box center [1421, 379] width 13 height 13
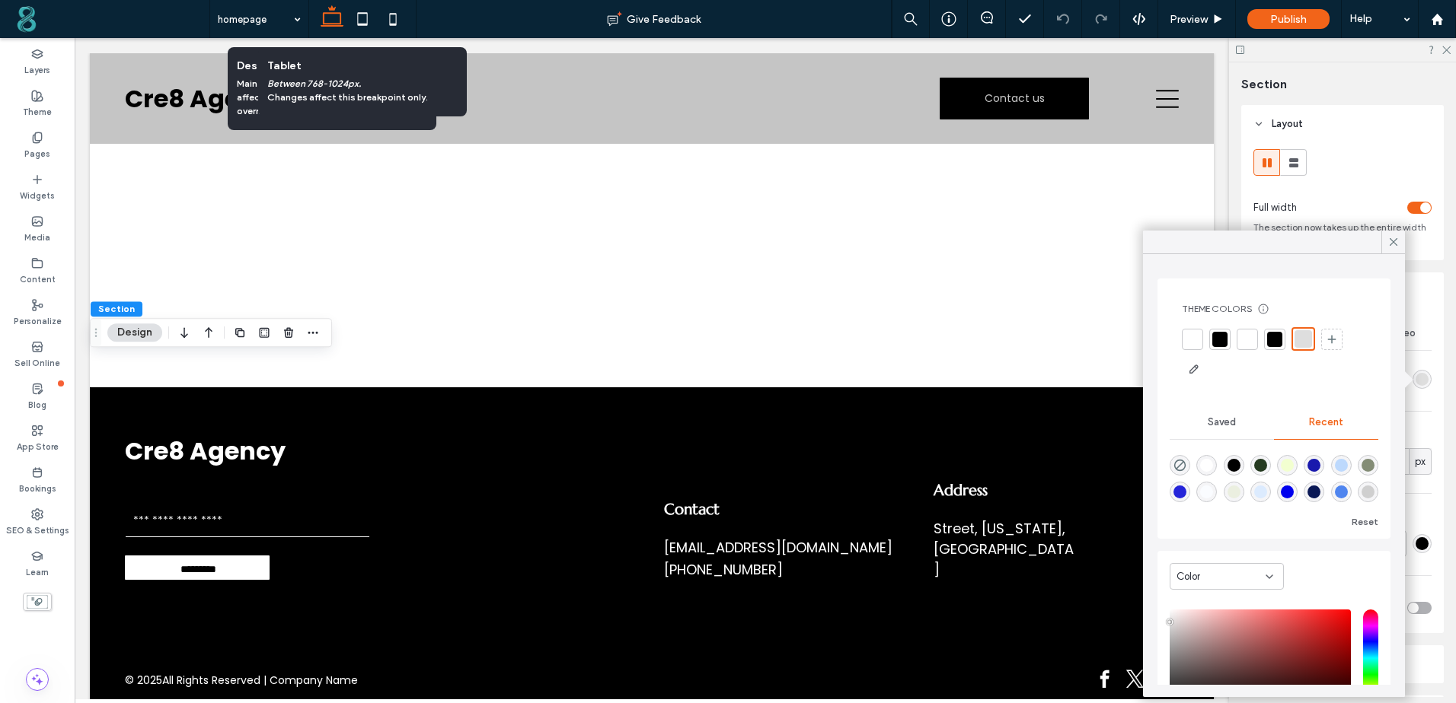
click at [1273, 342] on div at bounding box center [1274, 339] width 15 height 15
click at [1397, 243] on icon at bounding box center [1393, 242] width 14 height 14
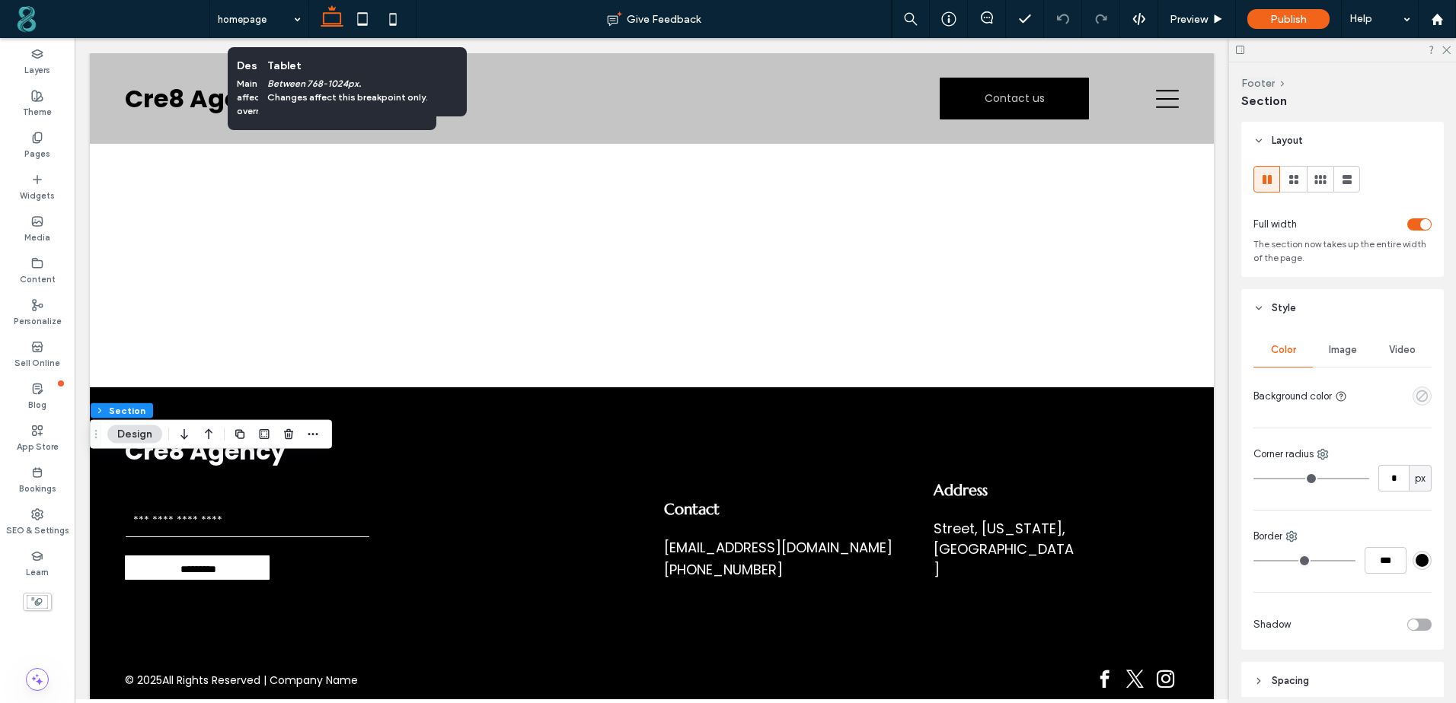
click at [1418, 400] on use "empty color" at bounding box center [1421, 396] width 11 height 11
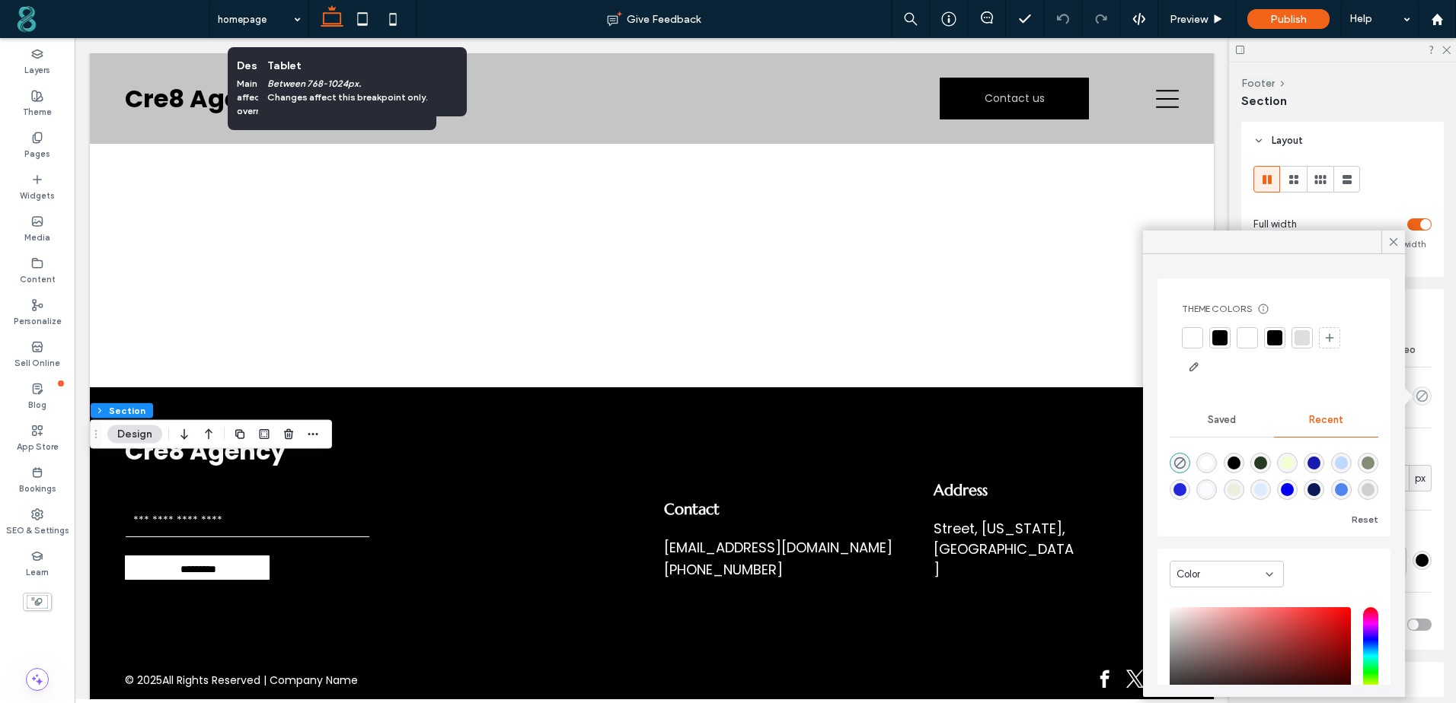
click at [1271, 339] on div at bounding box center [1274, 337] width 15 height 15
click at [1392, 244] on use at bounding box center [1393, 242] width 8 height 8
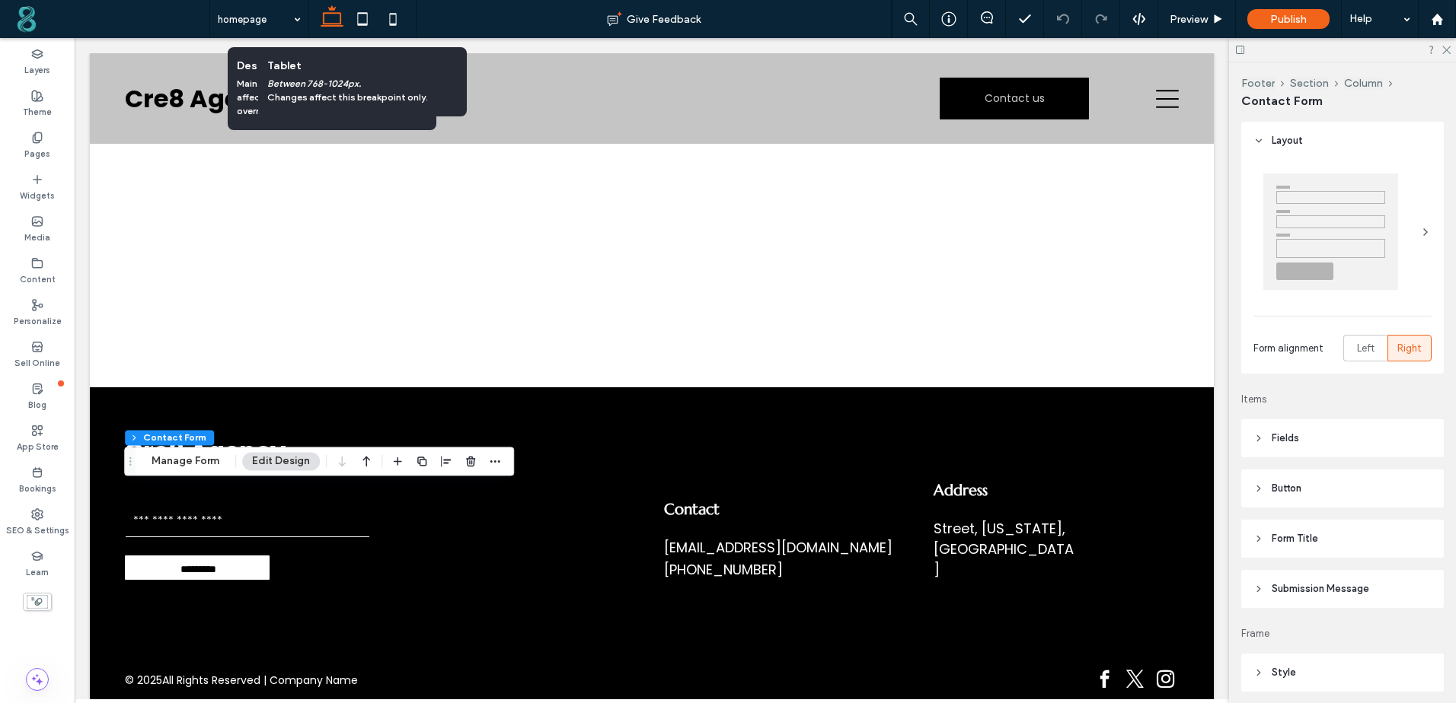
click at [283, 460] on button "Edit Design" at bounding box center [281, 461] width 78 height 18
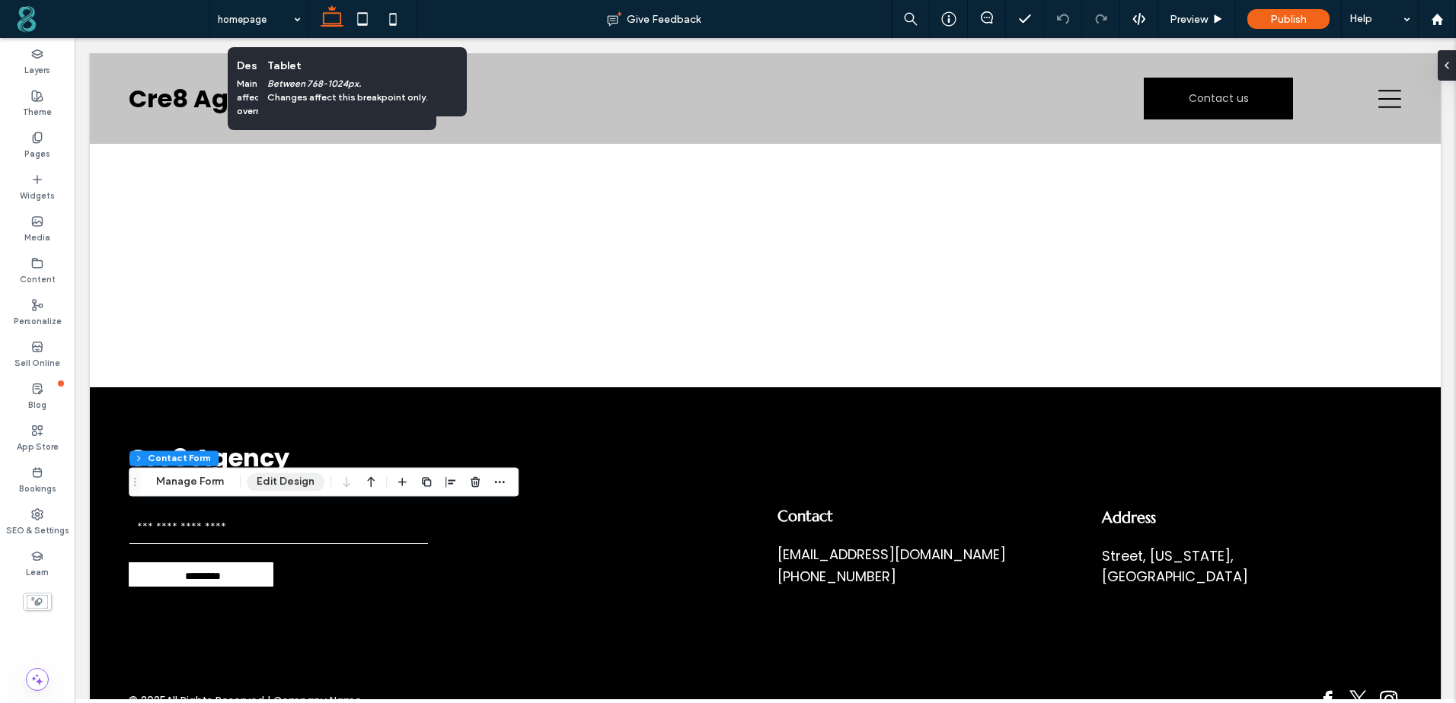
click at [298, 483] on button "Edit Design" at bounding box center [286, 482] width 78 height 18
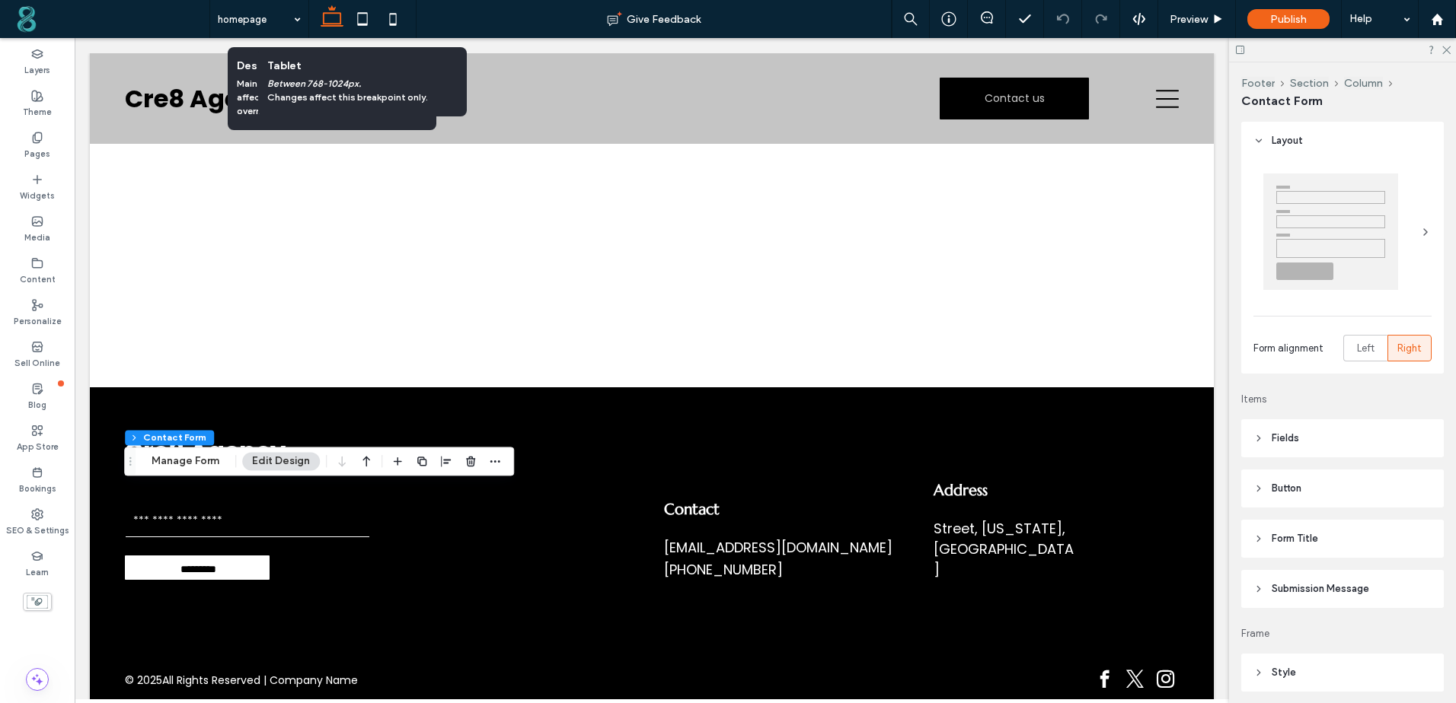
click at [1260, 487] on icon at bounding box center [1258, 488] width 11 height 11
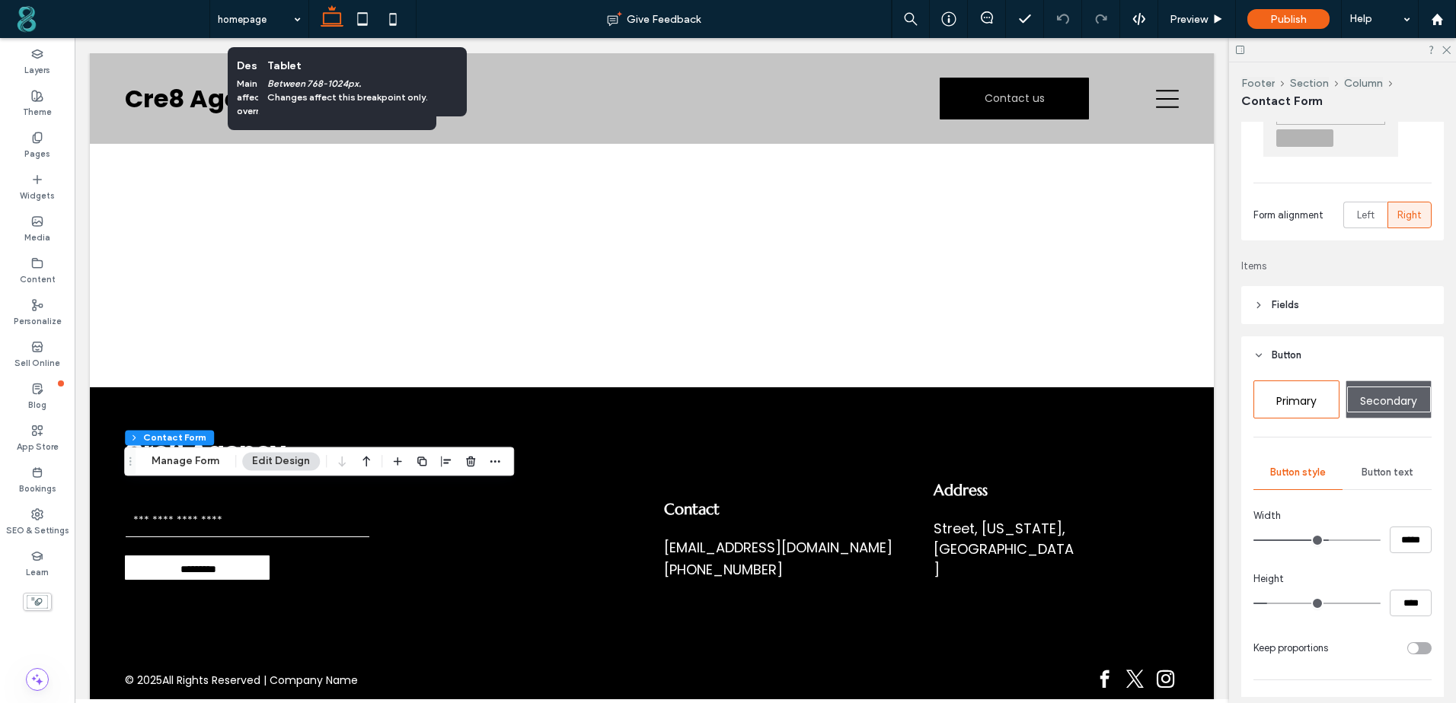
scroll to position [152, 0]
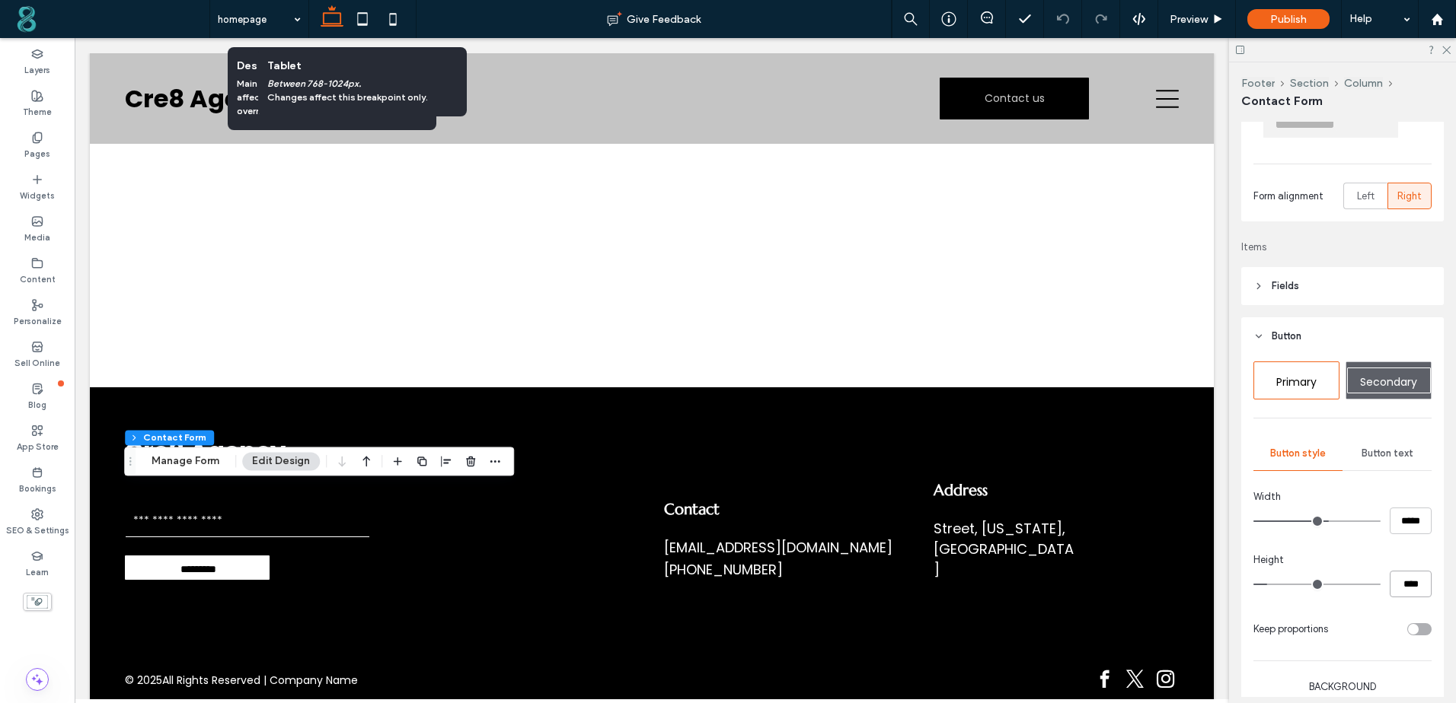
click at [1389, 586] on input "****" at bounding box center [1410, 584] width 42 height 27
type input "**"
type input "****"
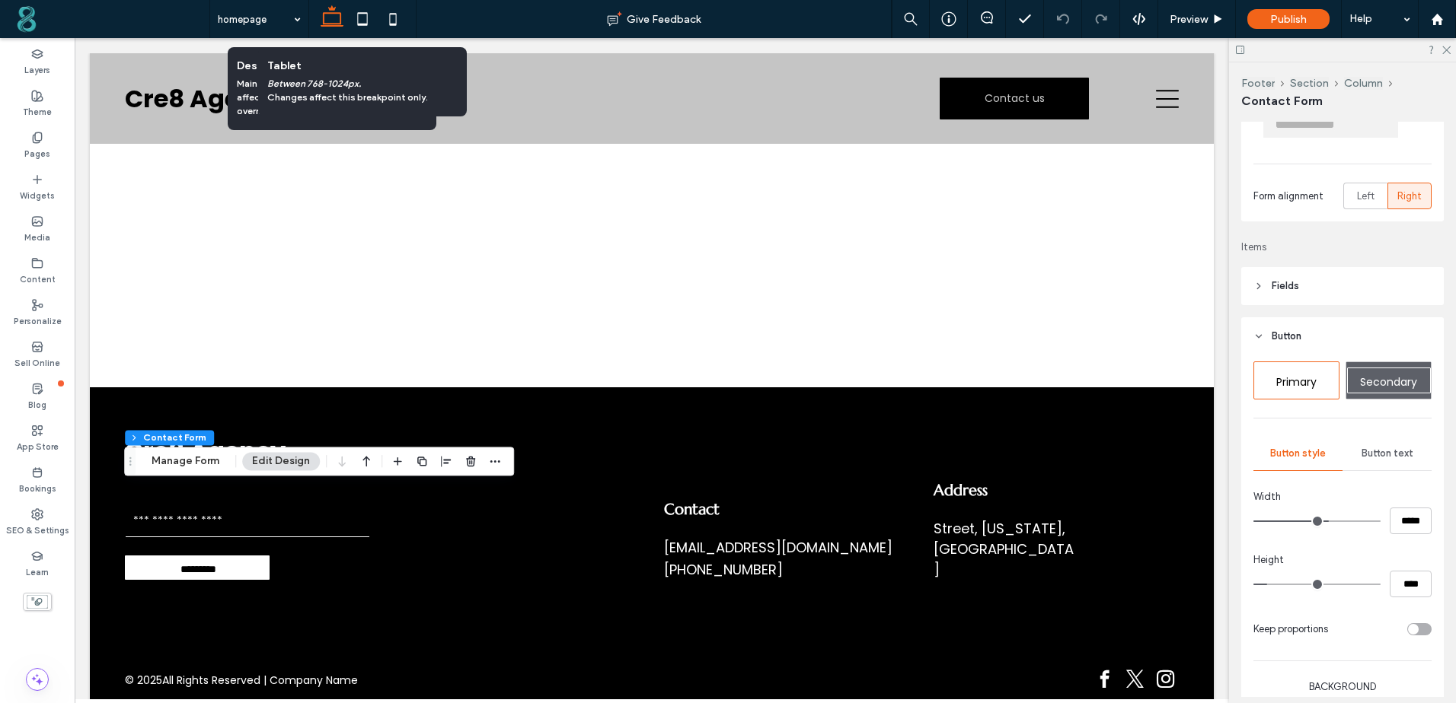
click at [1305, 381] on span "Primary" at bounding box center [1296, 382] width 40 height 15
type input "**"
type input "****"
type input "**"
type input "****"
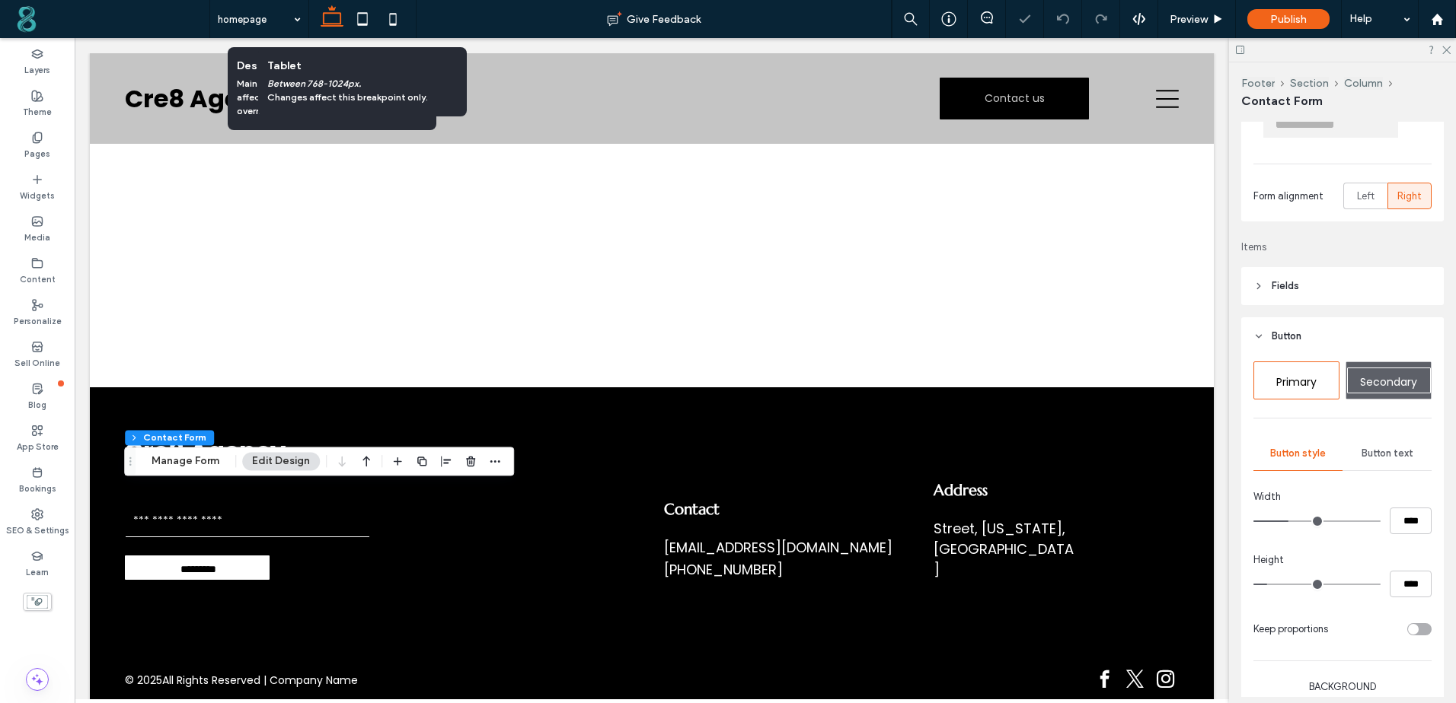
click at [1305, 381] on span "Primary" at bounding box center [1296, 382] width 40 height 15
click at [1402, 528] on input "****" at bounding box center [1410, 521] width 42 height 27
type input "***"
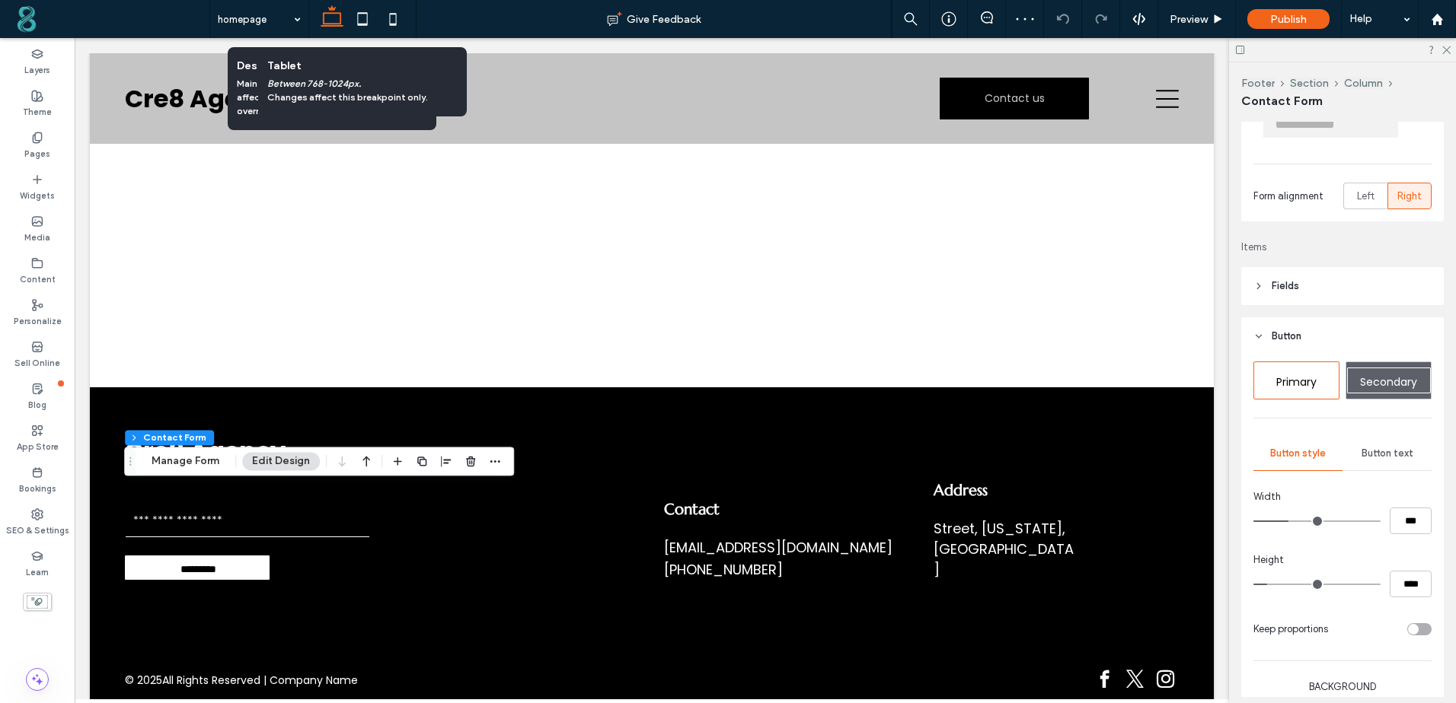
type input "***"
type input "*****"
click at [1402, 498] on div "Width" at bounding box center [1342, 497] width 178 height 15
click at [1399, 583] on input "****" at bounding box center [1410, 584] width 42 height 27
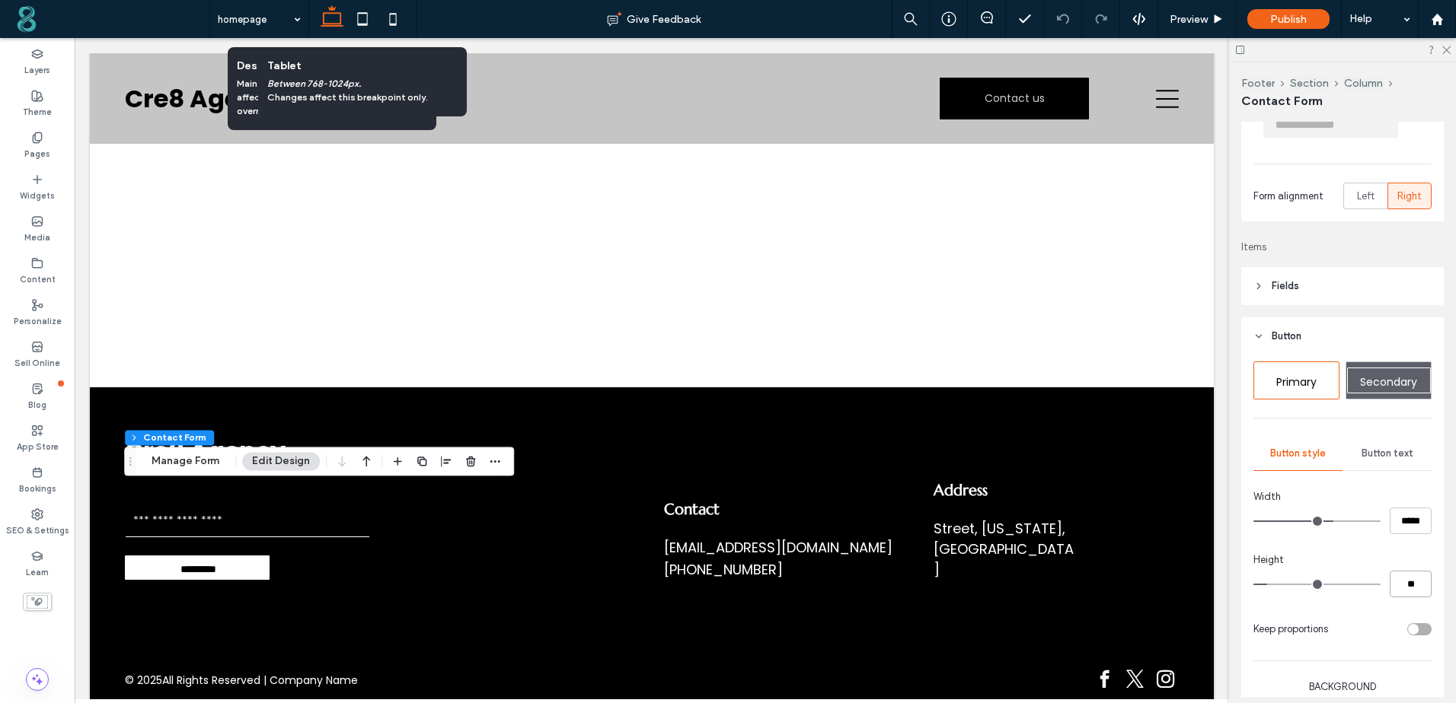
type input "**"
type input "****"
click at [1398, 559] on div "Height" at bounding box center [1342, 560] width 178 height 15
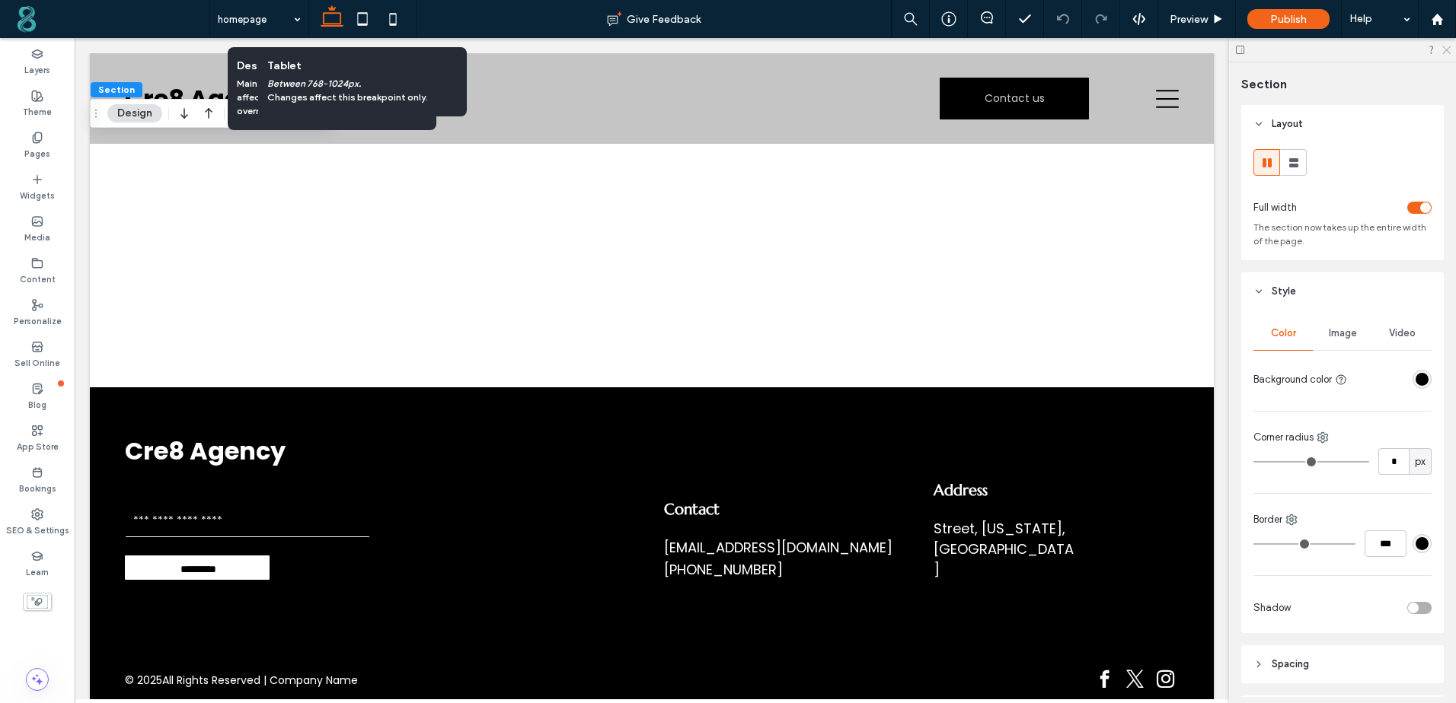
click at [1444, 53] on icon at bounding box center [1445, 49] width 10 height 10
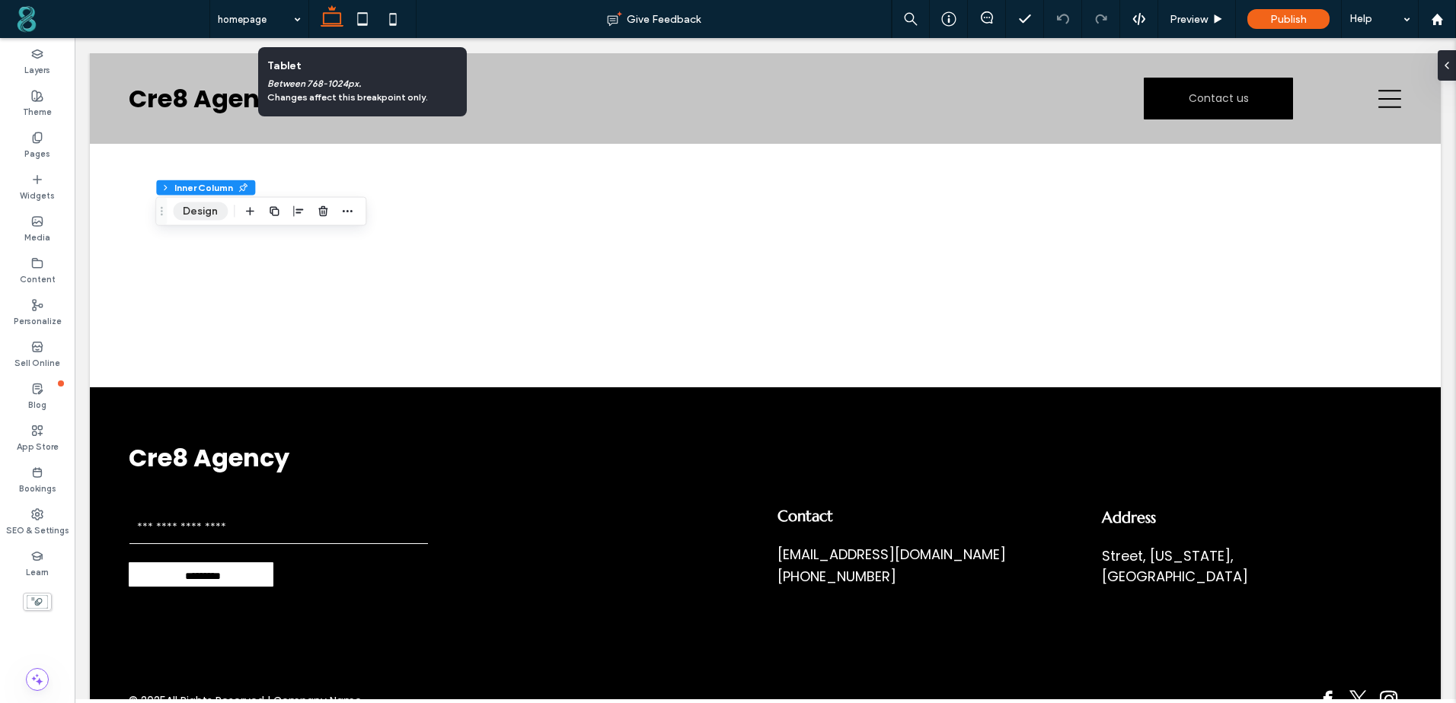
click at [199, 209] on button "Design" at bounding box center [200, 212] width 55 height 18
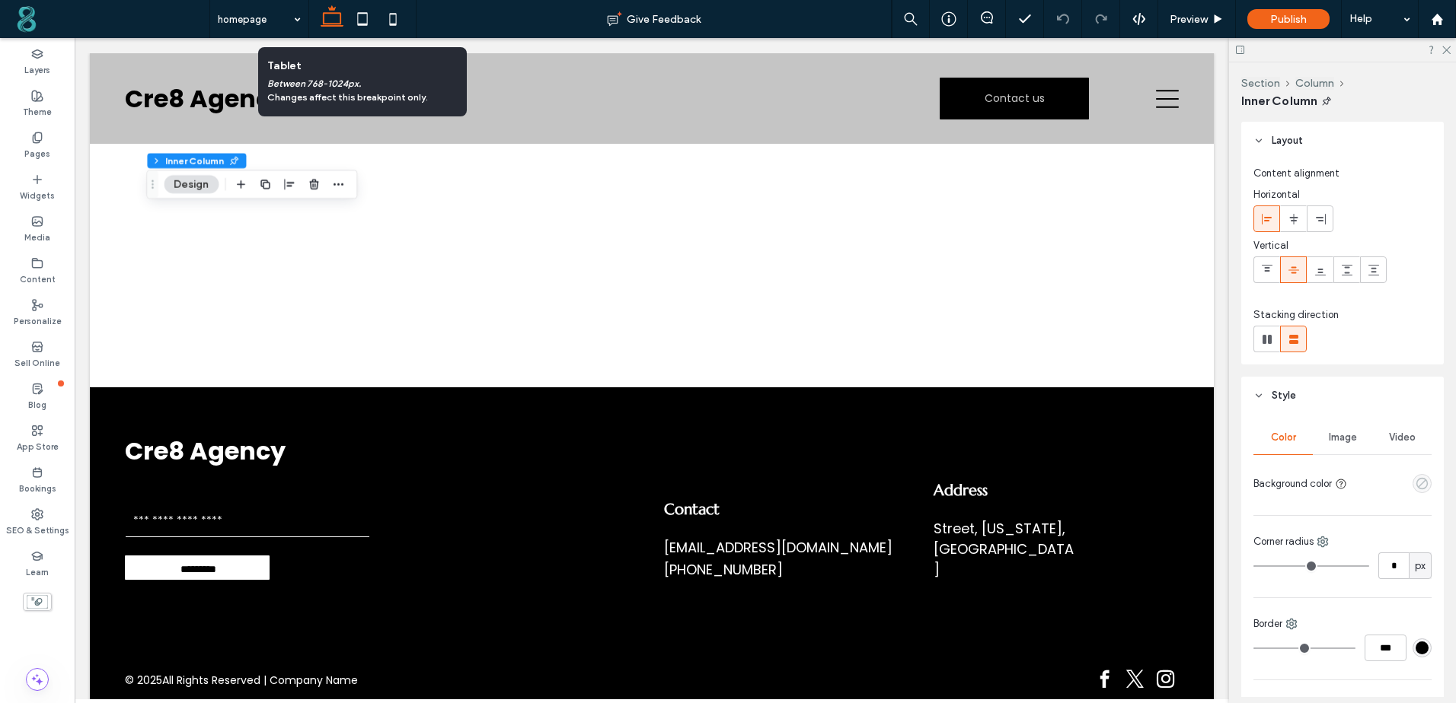
click at [1416, 485] on use "empty color" at bounding box center [1421, 483] width 11 height 11
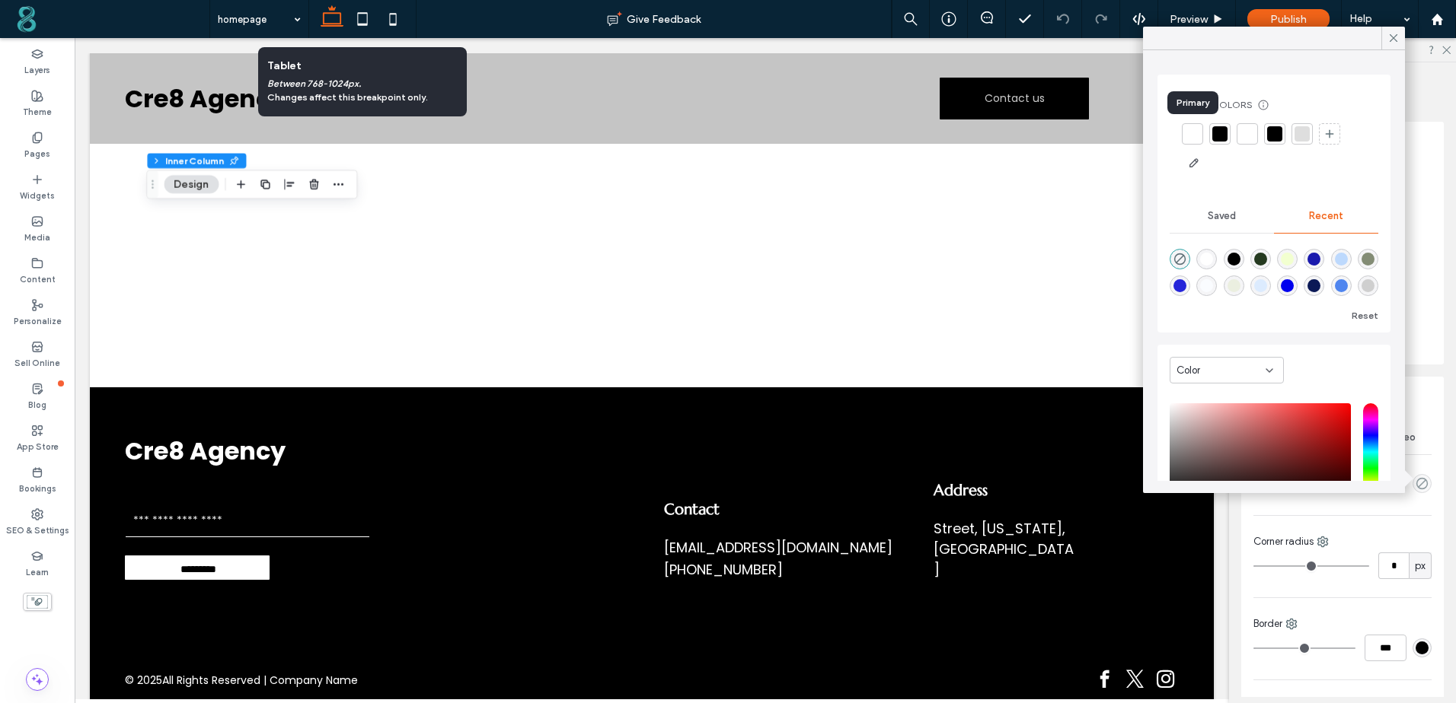
click at [1195, 138] on div at bounding box center [1192, 133] width 15 height 15
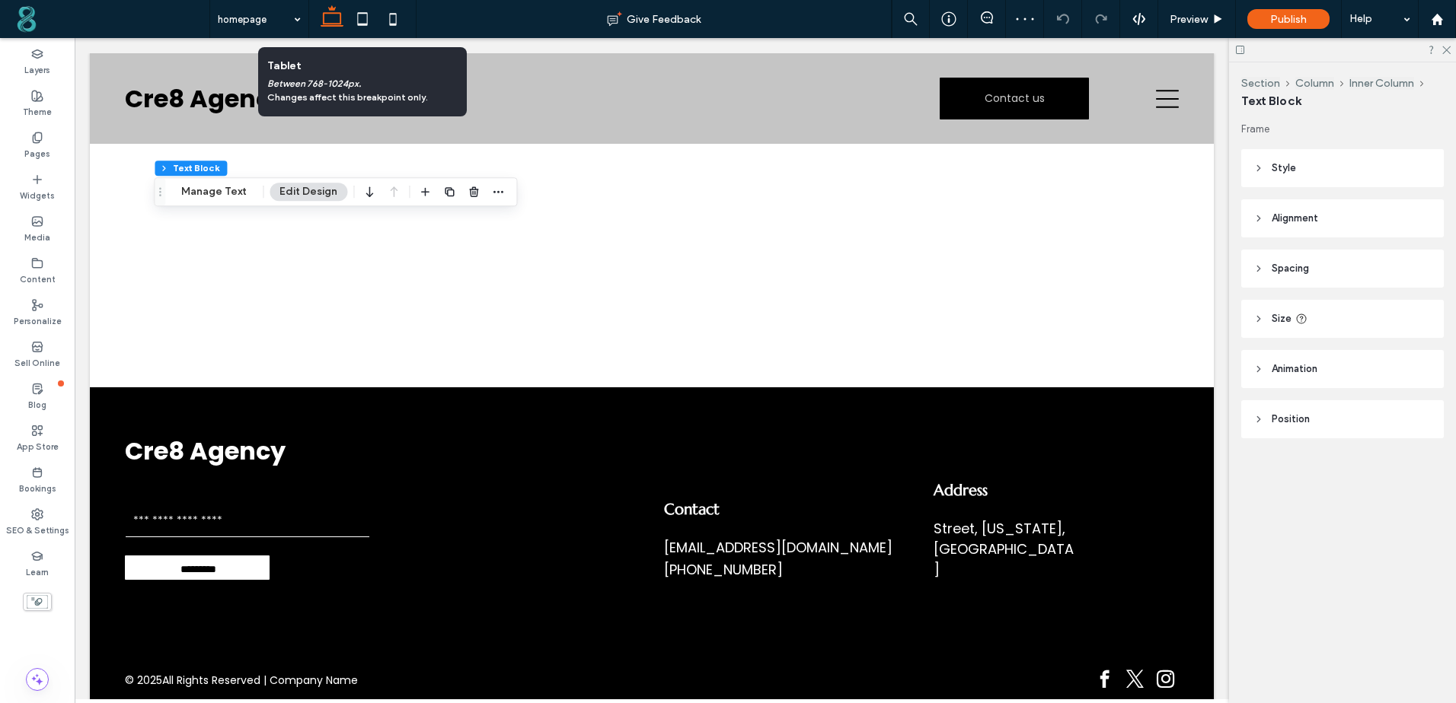
click at [1276, 164] on span "Style" at bounding box center [1283, 168] width 24 height 15
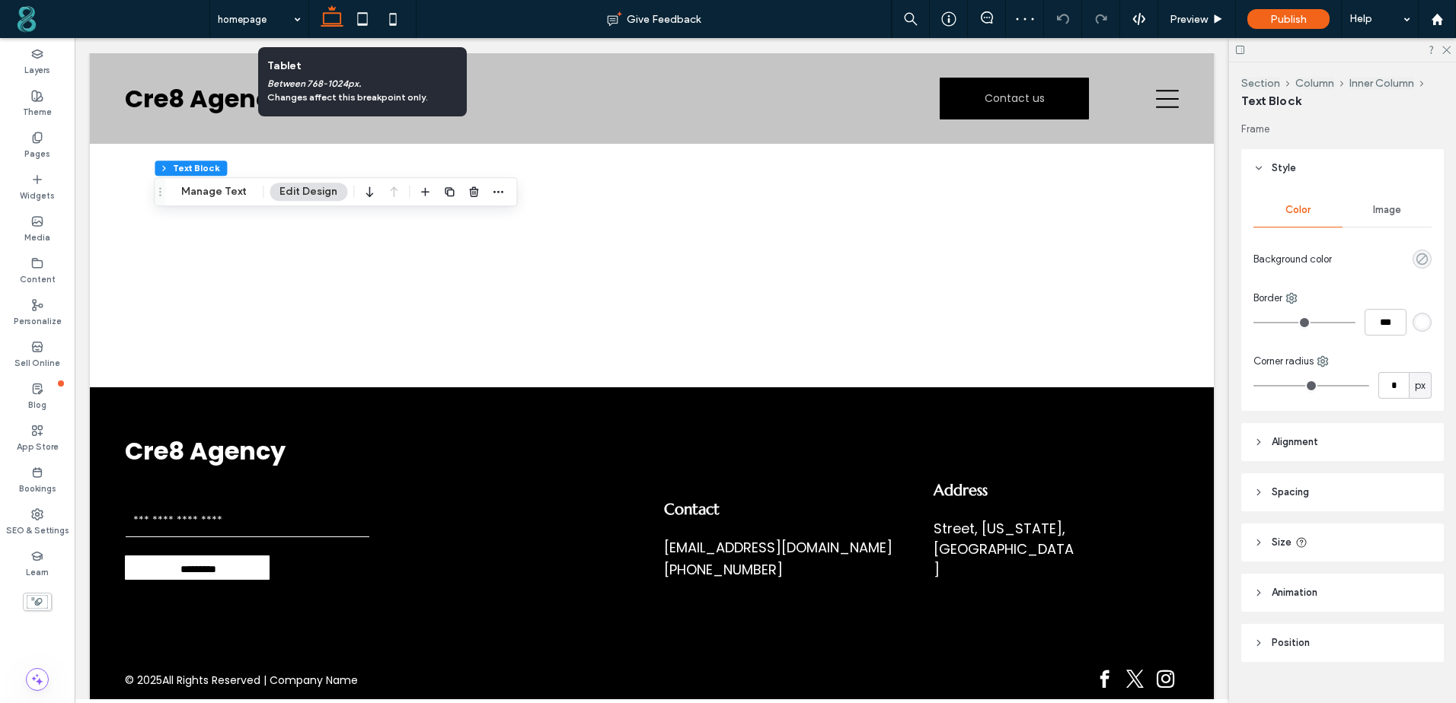
click at [1415, 261] on icon "rgba(0, 0, 0, 0)" at bounding box center [1421, 259] width 13 height 13
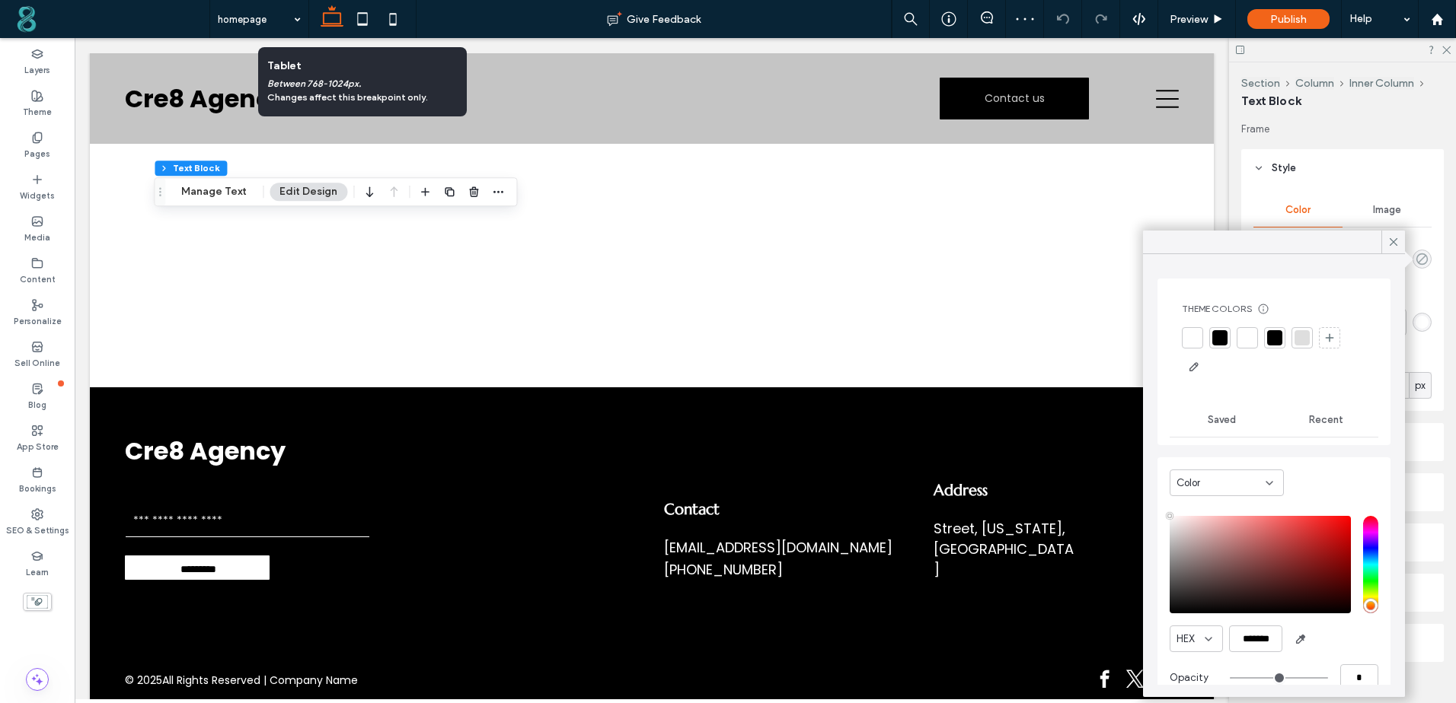
type input "**"
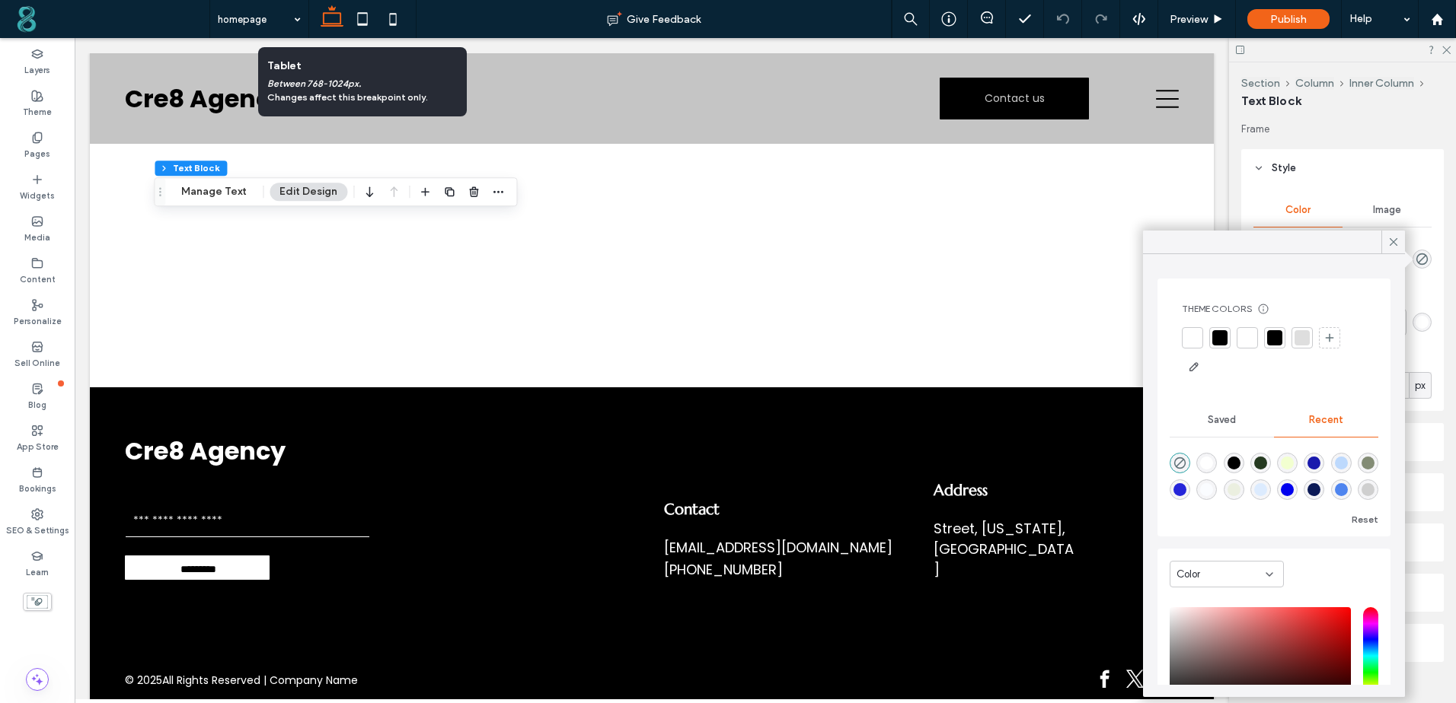
click at [1225, 338] on div at bounding box center [1219, 337] width 15 height 15
click at [1177, 469] on use "rgba(0, 0, 0, 0)" at bounding box center [1179, 465] width 11 height 11
click at [1392, 245] on icon at bounding box center [1393, 242] width 14 height 14
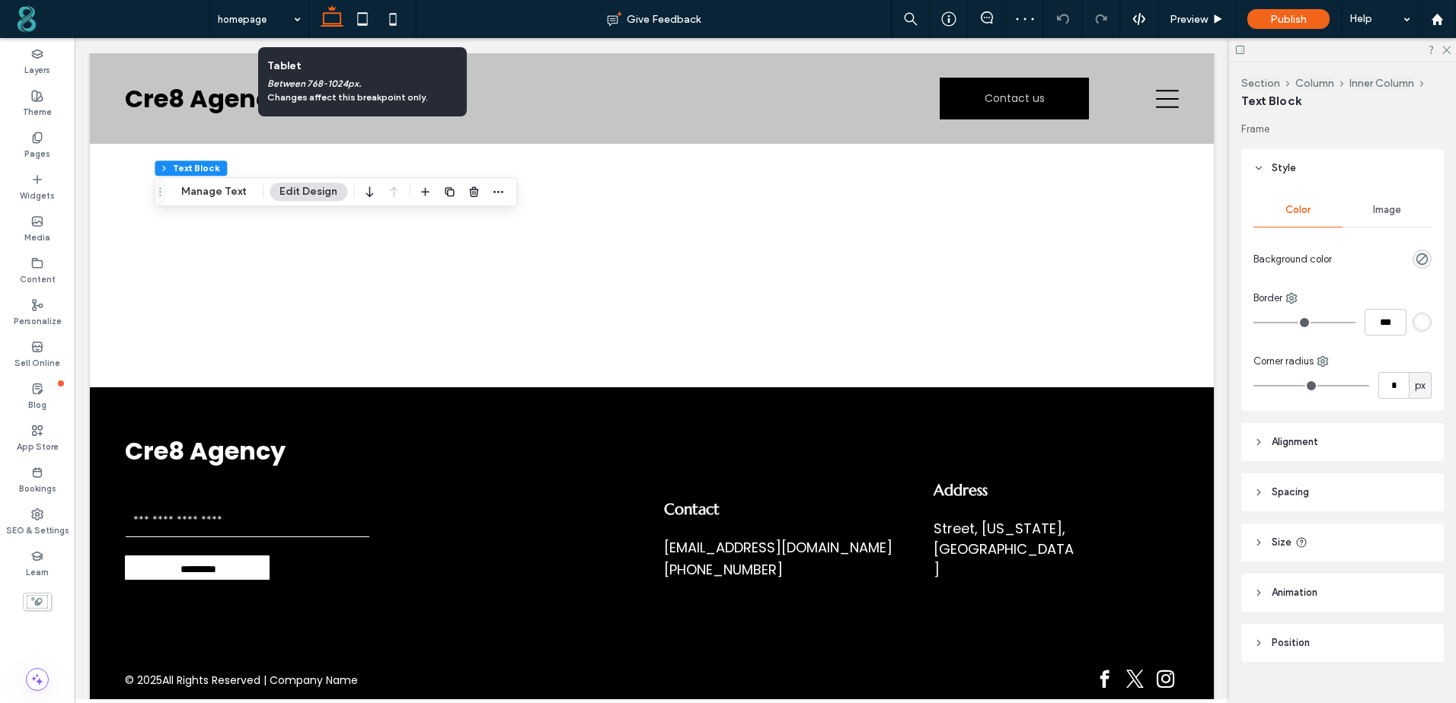
click at [1253, 164] on icon at bounding box center [1258, 168] width 11 height 11
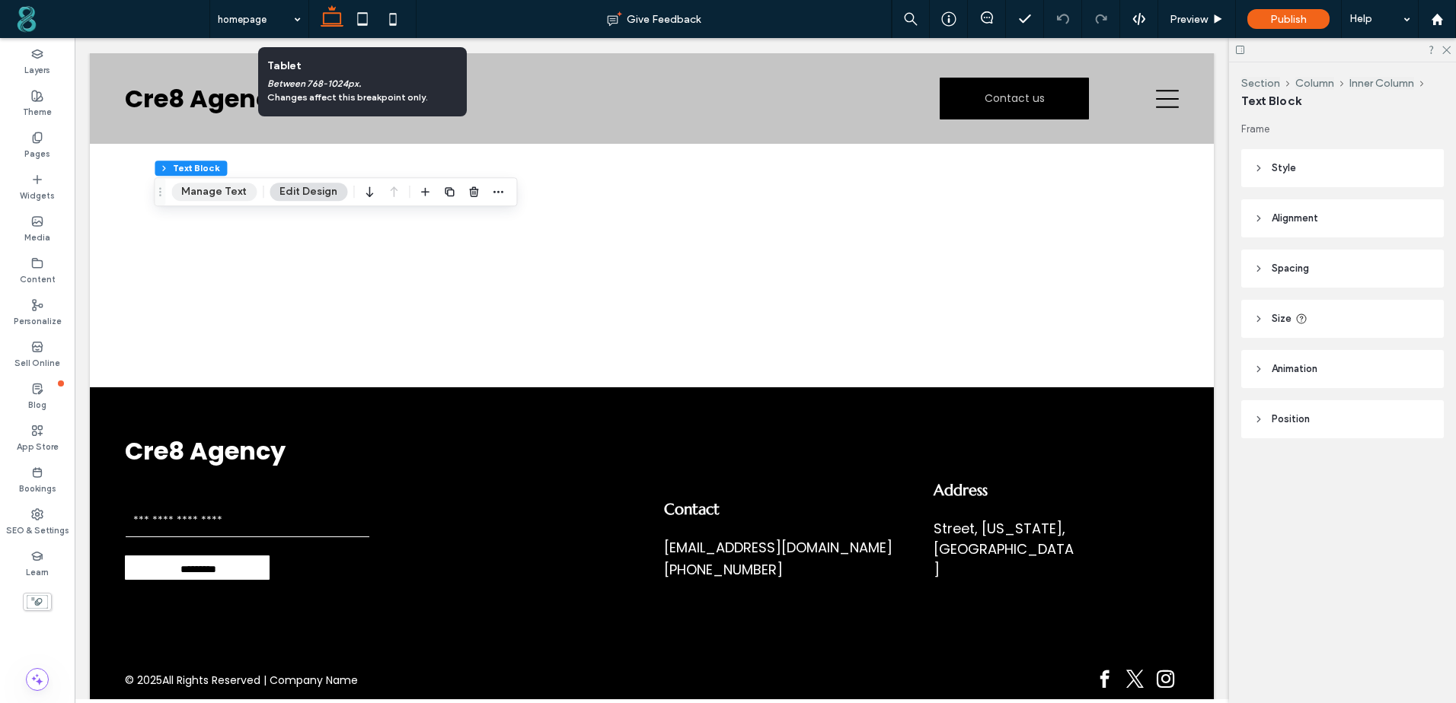
click at [222, 195] on button "Manage Text" at bounding box center [213, 192] width 85 height 18
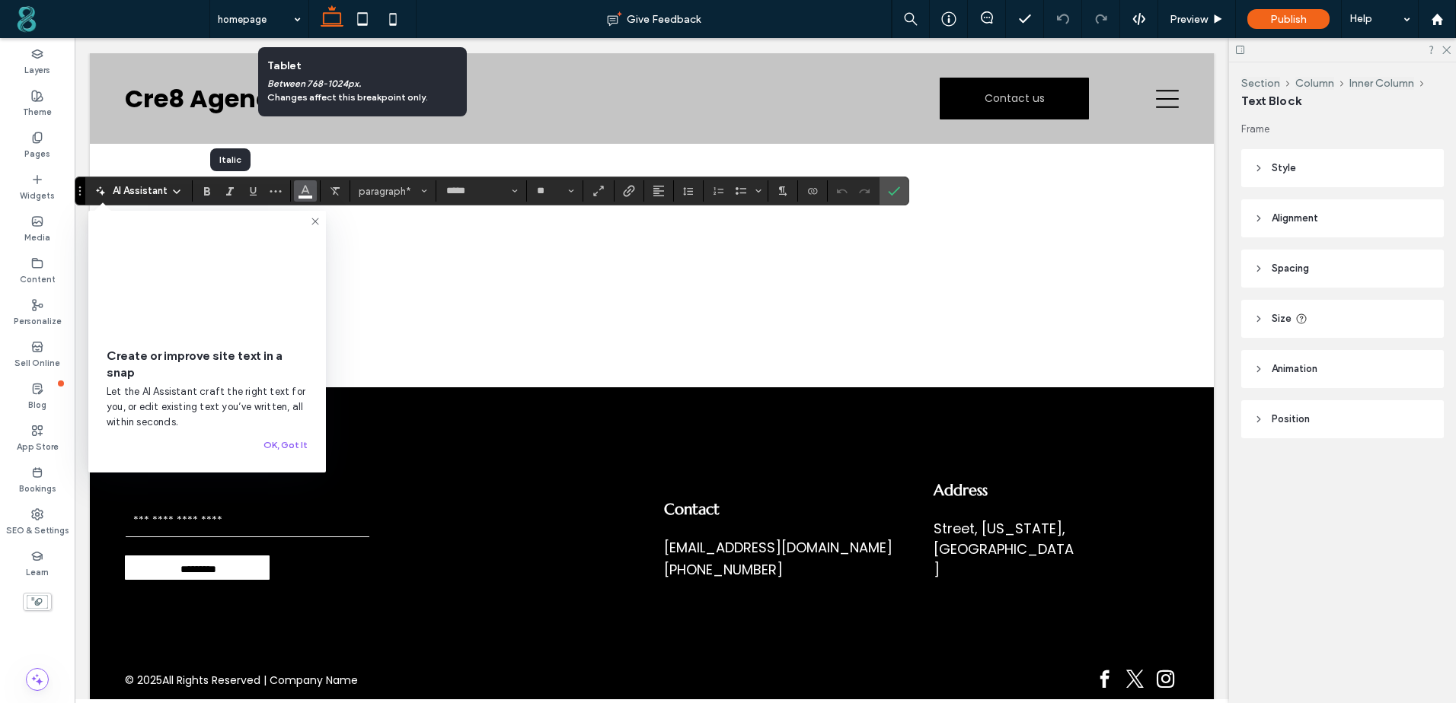
click at [301, 193] on icon "Color" at bounding box center [305, 189] width 12 height 12
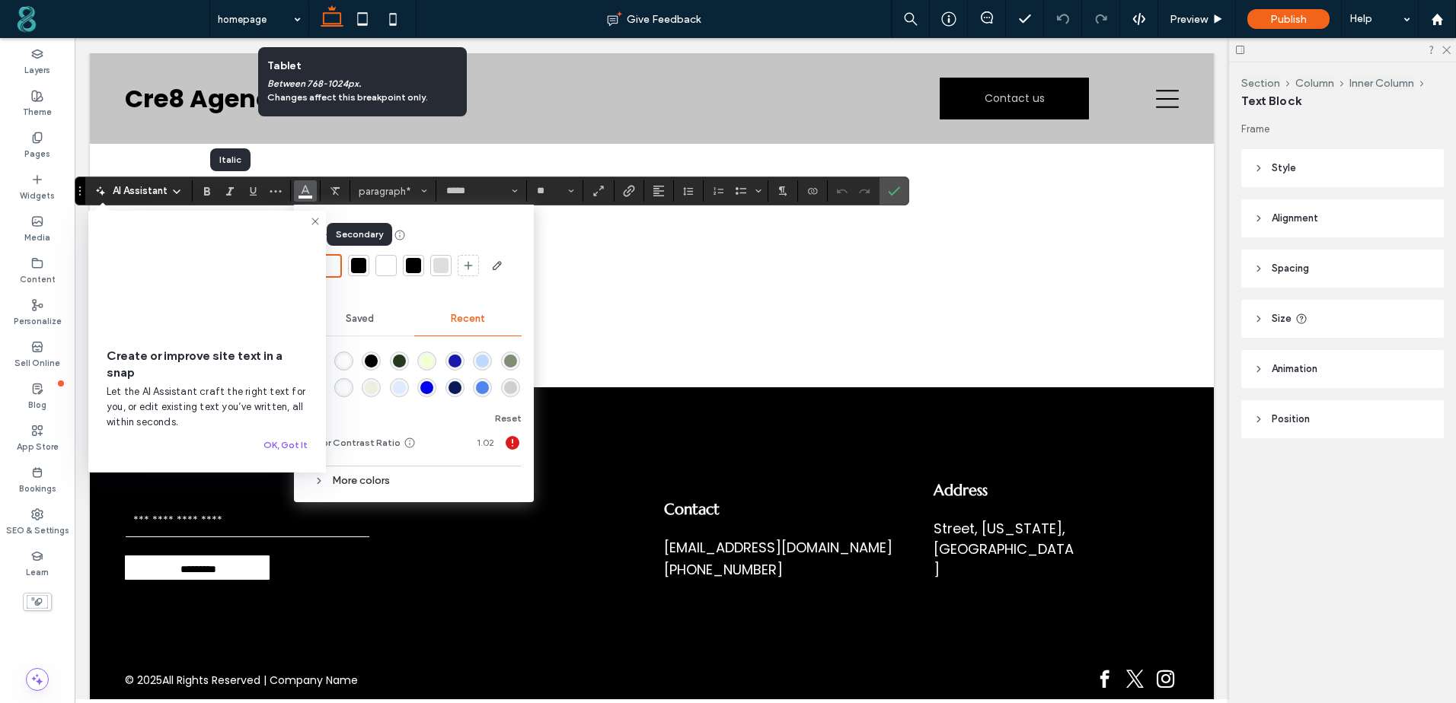
click at [353, 269] on div at bounding box center [358, 265] width 15 height 15
click at [901, 194] on section at bounding box center [893, 190] width 29 height 27
click at [274, 446] on button "OK, Got It" at bounding box center [285, 445] width 44 height 18
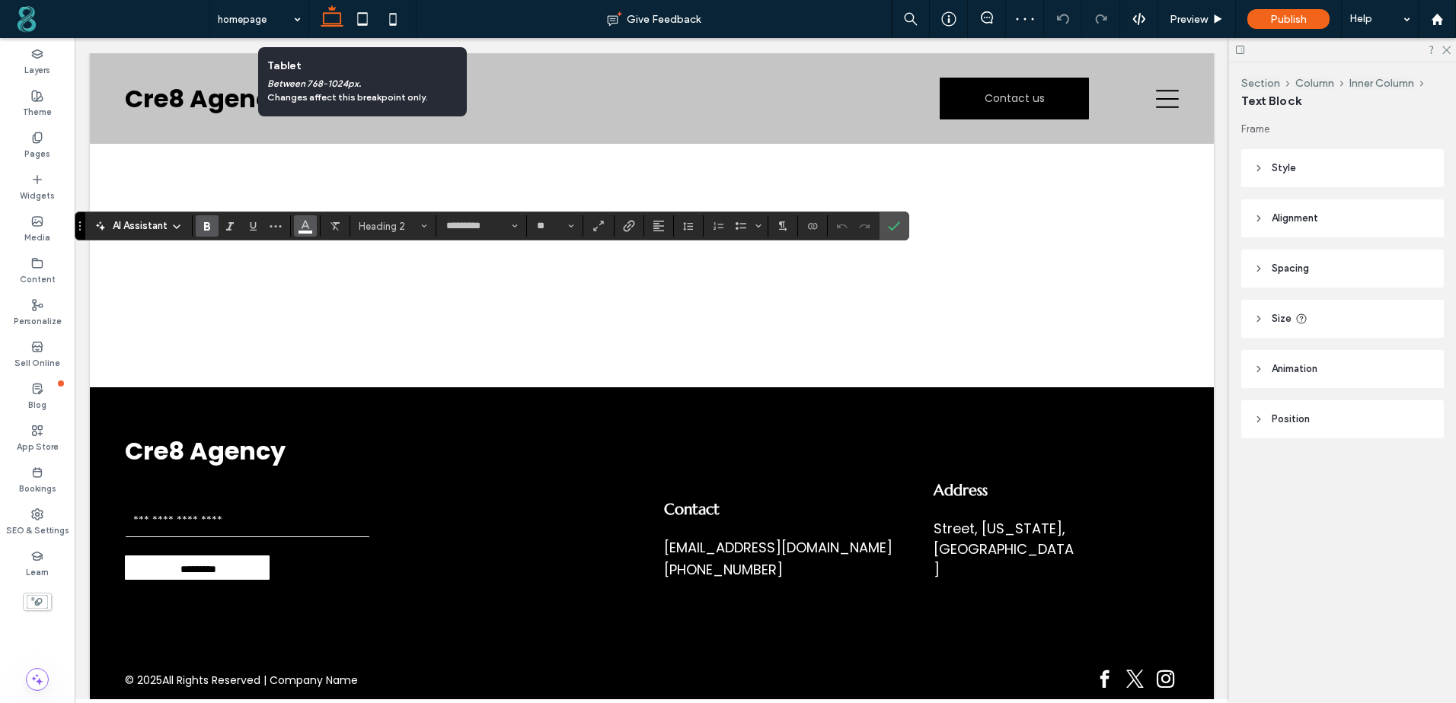
click at [304, 227] on use "Color" at bounding box center [305, 225] width 8 height 8
click at [305, 234] on span "Color" at bounding box center [305, 225] width 12 height 20
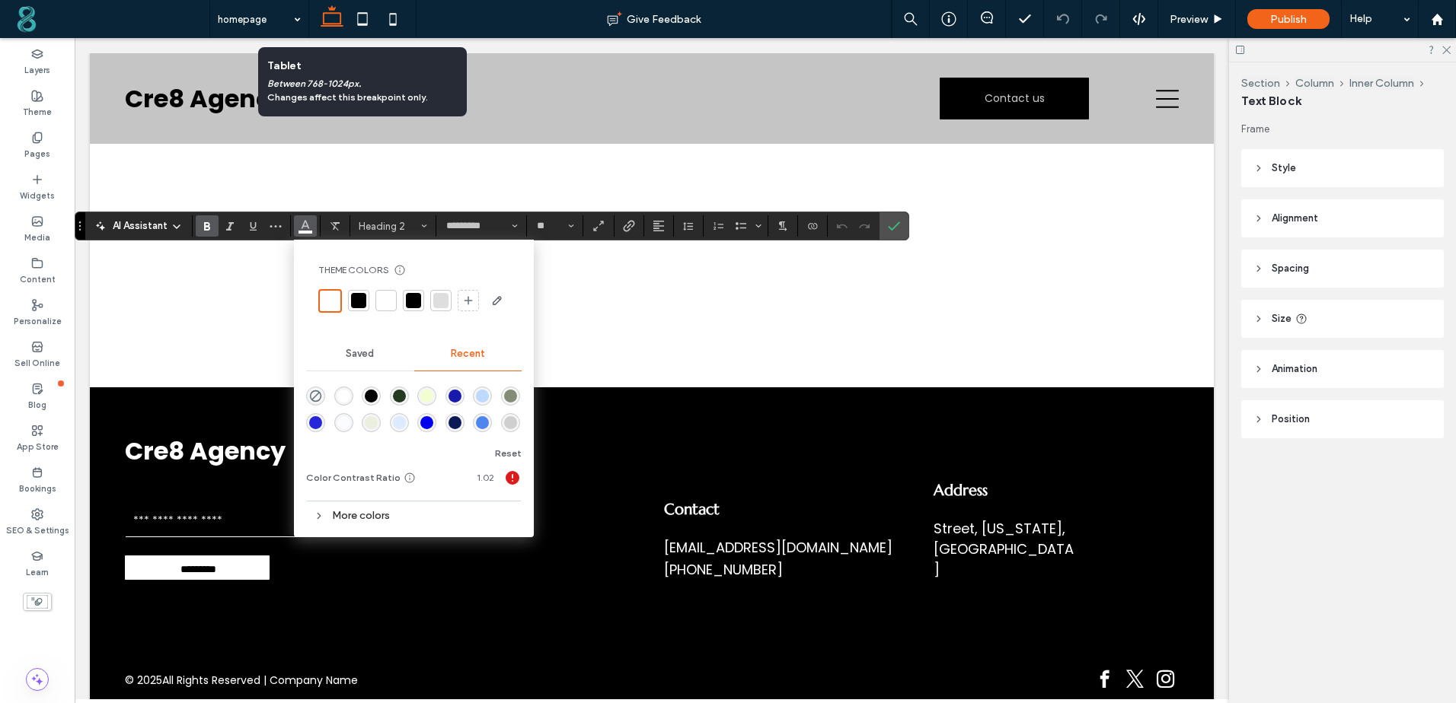
click at [363, 299] on div at bounding box center [358, 300] width 15 height 15
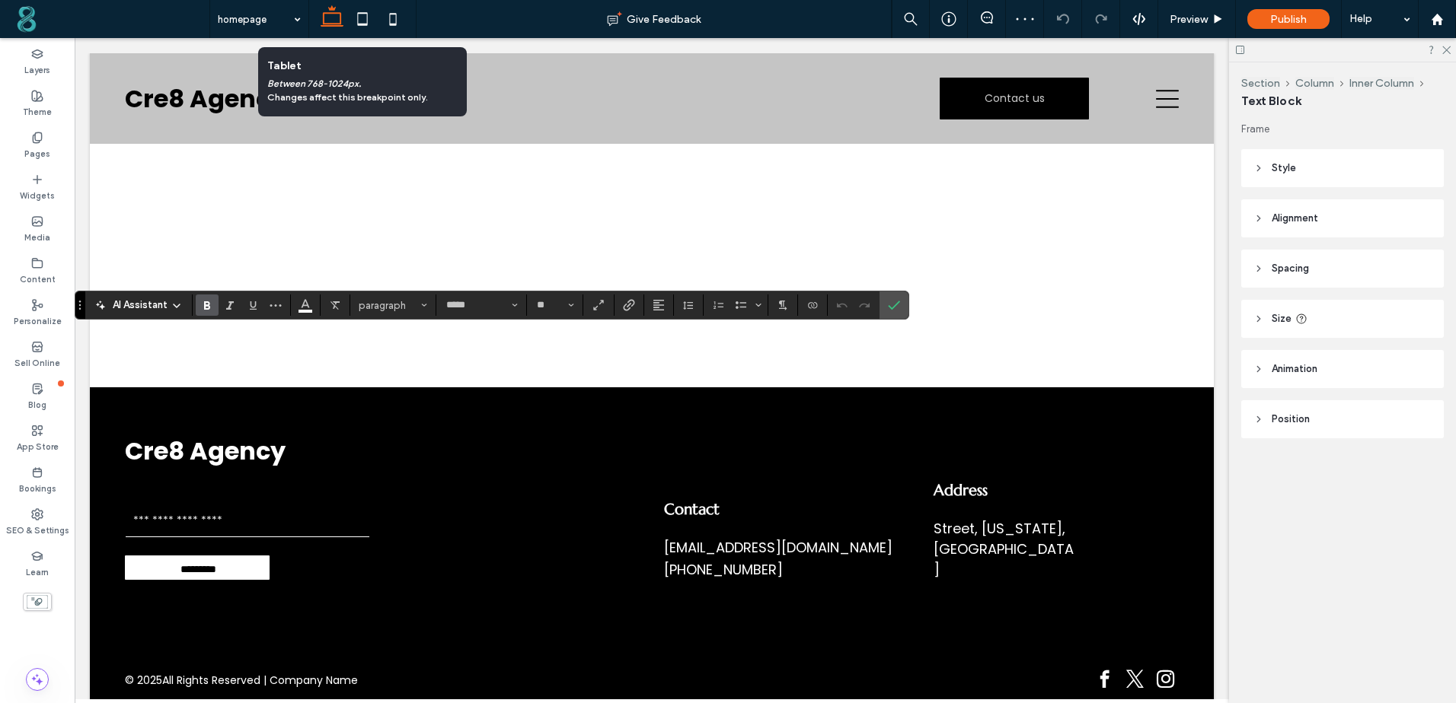
click at [207, 308] on icon "Bold" at bounding box center [207, 305] width 12 height 12
click at [304, 314] on button "Color" at bounding box center [305, 305] width 23 height 21
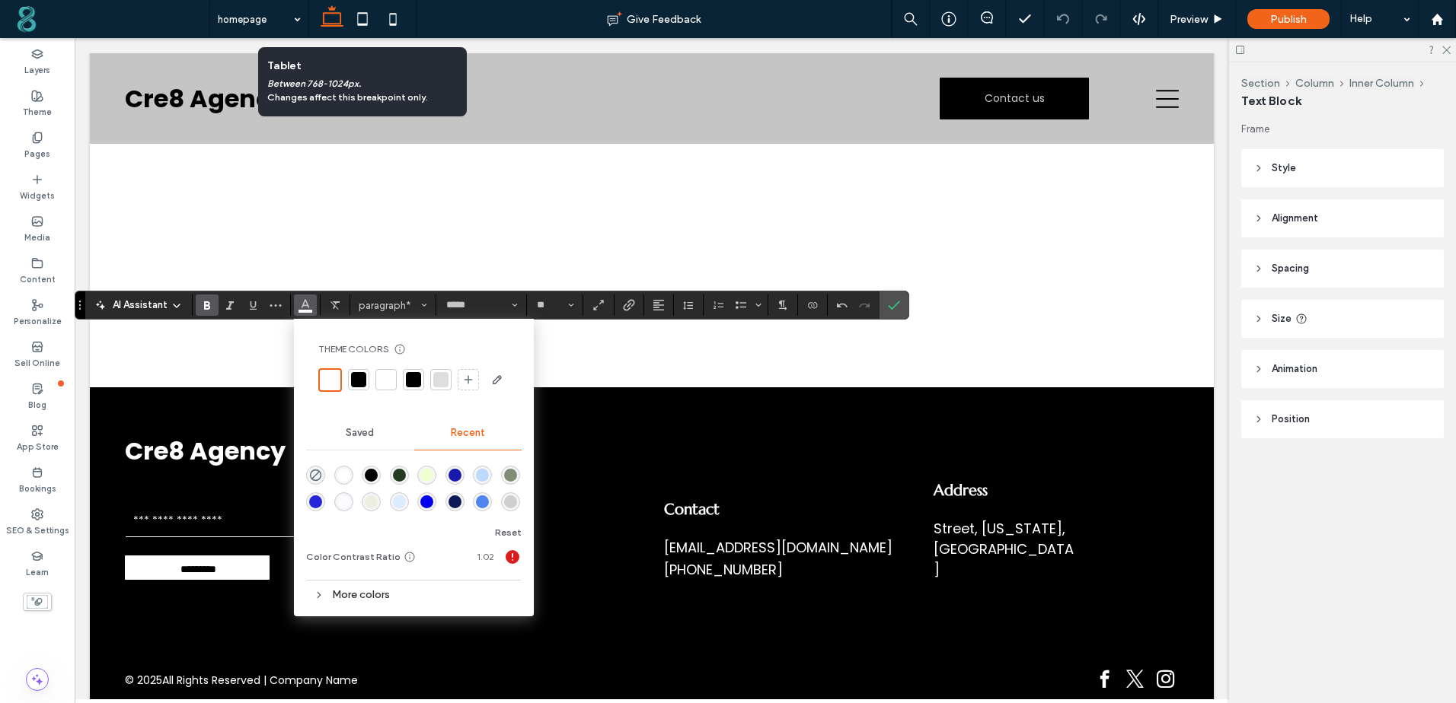
click at [354, 381] on div at bounding box center [358, 379] width 15 height 15
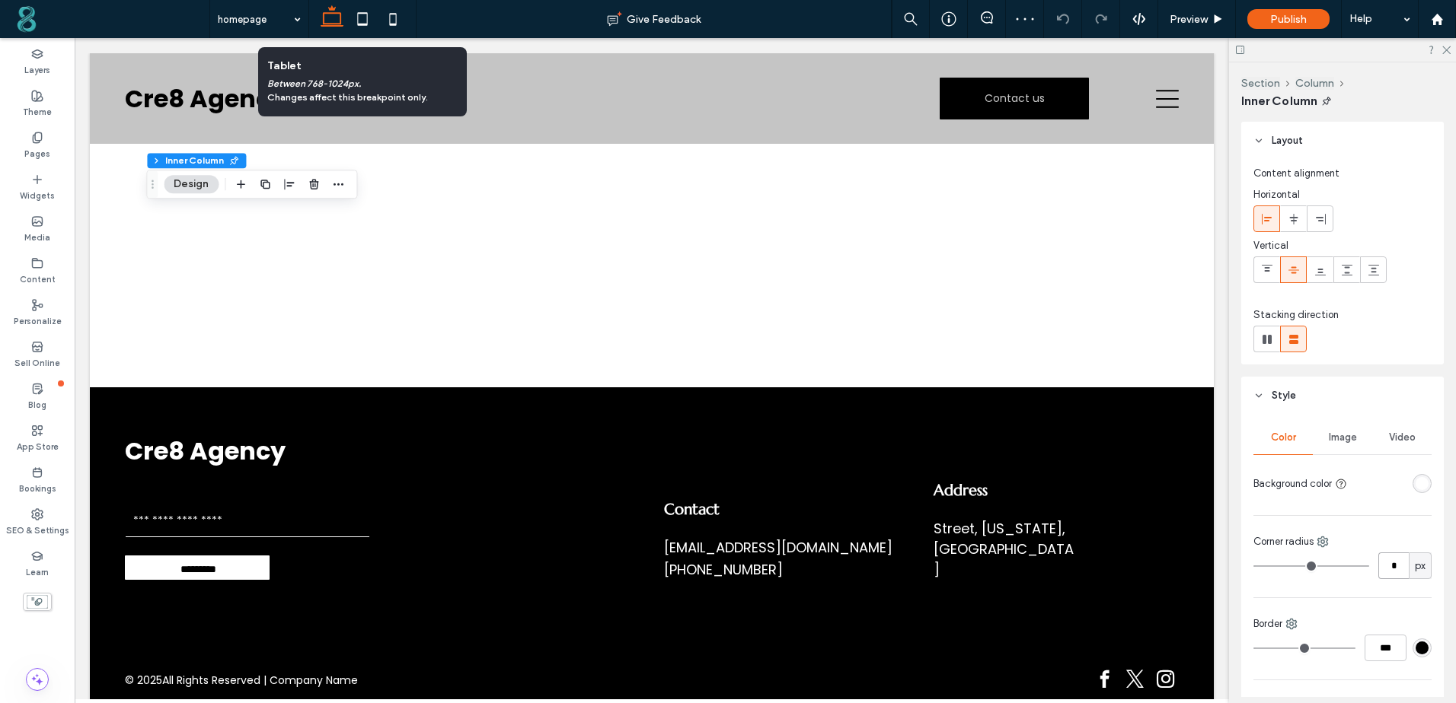
click at [1386, 567] on input "*" at bounding box center [1393, 566] width 30 height 27
type input "**"
click at [1364, 534] on div "Color Image Video Background color Corner radius ** px Border *** Shadow" at bounding box center [1342, 576] width 203 height 323
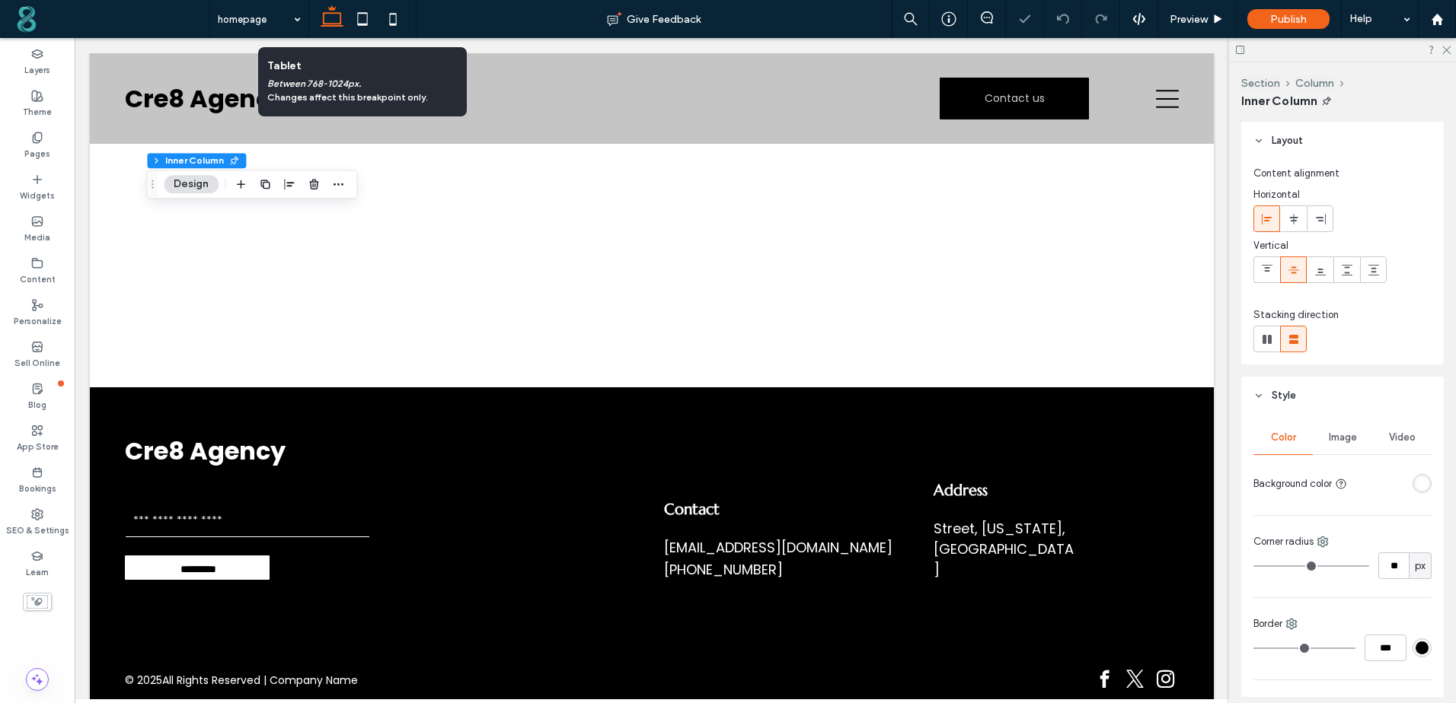
scroll to position [76, 0]
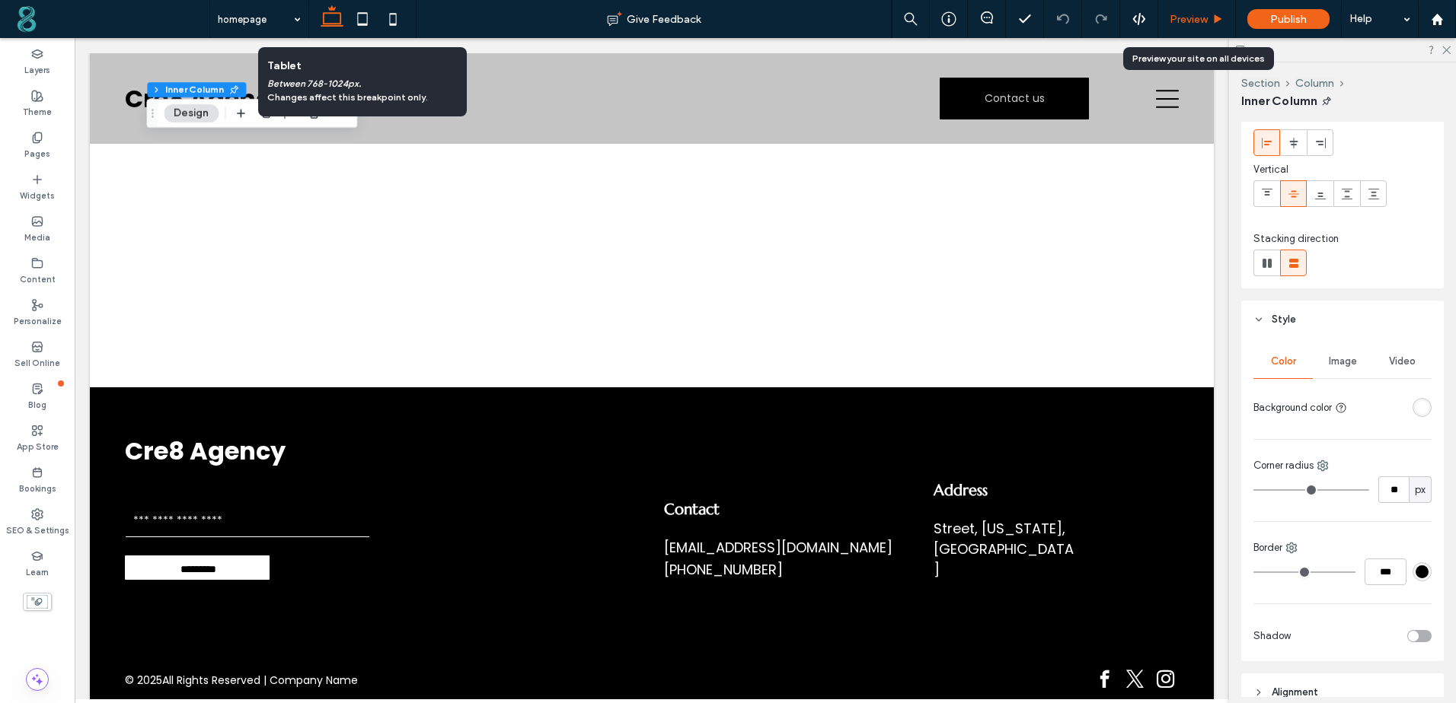
click at [1187, 19] on span "Preview" at bounding box center [1188, 19] width 38 height 13
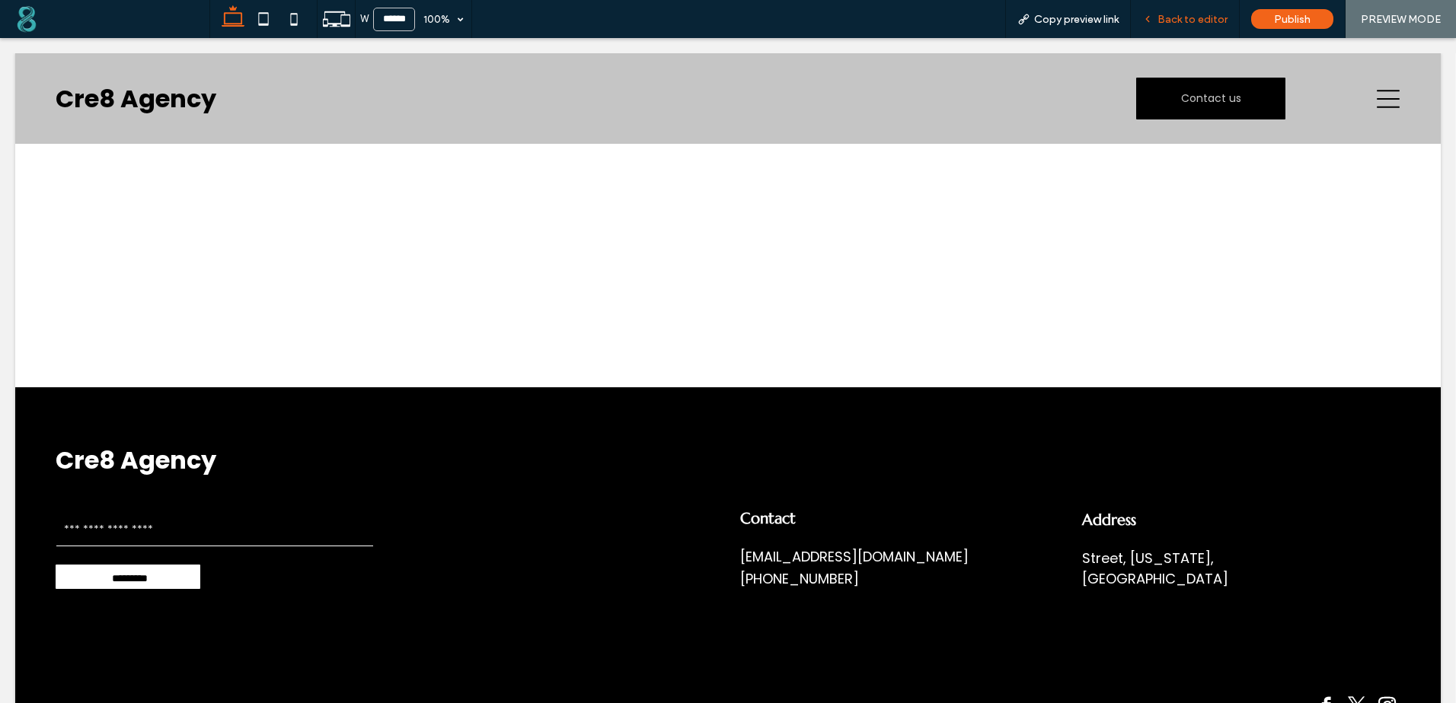
click at [1182, 14] on span "Back to editor" at bounding box center [1192, 19] width 70 height 13
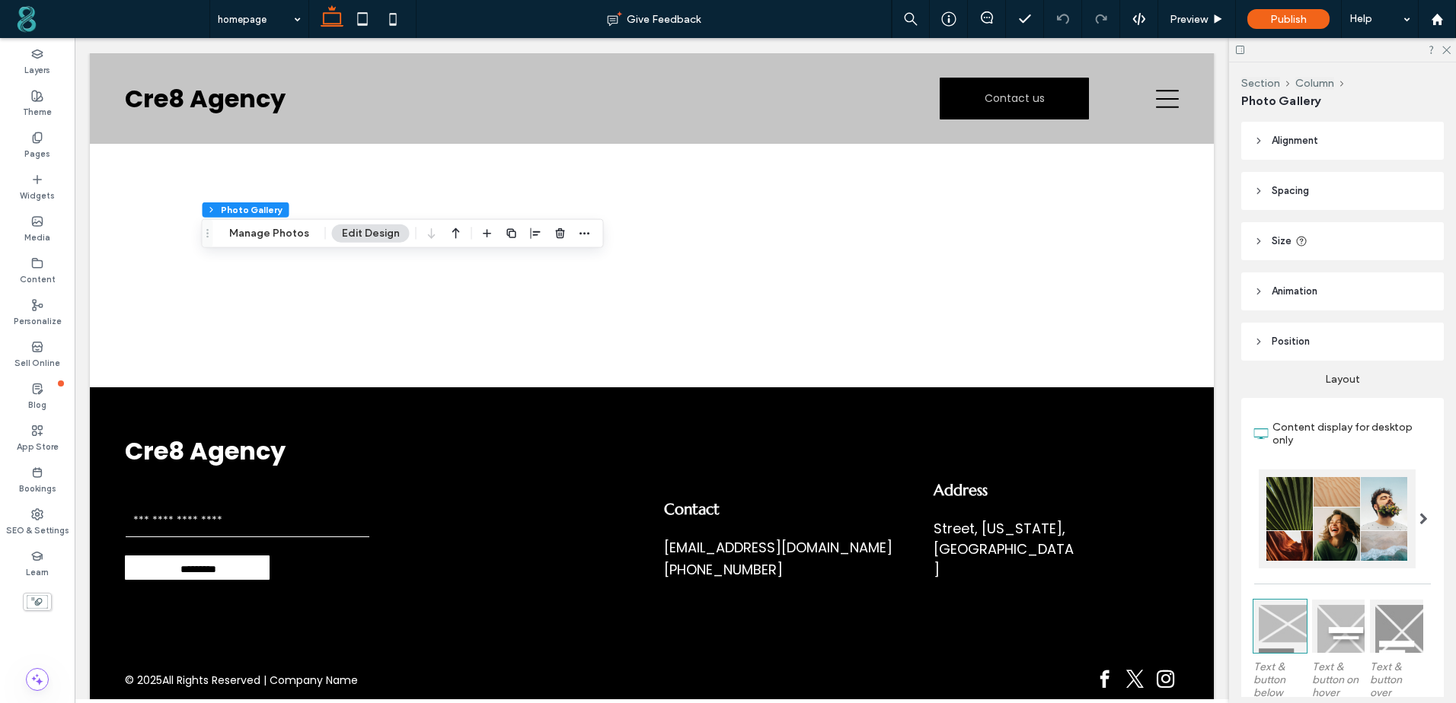
click at [1261, 344] on icon at bounding box center [1258, 341] width 11 height 11
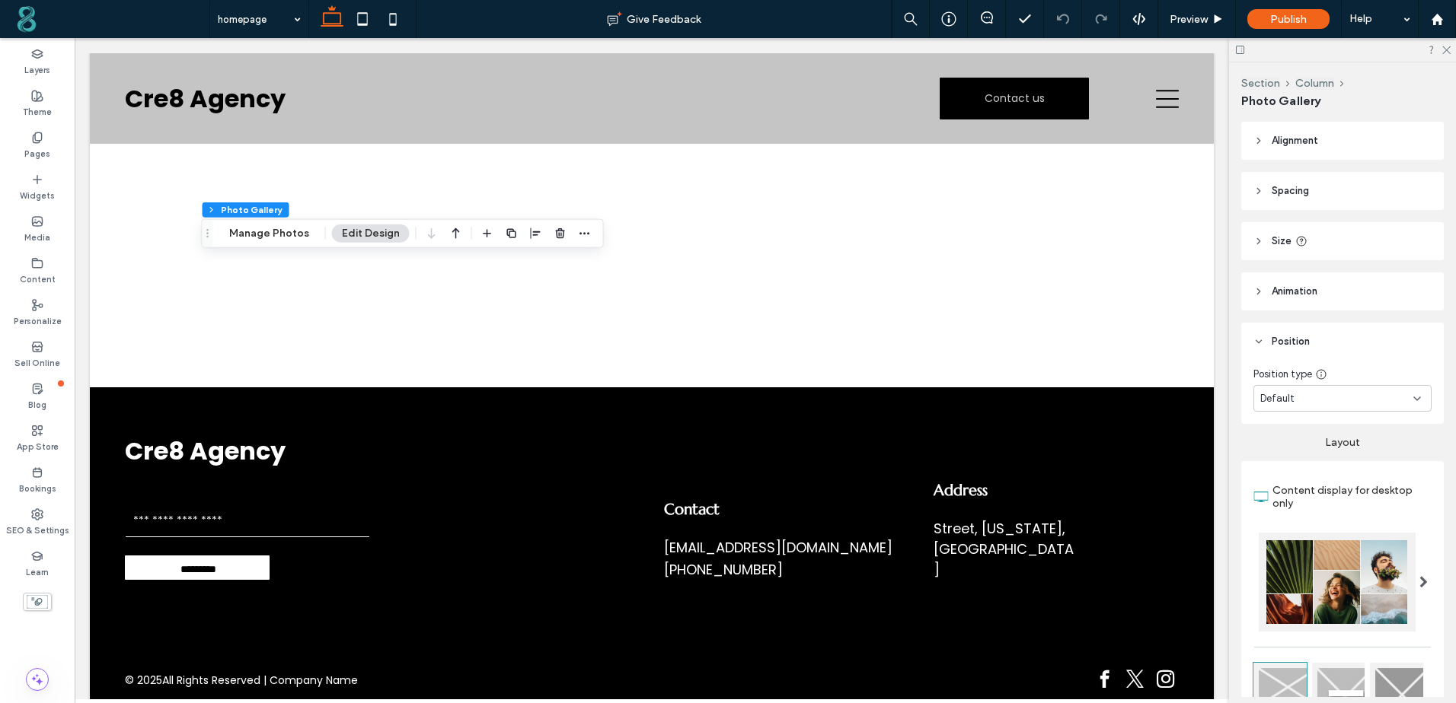
click at [1258, 289] on icon at bounding box center [1258, 291] width 11 height 11
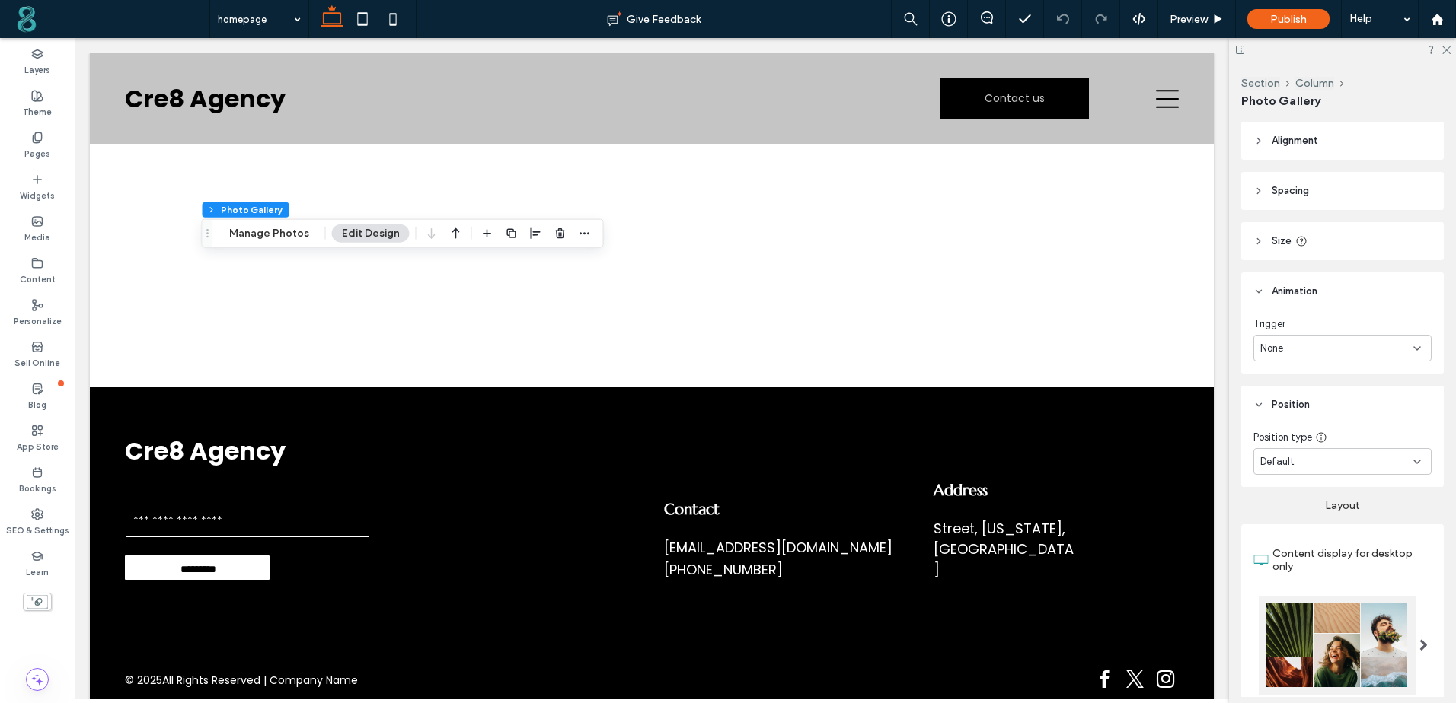
click at [1258, 289] on icon at bounding box center [1258, 291] width 11 height 11
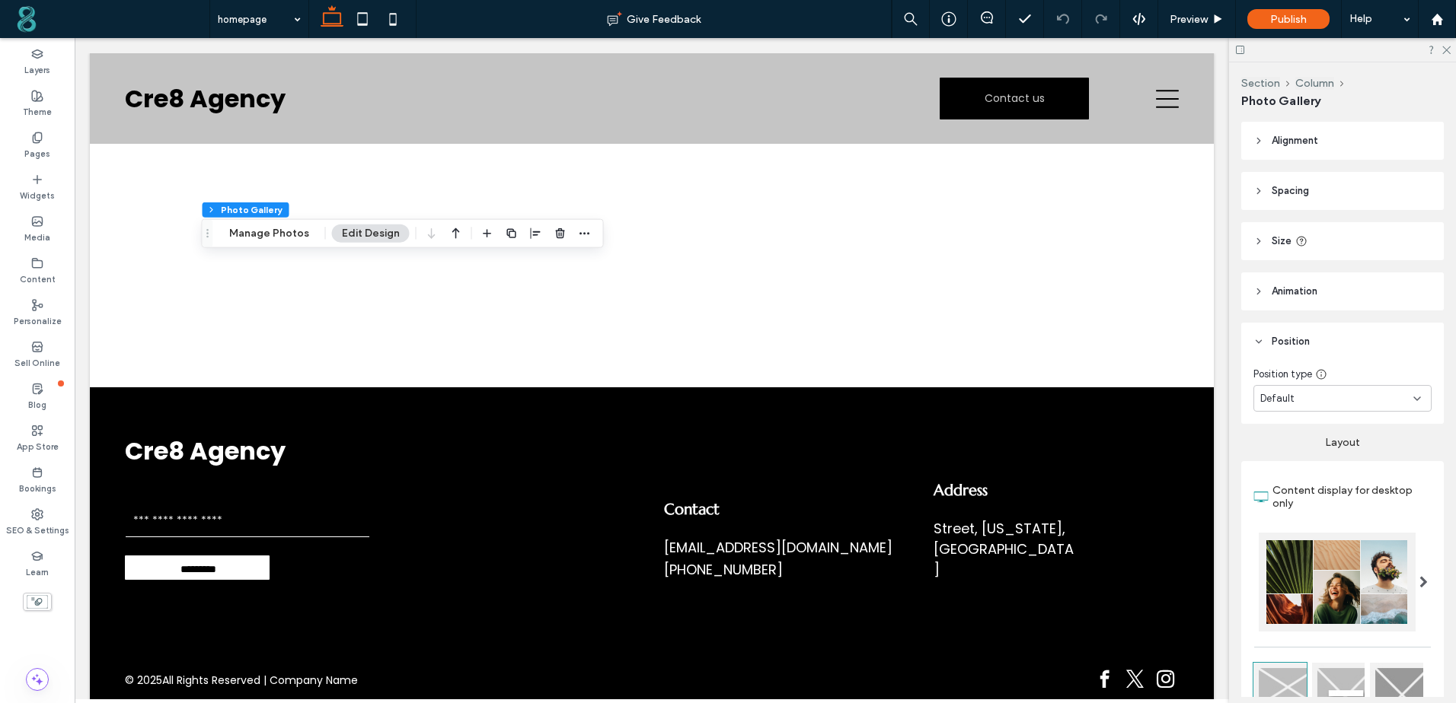
click at [1252, 352] on header "Position" at bounding box center [1342, 342] width 203 height 38
